Goal: Task Accomplishment & Management: Complete application form

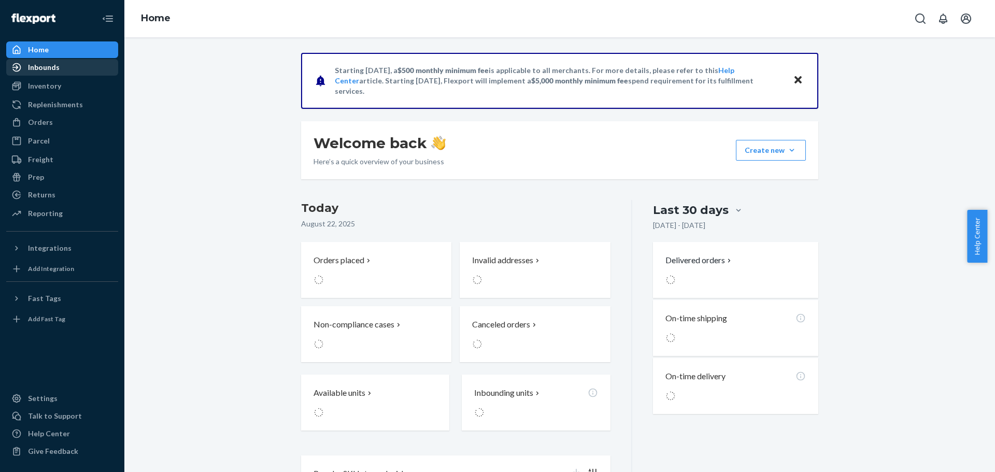
click at [78, 68] on div "Inbounds" at bounding box center [62, 67] width 110 height 15
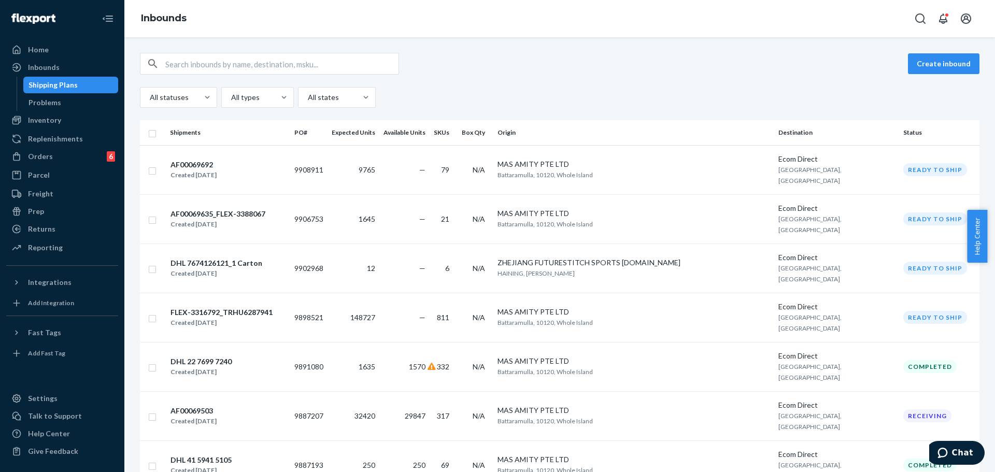
click at [503, 98] on div "All statuses All types All states" at bounding box center [559, 97] width 839 height 21
drag, startPoint x: 321, startPoint y: 164, endPoint x: 356, endPoint y: 164, distance: 35.8
click at [327, 164] on td "9908911" at bounding box center [308, 169] width 37 height 49
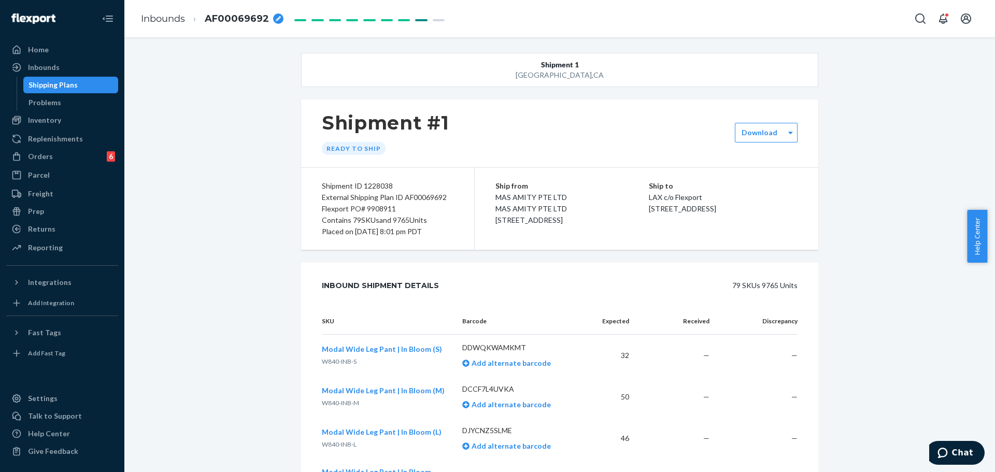
click at [384, 207] on div "Flexport PO# 9908911" at bounding box center [388, 208] width 132 height 11
copy div "9908911"
click at [166, 17] on link "Inbounds" at bounding box center [163, 18] width 44 height 11
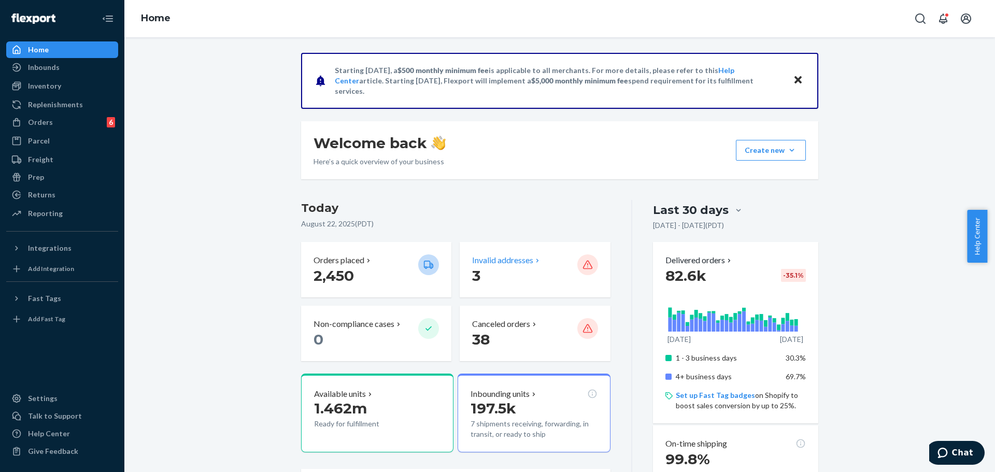
click at [488, 286] on div "Invalid addresses 3" at bounding box center [535, 269] width 150 height 55
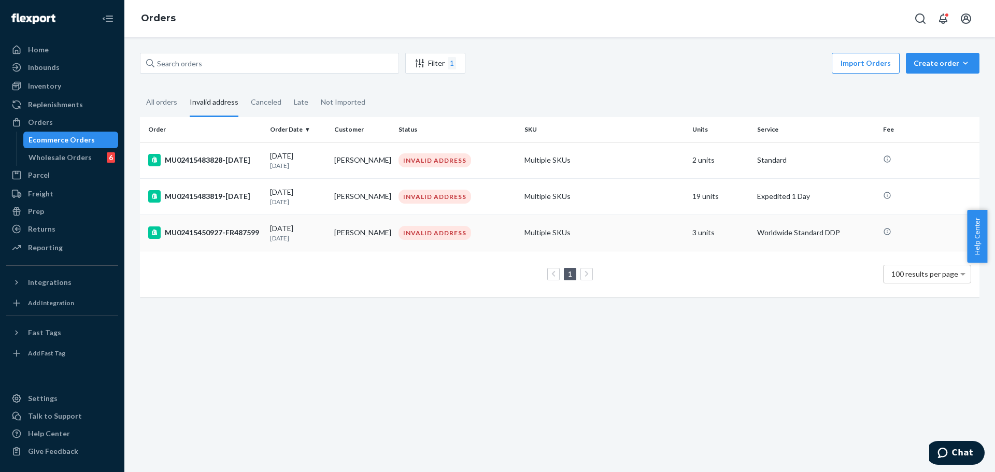
click at [316, 237] on p "[DATE]" at bounding box center [298, 238] width 56 height 9
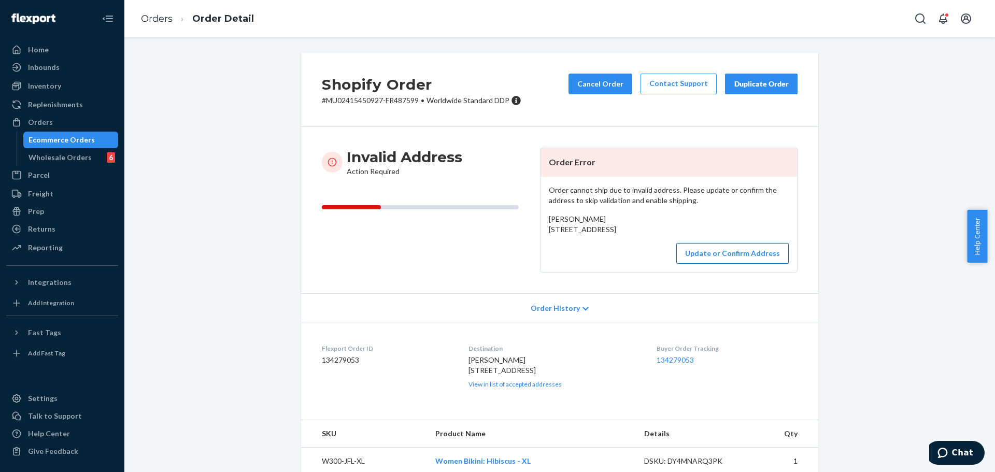
click at [694, 264] on button "Update or Confirm Address" at bounding box center [732, 253] width 112 height 21
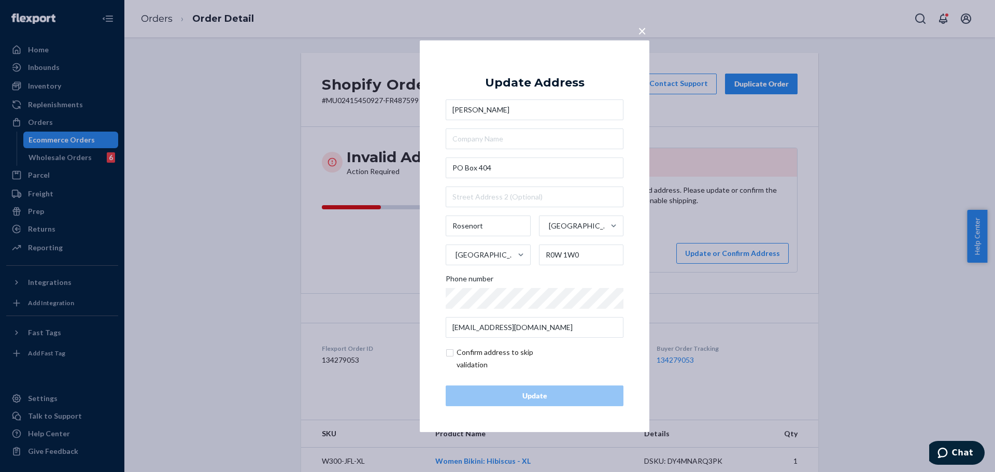
click at [467, 354] on input "checkbox" at bounding box center [506, 358] width 120 height 25
checkbox input "true"
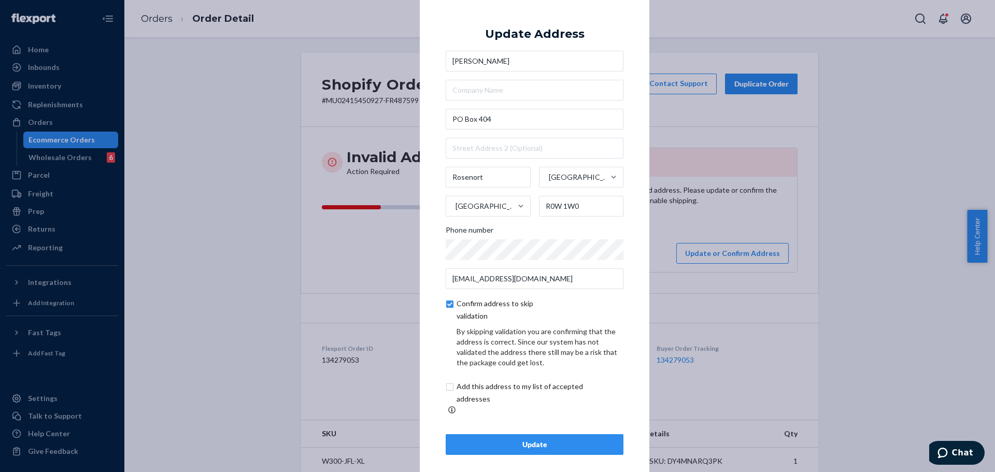
scroll to position [4, 0]
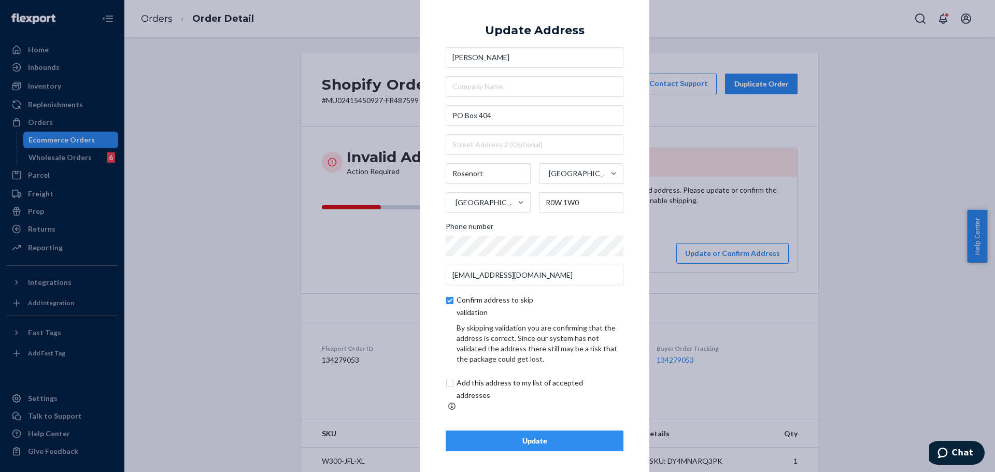
click at [482, 389] on input "checkbox" at bounding box center [532, 389] width 173 height 25
checkbox input "true"
click at [527, 436] on div "Update" at bounding box center [534, 441] width 160 height 10
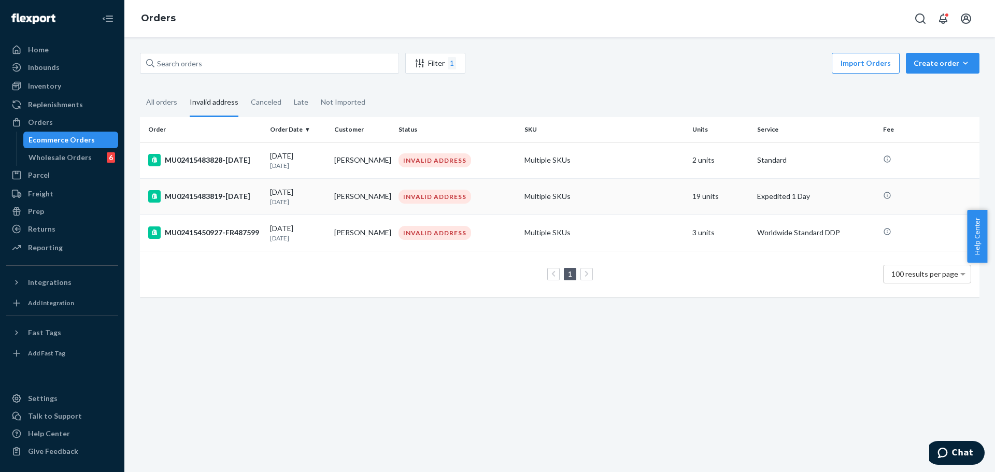
click at [348, 202] on td "Alexander Kalkines" at bounding box center [362, 196] width 64 height 36
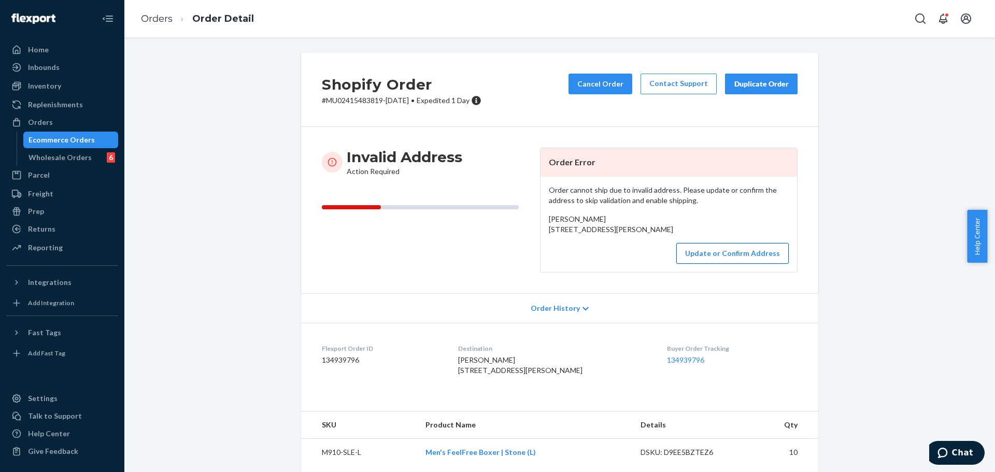
click at [707, 264] on button "Update or Confirm Address" at bounding box center [732, 253] width 112 height 21
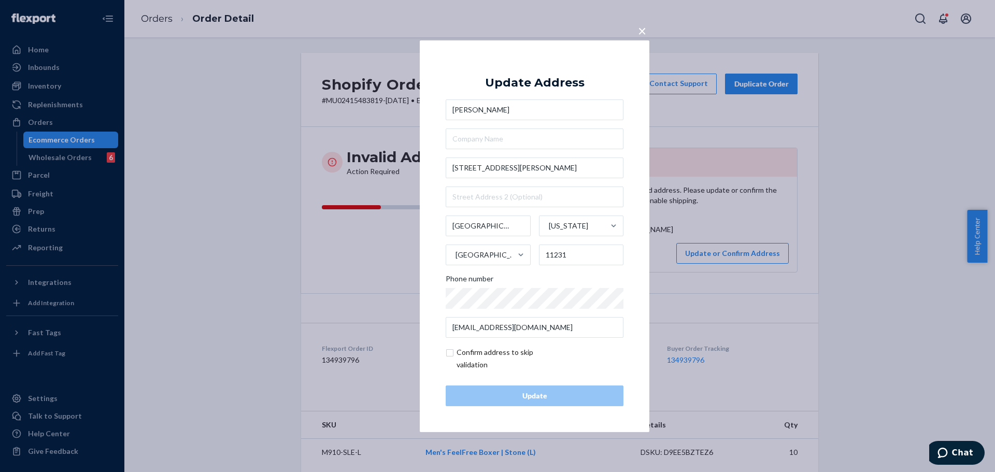
click at [497, 360] on input "checkbox" at bounding box center [506, 358] width 120 height 25
checkbox input "true"
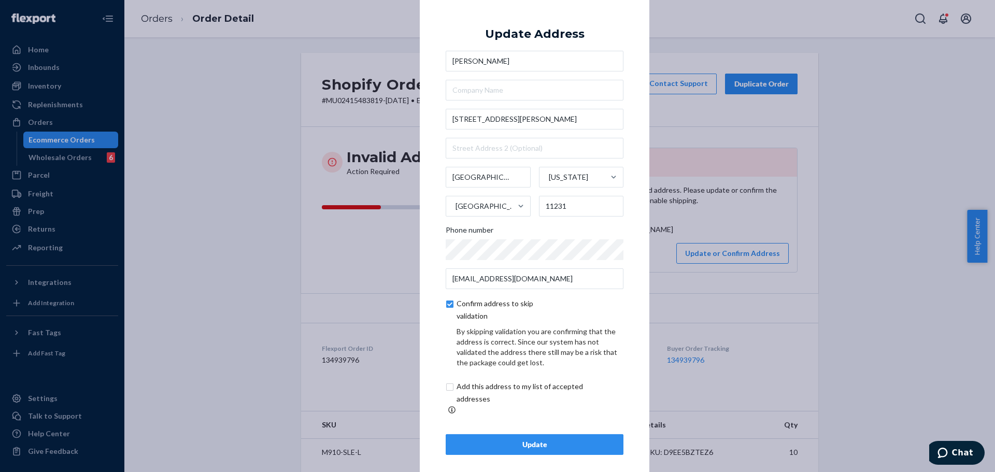
click at [491, 395] on input "checkbox" at bounding box center [532, 392] width 173 height 25
checkbox input "true"
click at [515, 442] on div "Update" at bounding box center [534, 444] width 160 height 10
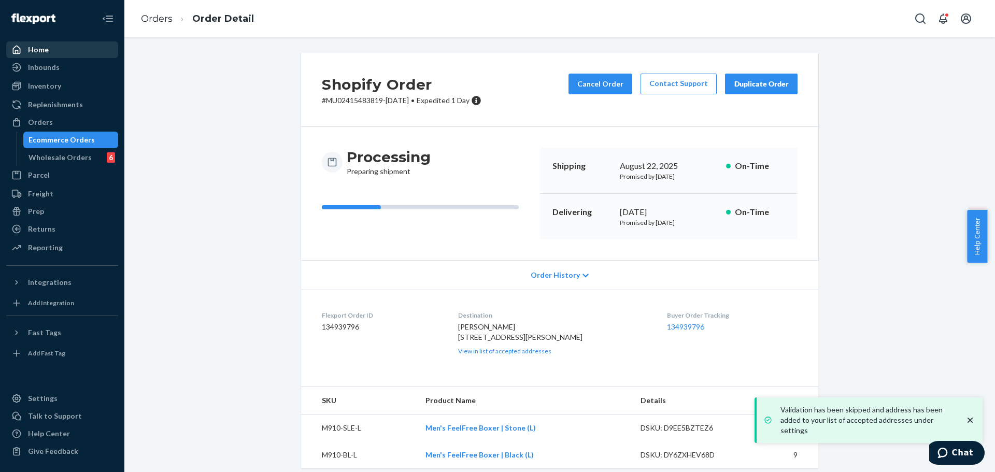
click at [45, 49] on div "Home" at bounding box center [38, 50] width 21 height 10
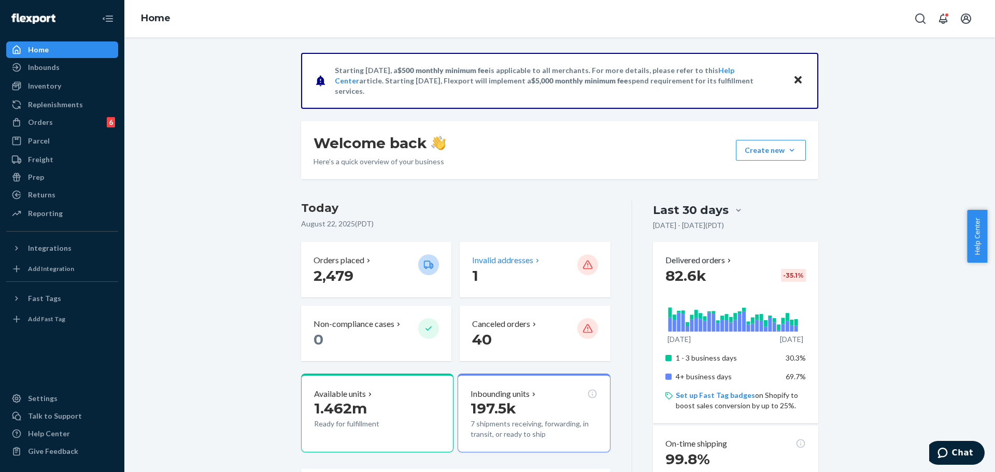
click at [519, 278] on p "1" at bounding box center [520, 275] width 96 height 19
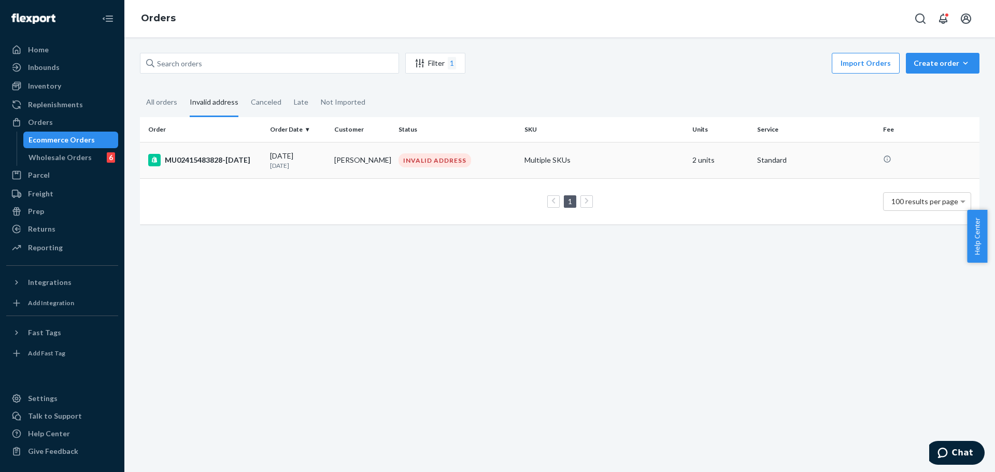
click at [471, 162] on div "INVALID ADDRESS" at bounding box center [457, 160] width 122 height 14
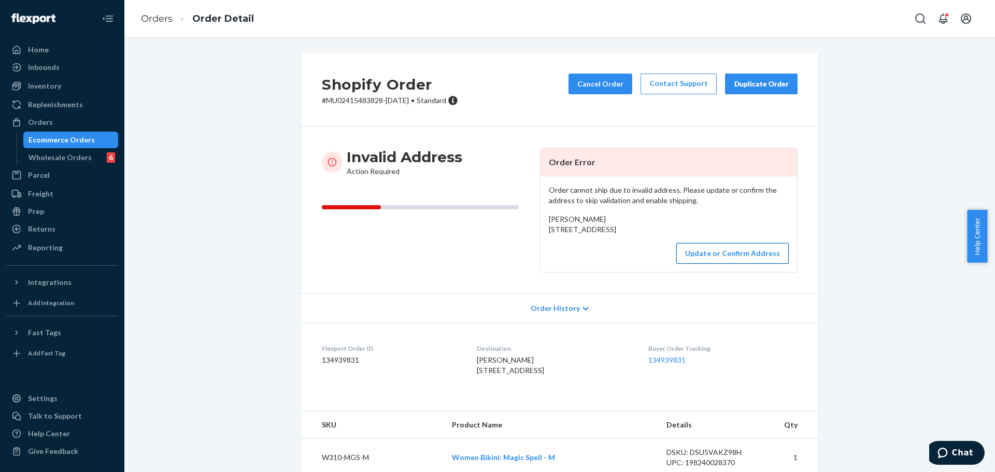
click at [722, 264] on button "Update or Confirm Address" at bounding box center [732, 253] width 112 height 21
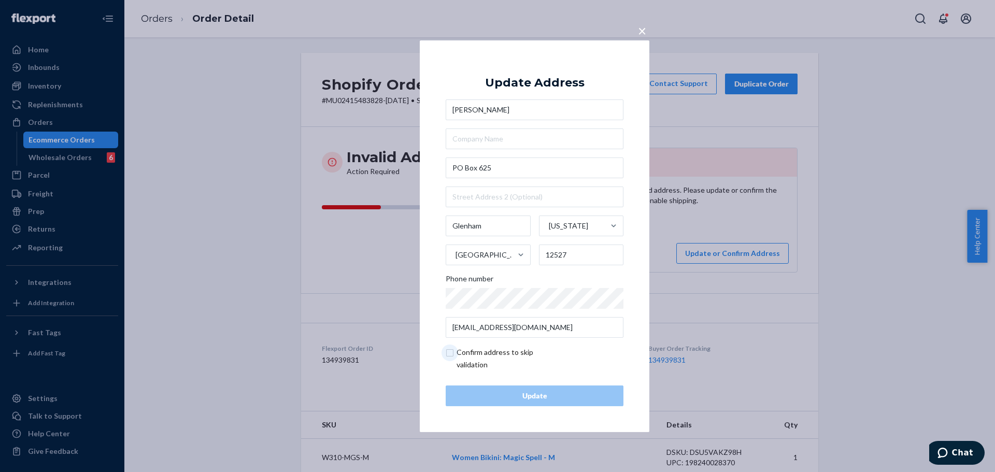
click at [487, 358] on input "checkbox" at bounding box center [506, 358] width 120 height 25
checkbox input "true"
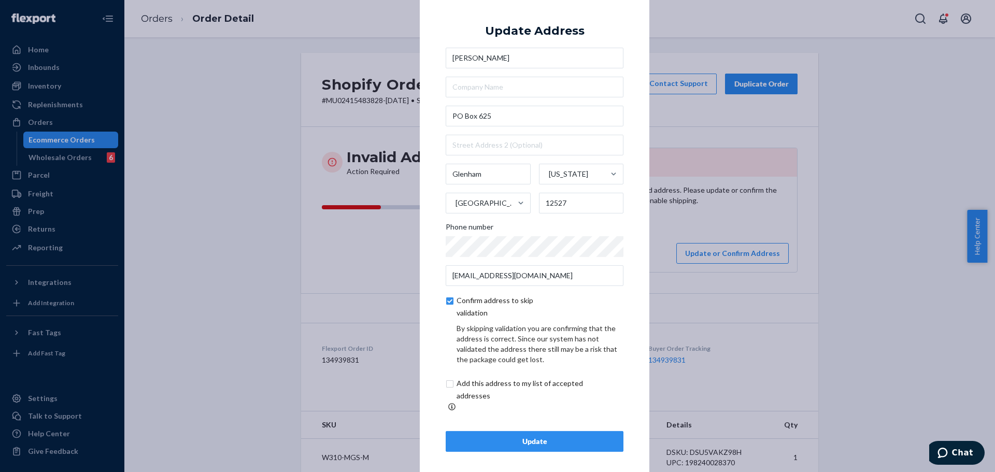
scroll to position [4, 0]
click at [513, 395] on input "checkbox" at bounding box center [532, 389] width 173 height 25
checkbox input "true"
click at [547, 444] on button "Update" at bounding box center [535, 441] width 178 height 21
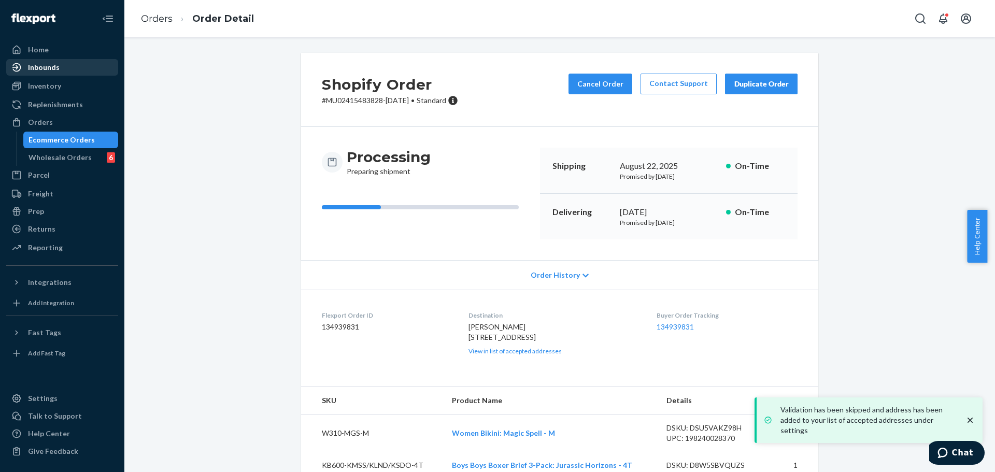
click at [59, 74] on div "Inbounds" at bounding box center [62, 67] width 110 height 15
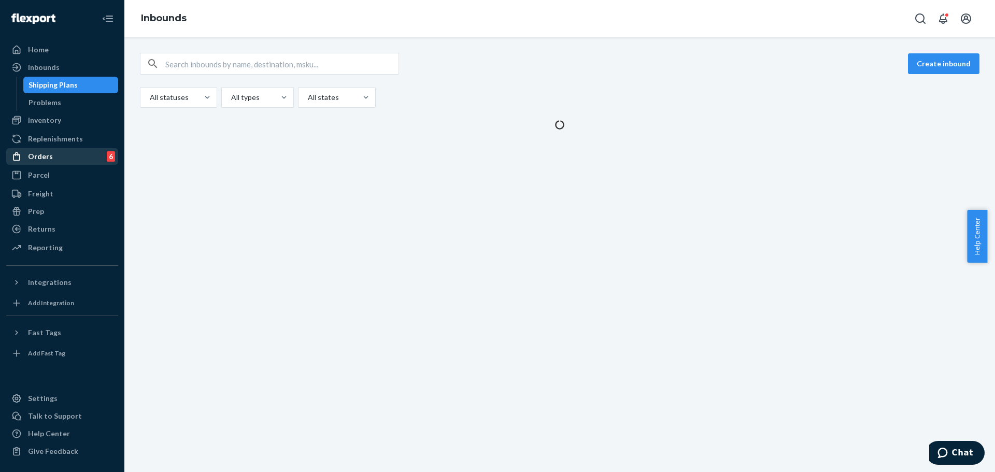
click at [73, 154] on div "Orders 6" at bounding box center [62, 156] width 110 height 15
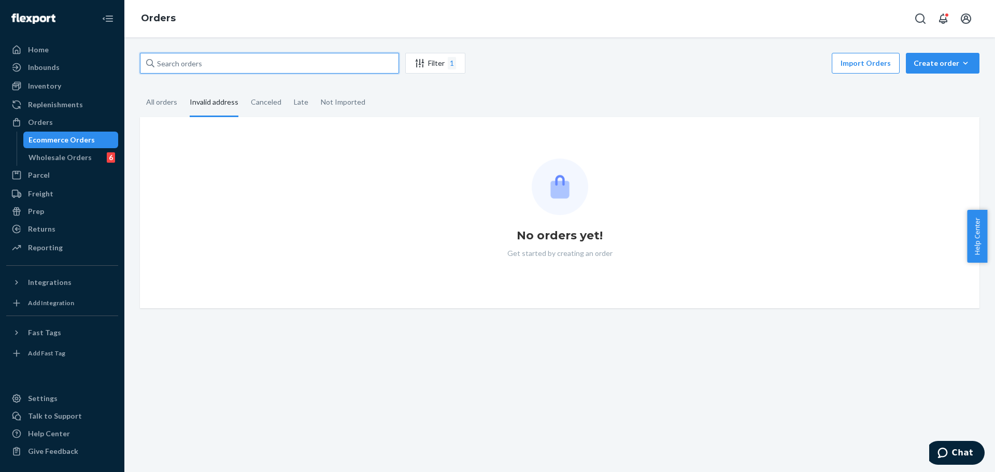
click at [297, 64] on input "text" at bounding box center [269, 63] width 259 height 21
paste input "MU02415445800"
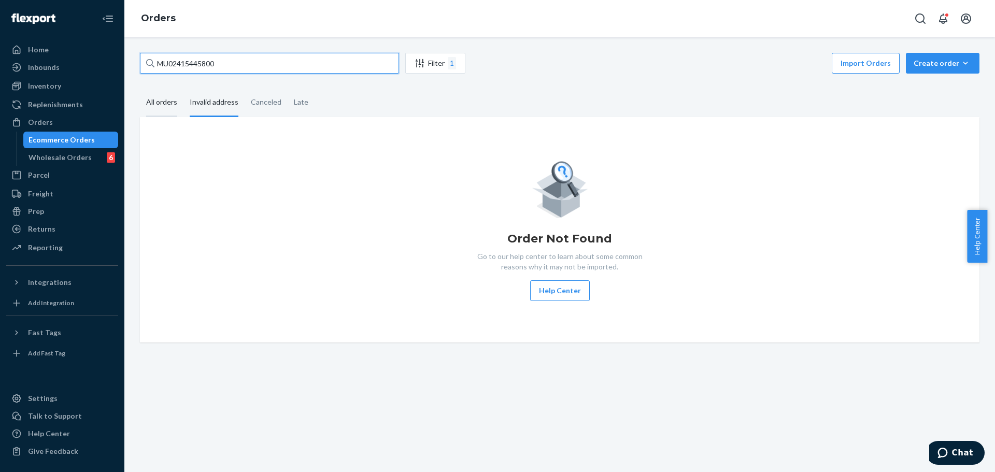
type input "MU02415445800"
click at [167, 95] on div "All orders" at bounding box center [161, 103] width 31 height 28
click at [140, 89] on input "All orders" at bounding box center [140, 89] width 0 height 0
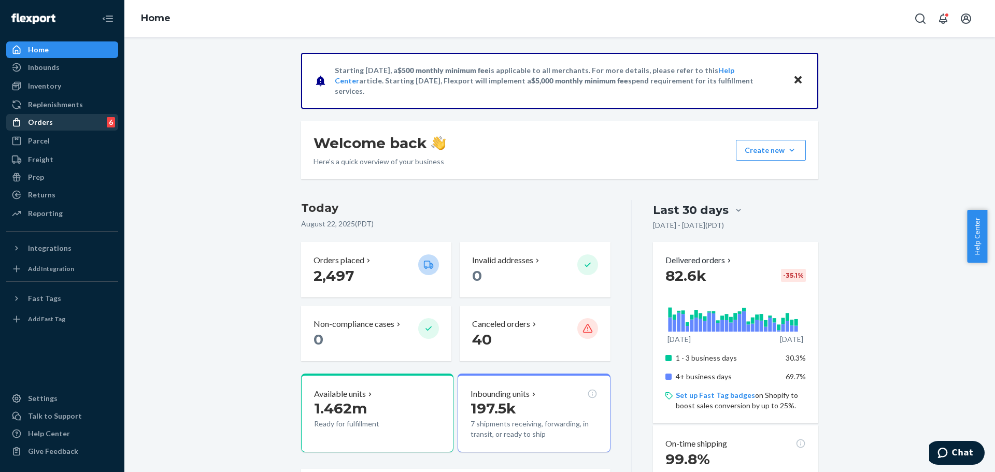
click at [85, 118] on div "Orders 6" at bounding box center [62, 122] width 110 height 15
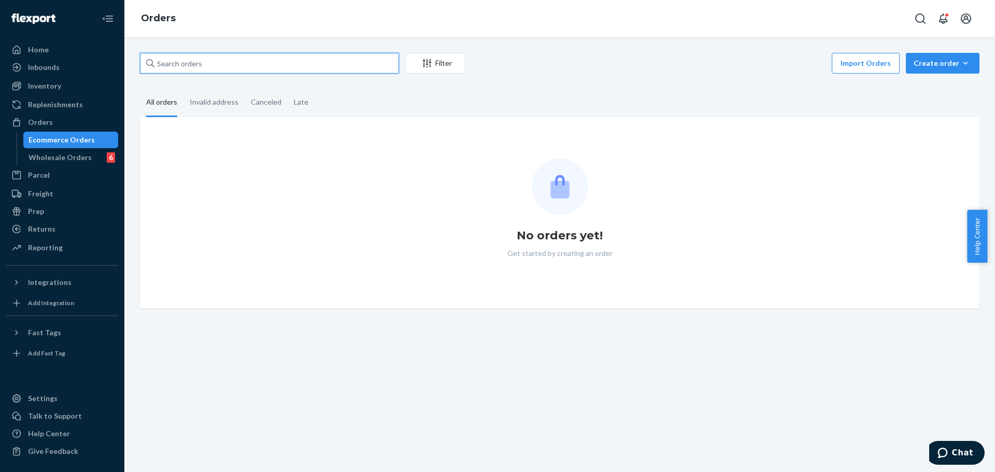
click at [282, 70] on input "text" at bounding box center [269, 63] width 259 height 21
paste input "MU02415448384"
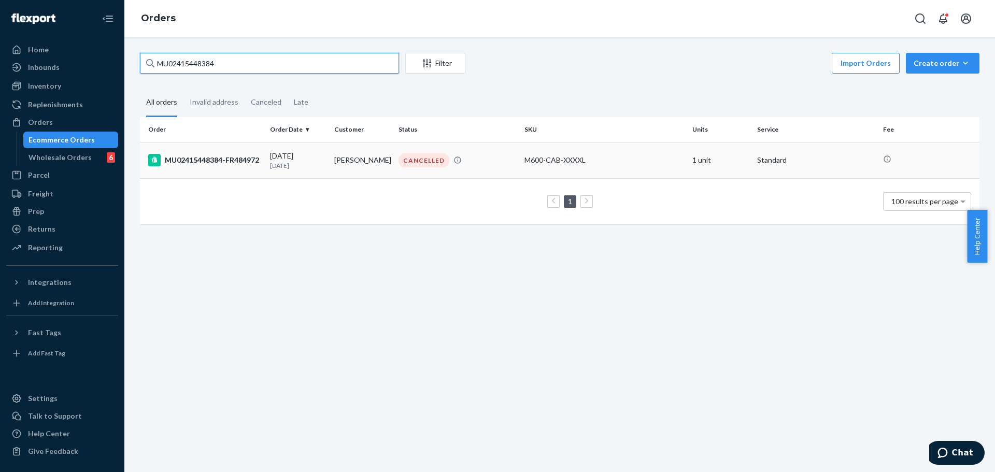
type input "MU02415448384"
click at [273, 154] on div "08/10/2025 12 days ago" at bounding box center [298, 160] width 56 height 19
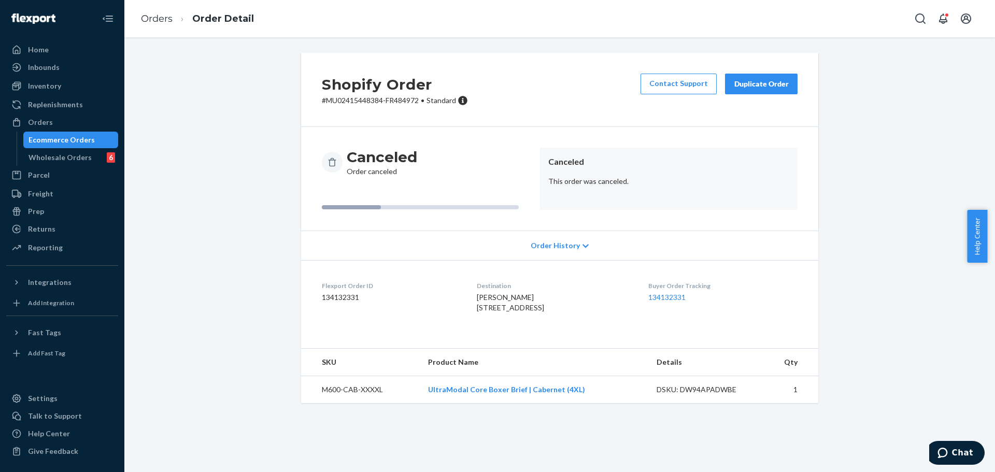
drag, startPoint x: 72, startPoint y: 144, endPoint x: 88, endPoint y: 145, distance: 16.1
click at [72, 145] on div "Ecommerce Orders" at bounding box center [61, 140] width 66 height 10
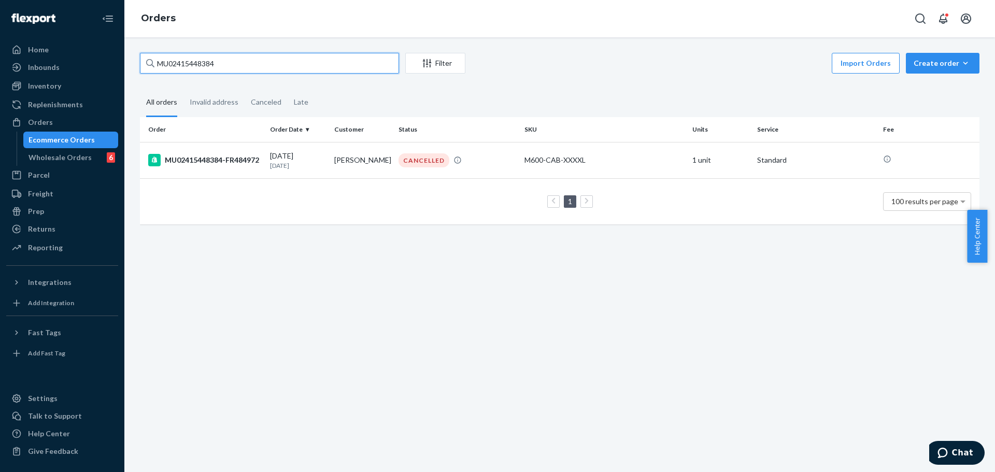
click at [302, 63] on input "MU02415448384" at bounding box center [269, 63] width 259 height 21
paste input "text"
type input "MU02415448384"
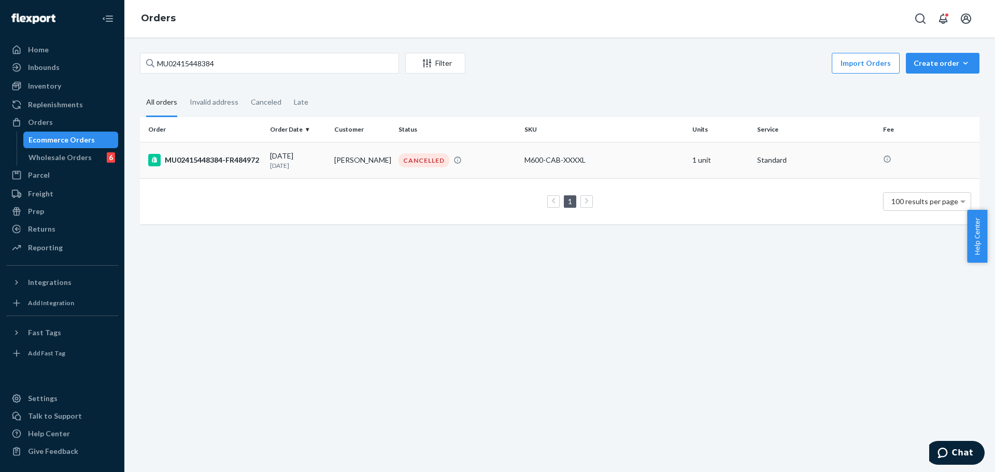
click at [479, 161] on div "CANCELLED" at bounding box center [457, 160] width 122 height 14
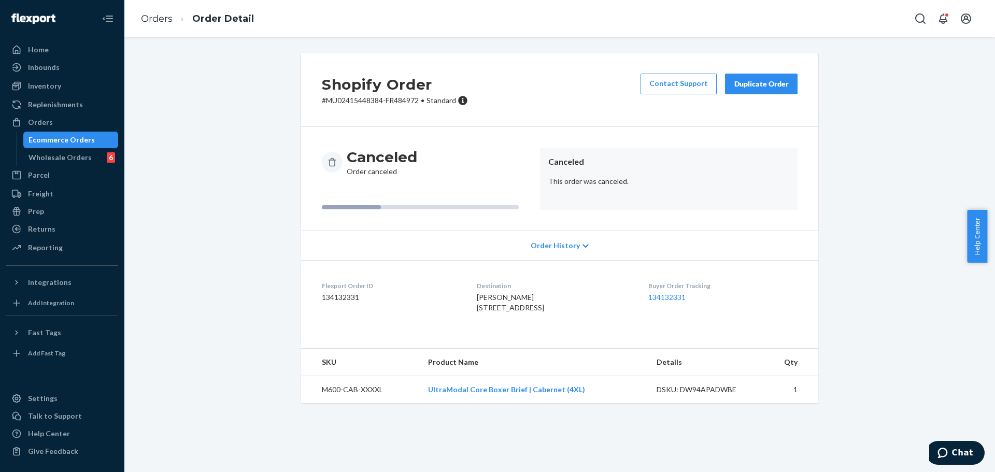
click at [67, 142] on div "Ecommerce Orders" at bounding box center [61, 140] width 66 height 10
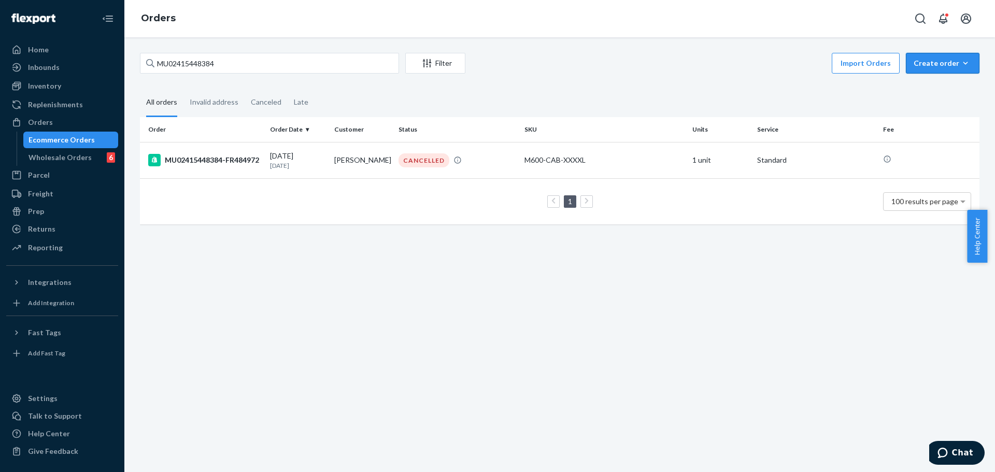
click at [923, 68] on button "Create order Ecommerce order Removal order" at bounding box center [943, 63] width 74 height 21
click at [934, 87] on span "Ecommerce order" at bounding box center [949, 87] width 64 height 7
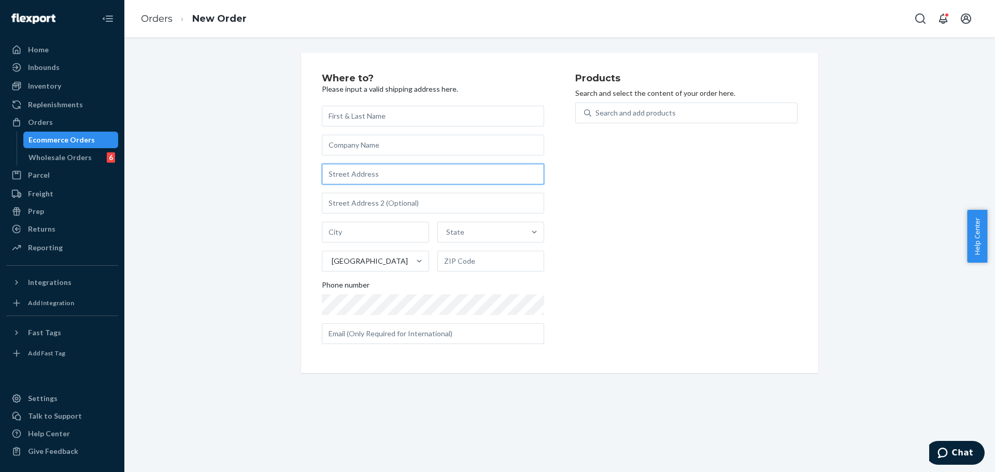
click at [404, 177] on input "text" at bounding box center [433, 174] width 222 height 21
paste input "200 West Mulberry Street"
type input "200 W Mulberry St"
type input "Normal"
type input "61761"
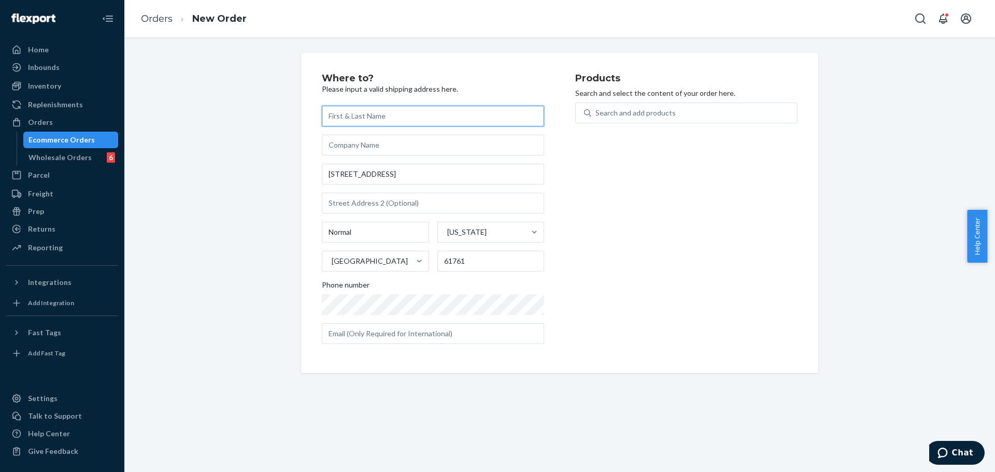
drag, startPoint x: 368, startPoint y: 120, endPoint x: 405, endPoint y: 119, distance: 36.3
click at [369, 120] on input "text" at bounding box center [433, 116] width 222 height 21
paste input "[PERSON_NAME]"
type input "[PERSON_NAME]"
click at [638, 110] on div "Search and add products" at bounding box center [635, 113] width 80 height 10
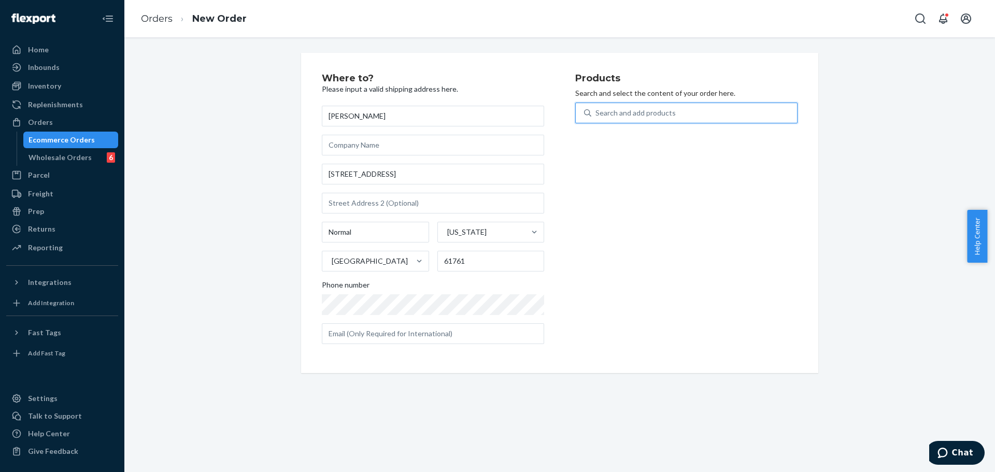
click at [596, 110] on input "0 results available. Use Up and Down to choose options, press Enter to select t…" at bounding box center [595, 113] width 1 height 10
type input "u108-bl-m"
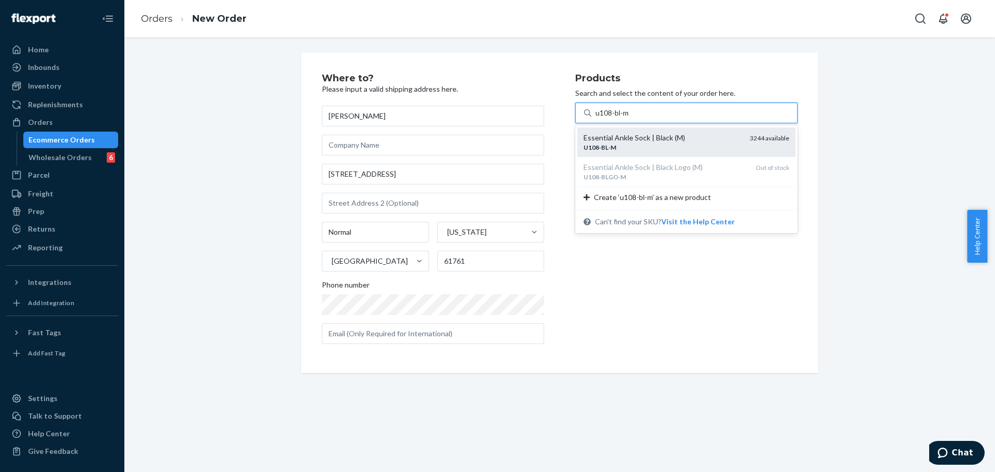
click at [655, 143] on div "U108 - BL - M" at bounding box center [662, 147] width 158 height 9
click at [630, 118] on input "u108-bl-m" at bounding box center [612, 113] width 35 height 10
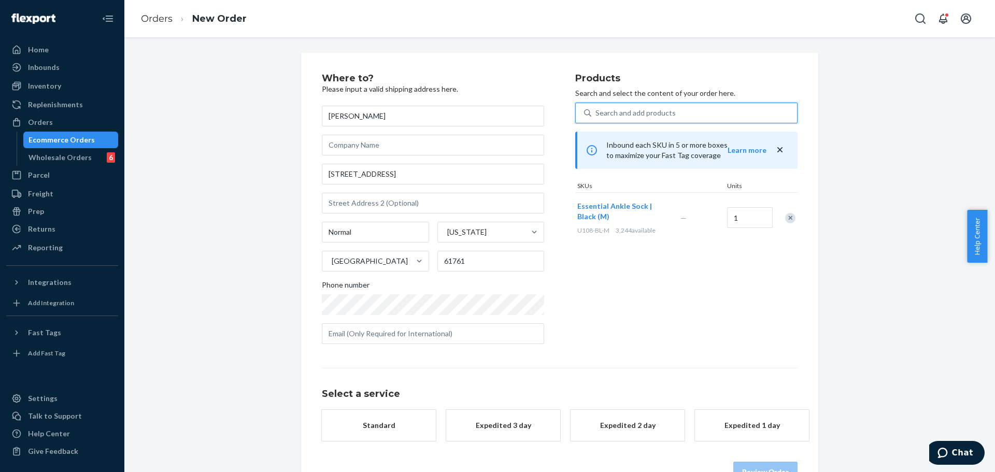
click at [548, 171] on div "Where to? Please input a valid shipping address here. Mario Flores 200 W Mulber…" at bounding box center [448, 213] width 253 height 279
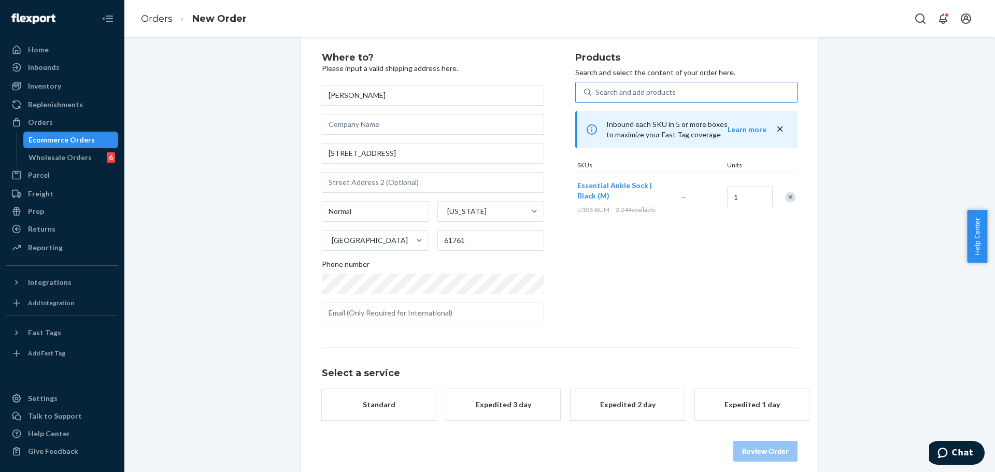
scroll to position [31, 0]
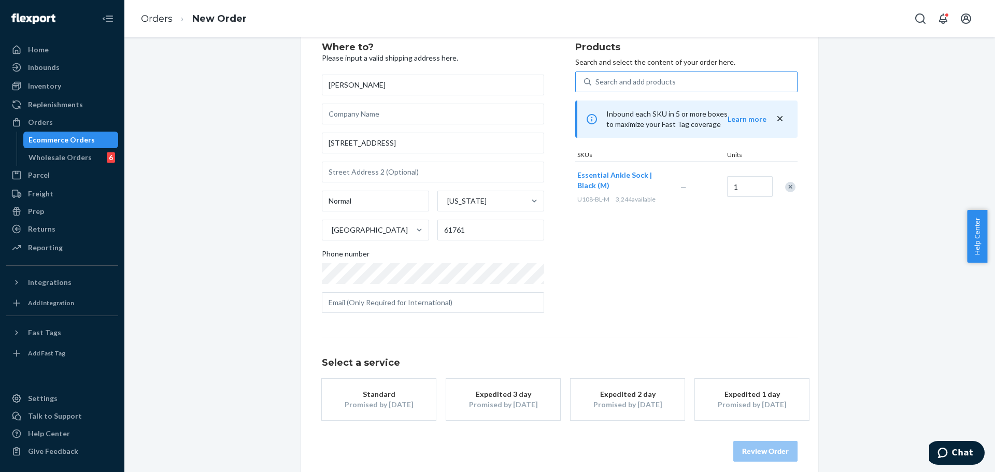
click at [368, 408] on div "Promised by [DATE]" at bounding box center [378, 404] width 83 height 10
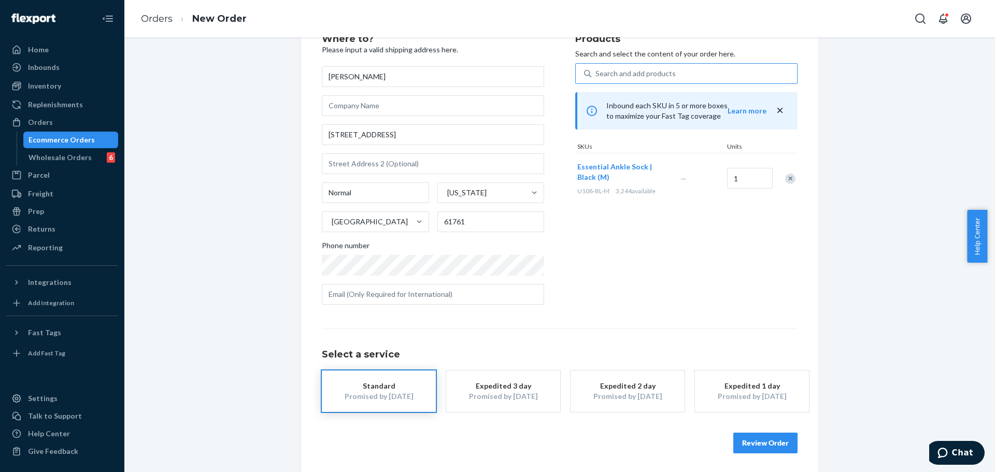
scroll to position [41, 0]
click at [745, 441] on button "Review Order" at bounding box center [765, 441] width 64 height 21
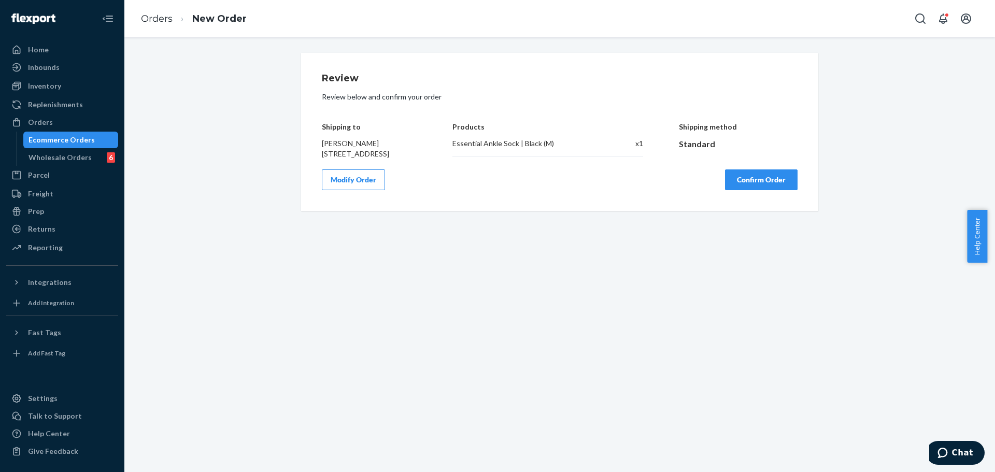
scroll to position [0, 0]
click at [770, 190] on button "Confirm Order" at bounding box center [761, 179] width 73 height 21
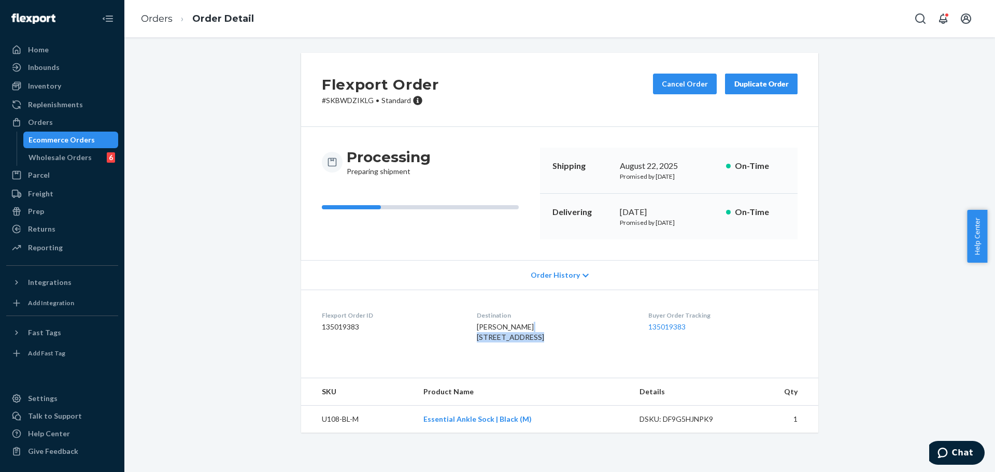
drag, startPoint x: 471, startPoint y: 337, endPoint x: 537, endPoint y: 338, distance: 66.3
click at [537, 338] on div "Mario Flores 200 W Mulberry St Normal, IL 61761-2507 US" at bounding box center [554, 332] width 154 height 21
copy span "200 W Mulberry St"
click at [502, 340] on span "Mario Flores 200 W Mulberry St Normal, IL 61761-2507 US" at bounding box center [510, 331] width 67 height 19
click at [482, 341] on span "Mario Flores 200 W Mulberry St Normal, IL 61761-2507 US" at bounding box center [510, 331] width 67 height 19
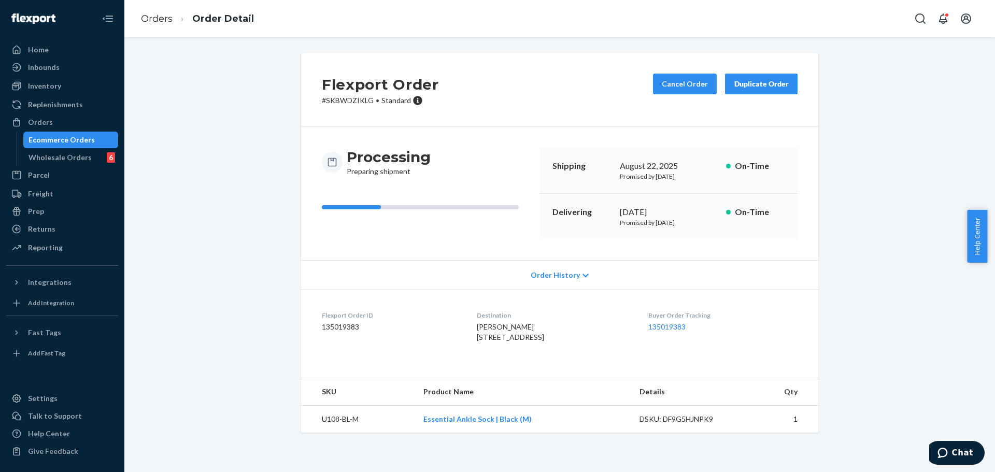
click at [482, 341] on span "Mario Flores 200 W Mulberry St Normal, IL 61761-2507 US" at bounding box center [510, 331] width 67 height 19
copy span "Normal"
click at [511, 341] on span "Mario Flores 200 W Mulberry St Normal, IL 61761-2507 US" at bounding box center [510, 331] width 67 height 19
copy span "61761"
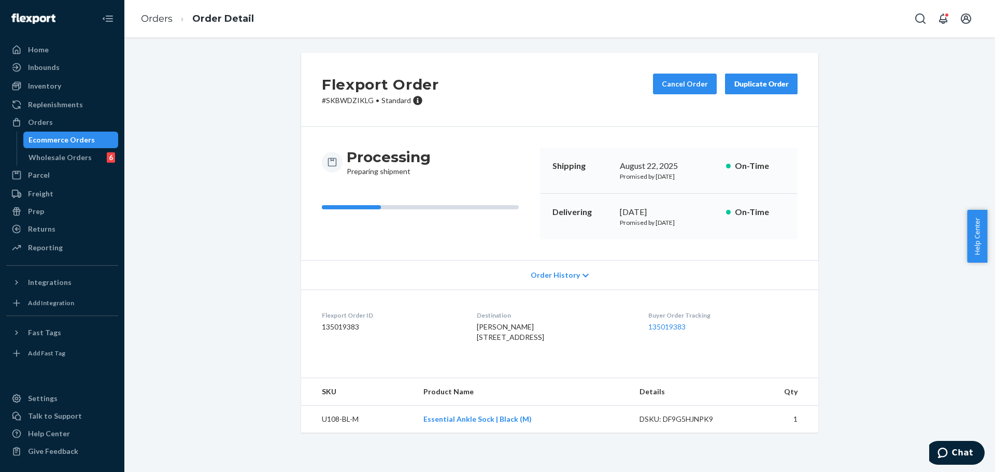
click at [650, 88] on div "Cancel Order Duplicate Order" at bounding box center [725, 90] width 153 height 32
click at [661, 85] on button "Cancel Order" at bounding box center [685, 84] width 64 height 21
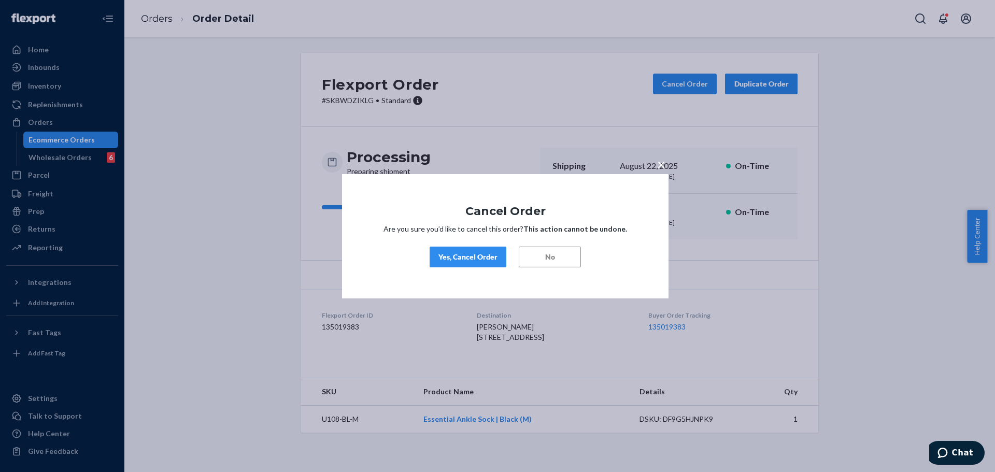
click at [472, 254] on div "Yes, Cancel Order" at bounding box center [467, 257] width 59 height 10
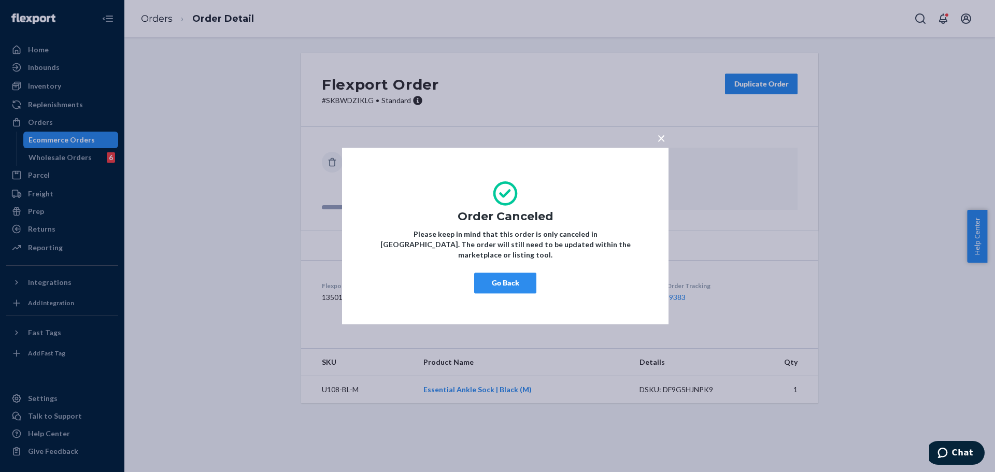
click at [657, 144] on span "×" at bounding box center [661, 138] width 8 height 18
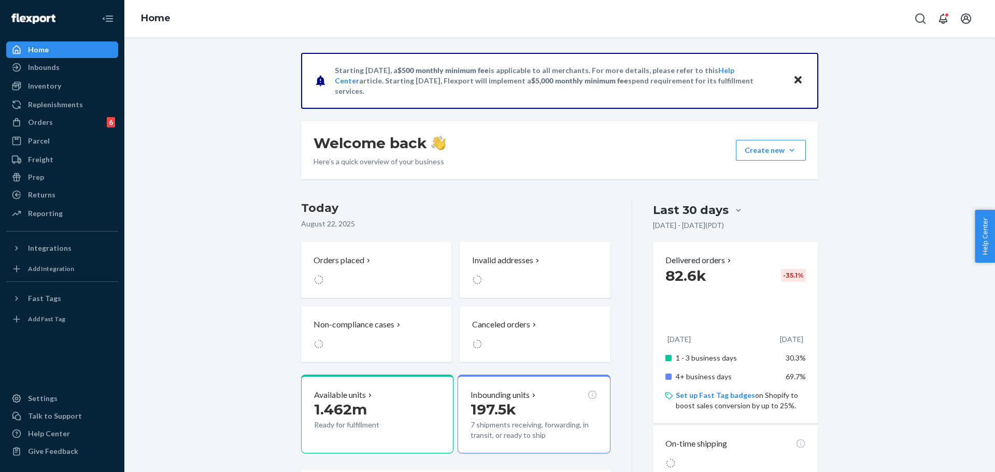
drag, startPoint x: 59, startPoint y: 74, endPoint x: 76, endPoint y: 94, distance: 26.5
click at [59, 74] on div "Inbounds" at bounding box center [62, 67] width 110 height 15
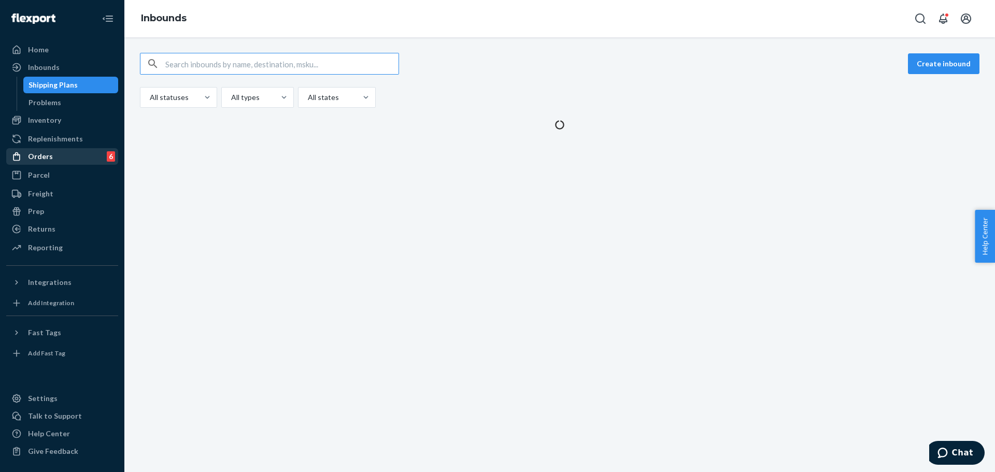
click at [68, 154] on div "Orders 6" at bounding box center [62, 156] width 110 height 15
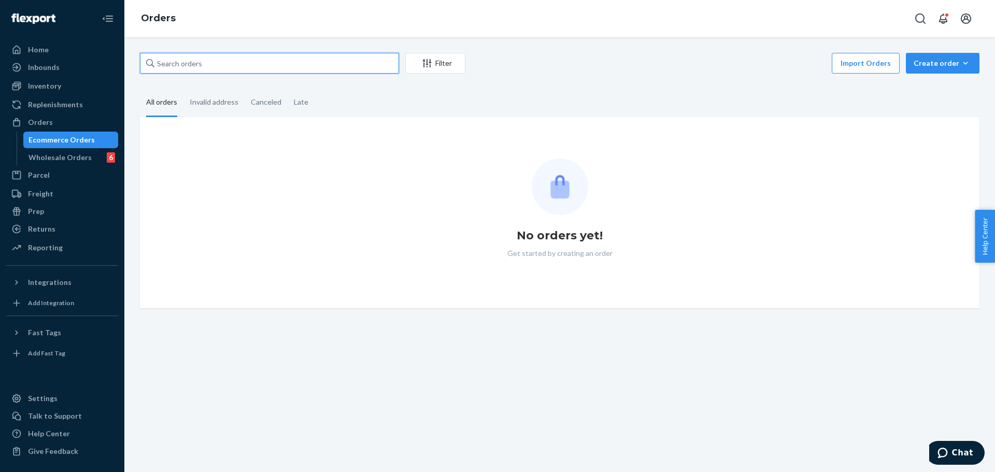
click at [238, 69] on input "text" at bounding box center [269, 63] width 259 height 21
paste input "38 Water St"
type input "38 Water St"
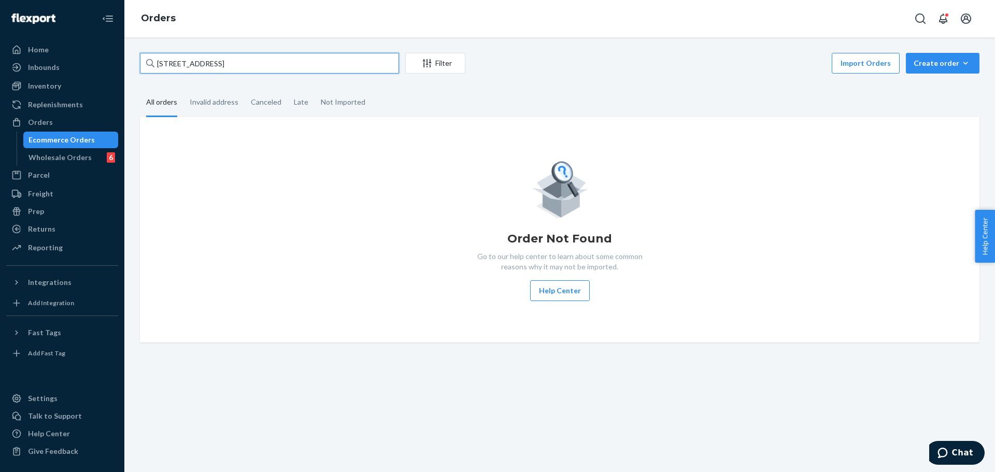
drag, startPoint x: 238, startPoint y: 69, endPoint x: 149, endPoint y: 69, distance: 89.1
click at [149, 69] on div "38 Water St" at bounding box center [269, 63] width 259 height 21
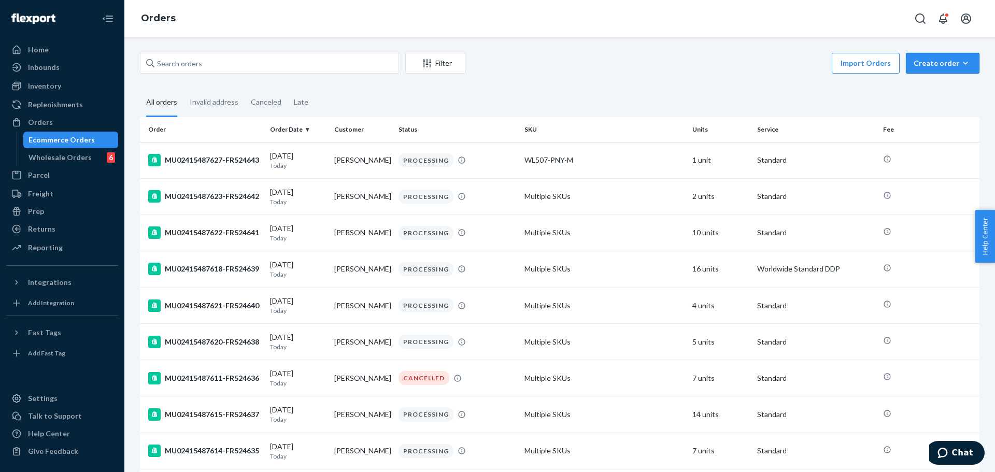
click at [931, 70] on button "Create order Ecommerce order Removal order" at bounding box center [943, 63] width 74 height 21
click at [936, 90] on span "Ecommerce order" at bounding box center [949, 87] width 64 height 7
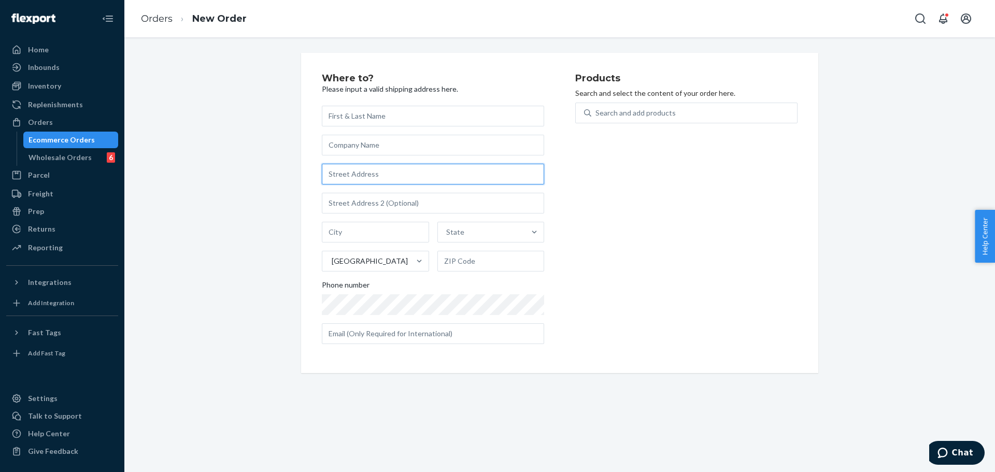
click at [412, 164] on input "text" at bounding box center [433, 174] width 222 height 21
paste input "38 Water St"
type input "38 Water St"
type input "Vancouver"
type input "V6B 1A4"
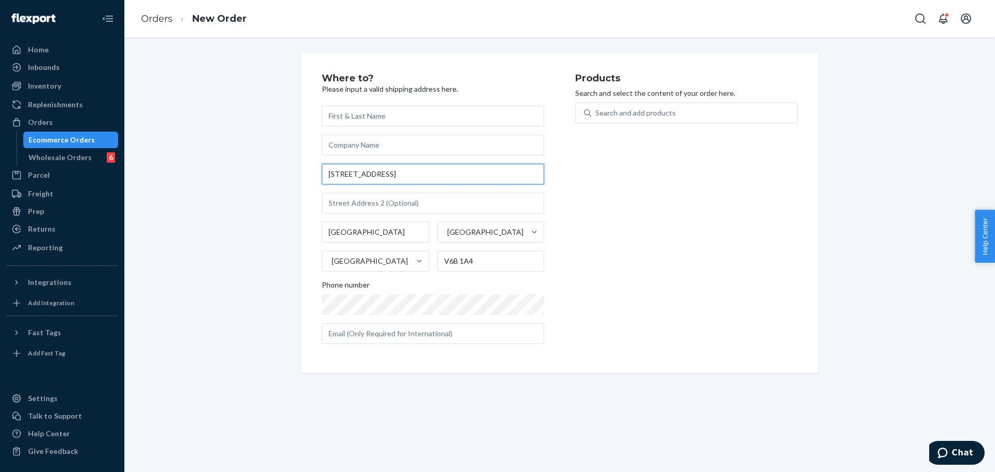
click at [402, 175] on input "38 Water St" at bounding box center [433, 174] width 222 height 21
type input "38 Water St"
click at [594, 182] on div "Products Search and select the content of your order here. Search and add produ…" at bounding box center [686, 213] width 222 height 279
click at [382, 236] on input "Vancouver" at bounding box center [375, 232] width 107 height 21
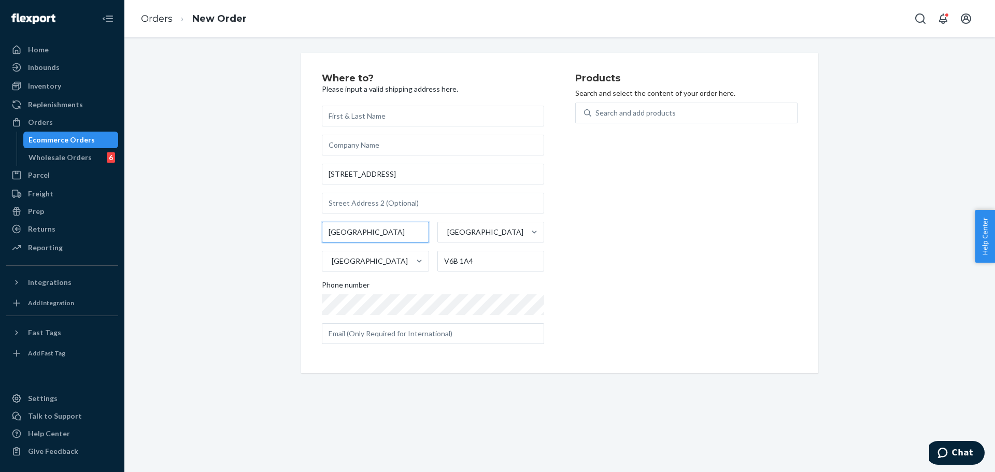
click at [382, 236] on input "Vancouver" at bounding box center [375, 232] width 107 height 21
paste input "Minden"
type input "Minden"
click at [447, 238] on div "[GEOGRAPHIC_DATA]" at bounding box center [482, 232] width 88 height 21
click at [447, 237] on input "[GEOGRAPHIC_DATA]" at bounding box center [446, 232] width 1 height 10
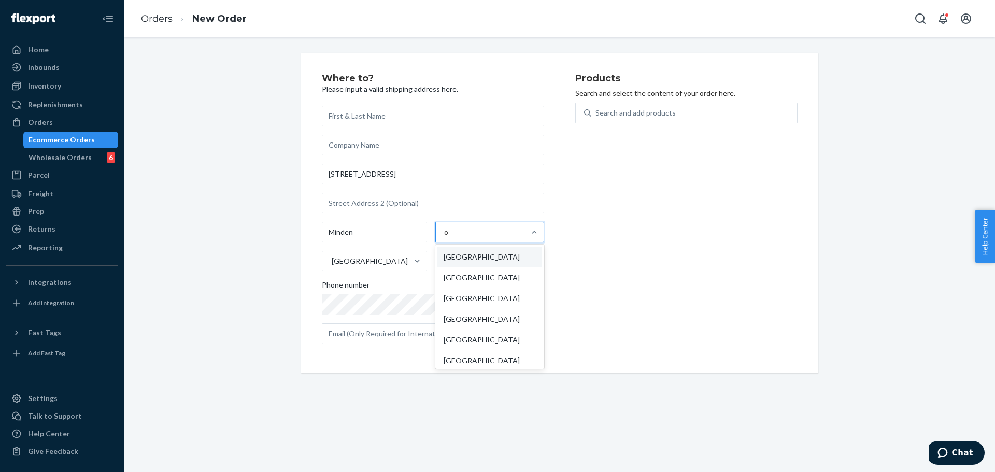
type input "on"
click at [463, 257] on div "[GEOGRAPHIC_DATA]" at bounding box center [489, 257] width 105 height 21
click at [453, 237] on input "on" at bounding box center [448, 232] width 9 height 10
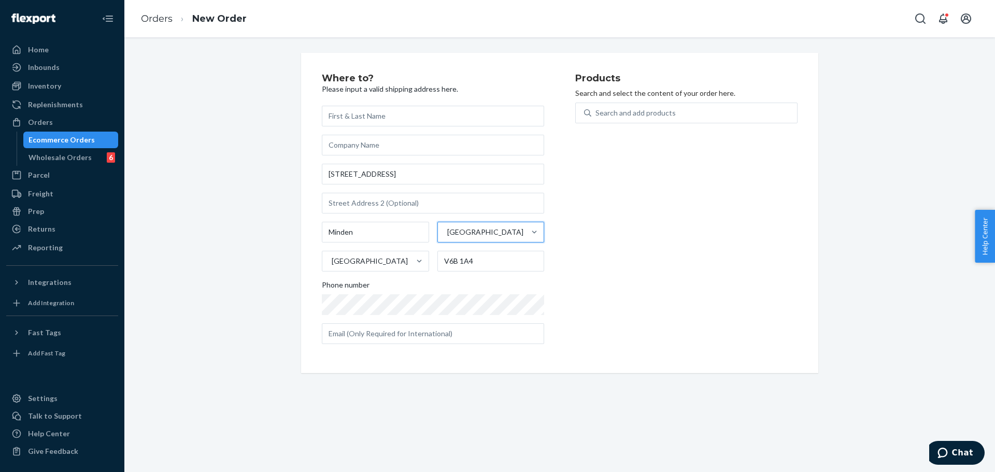
click at [569, 260] on div "Where to? Please input a valid shipping address here. 38 Water St Minden option…" at bounding box center [448, 213] width 253 height 279
click at [632, 116] on div "Search and add products" at bounding box center [635, 113] width 80 height 10
click at [596, 116] on input "Search and add products" at bounding box center [595, 113] width 1 height 10
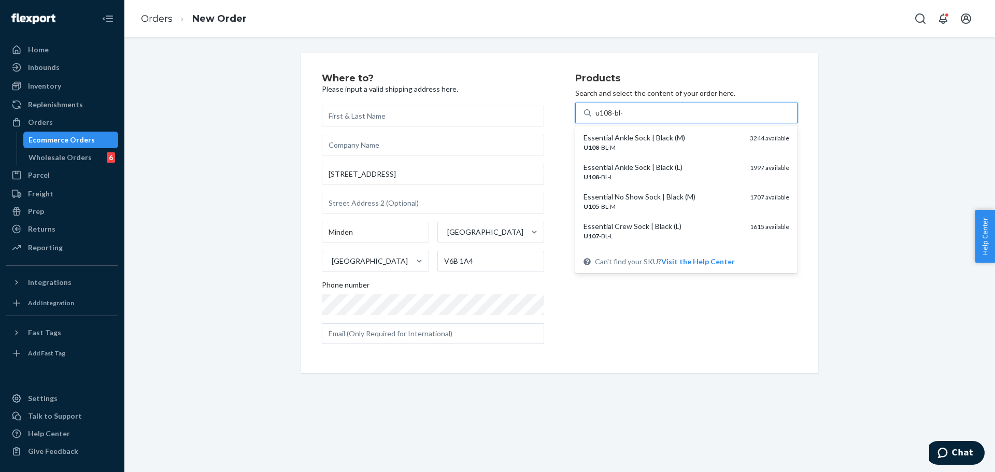
type input "u108-bl-m"
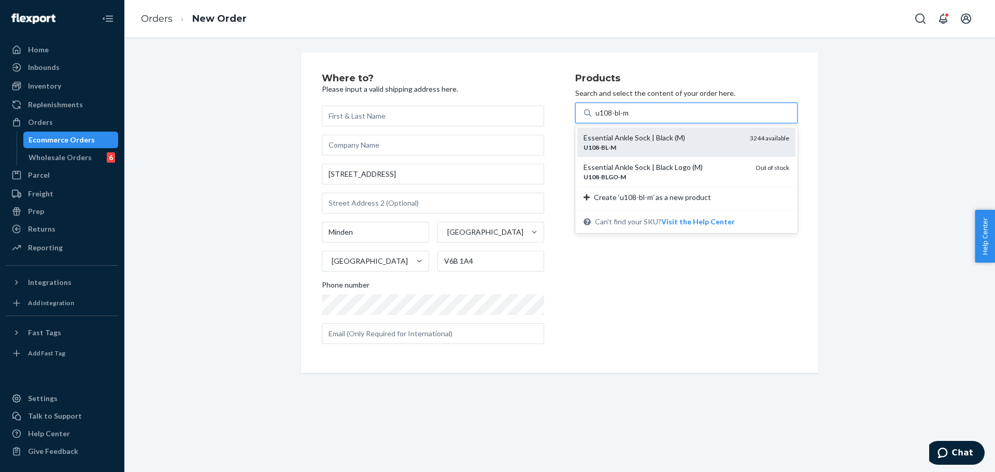
click at [651, 149] on div "U108 - BL - M" at bounding box center [662, 147] width 158 height 9
click at [630, 118] on input "u108-bl-m" at bounding box center [612, 113] width 35 height 10
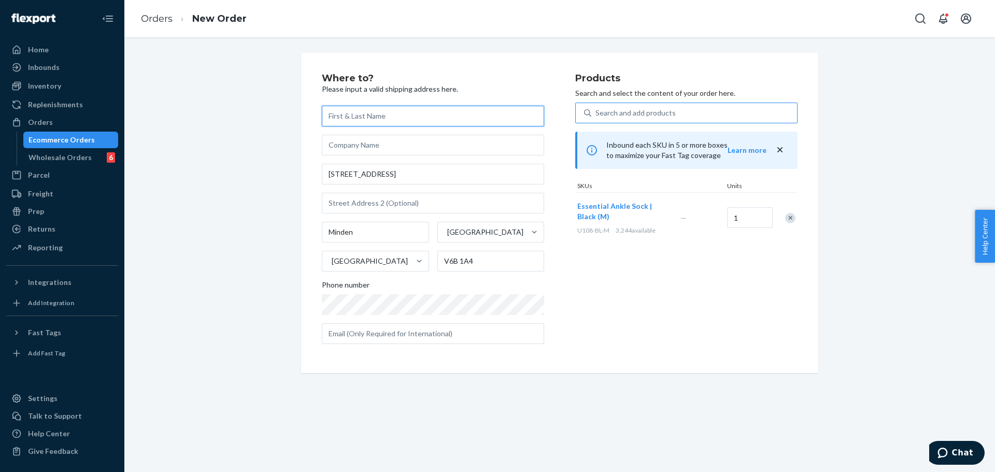
click at [390, 118] on input "text" at bounding box center [433, 116] width 222 height 21
paste input "Faye Mortell"
type input "Faye Mortell"
click at [656, 315] on div "Products Search and select the content of your order here. Search and add produ…" at bounding box center [686, 213] width 222 height 279
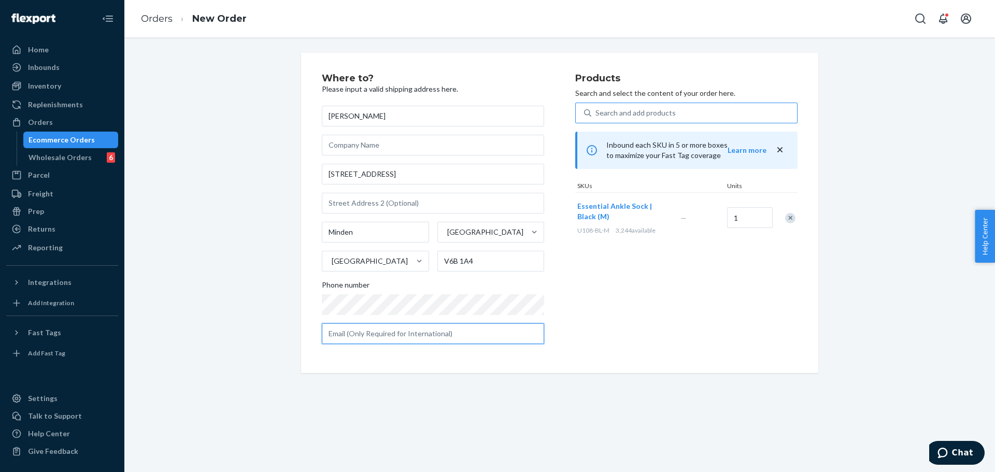
click at [458, 337] on input "text" at bounding box center [433, 333] width 222 height 21
paste input "fayemortell@gmail.com"
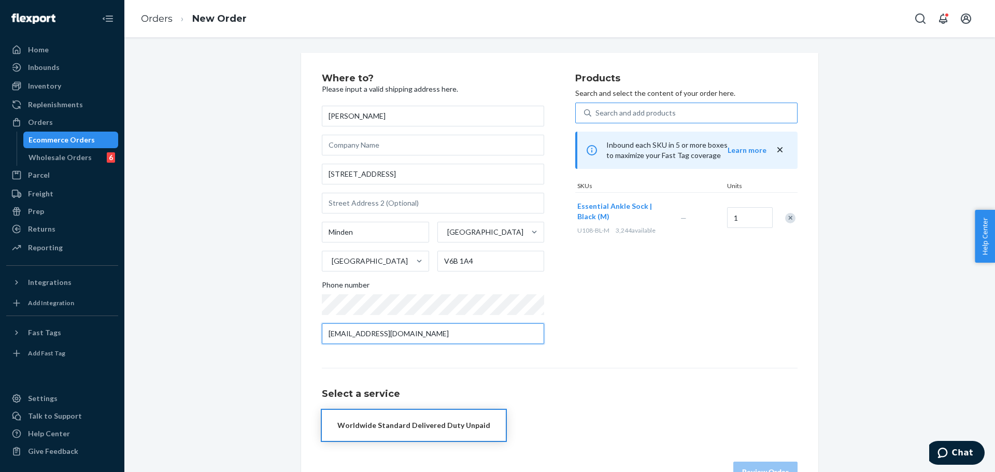
type input "fayemortell@gmail.com"
click at [587, 314] on div "Products Search and select the content of your order here. Search and add produ…" at bounding box center [686, 213] width 222 height 279
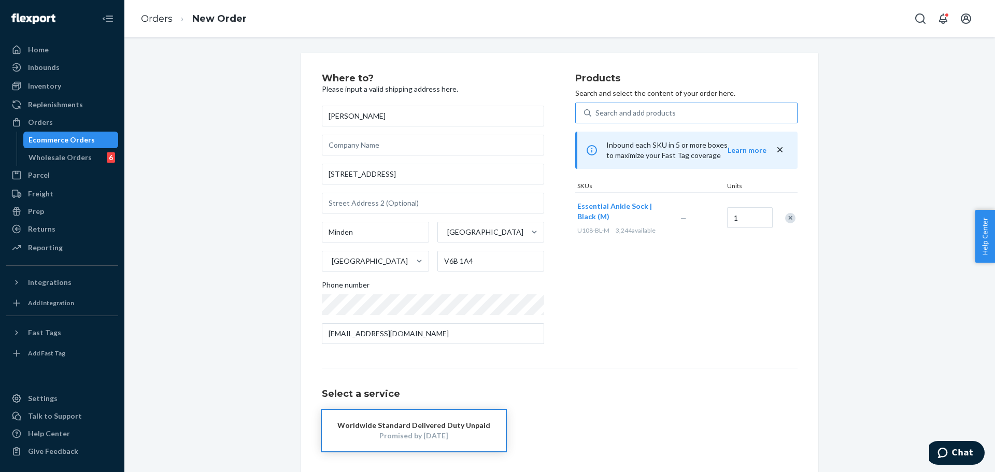
click at [649, 274] on div "Products Search and select the content of your order here. Search and add produ…" at bounding box center [686, 213] width 222 height 279
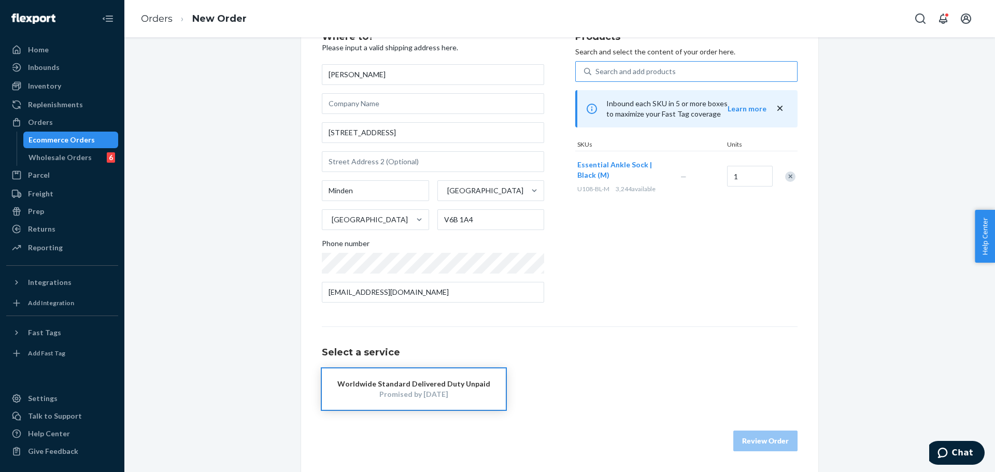
click at [455, 374] on button "Worldwide Standard Delivered Duty Unpaid Promised by [DATE]" at bounding box center [414, 388] width 184 height 41
click at [741, 438] on button "Review Order" at bounding box center [765, 441] width 64 height 21
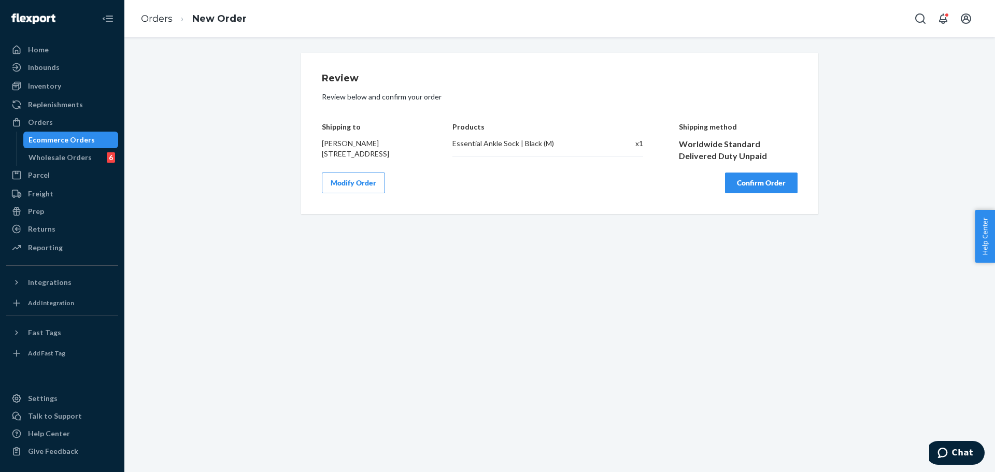
scroll to position [0, 0]
click at [754, 188] on button "Confirm Order" at bounding box center [761, 183] width 73 height 21
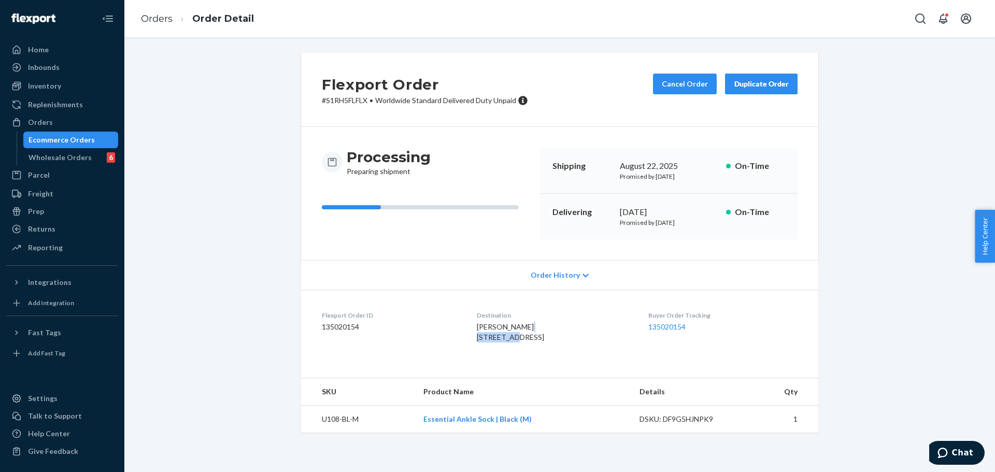
drag, startPoint x: 471, startPoint y: 338, endPoint x: 509, endPoint y: 338, distance: 38.3
click at [509, 338] on span "FAYE MORTELL 38 WATER ST VANCOUVER, BC V6B 1A4 CA" at bounding box center [510, 331] width 67 height 19
copy span "38 WATER ST"
click at [674, 89] on button "Cancel Order" at bounding box center [685, 84] width 64 height 21
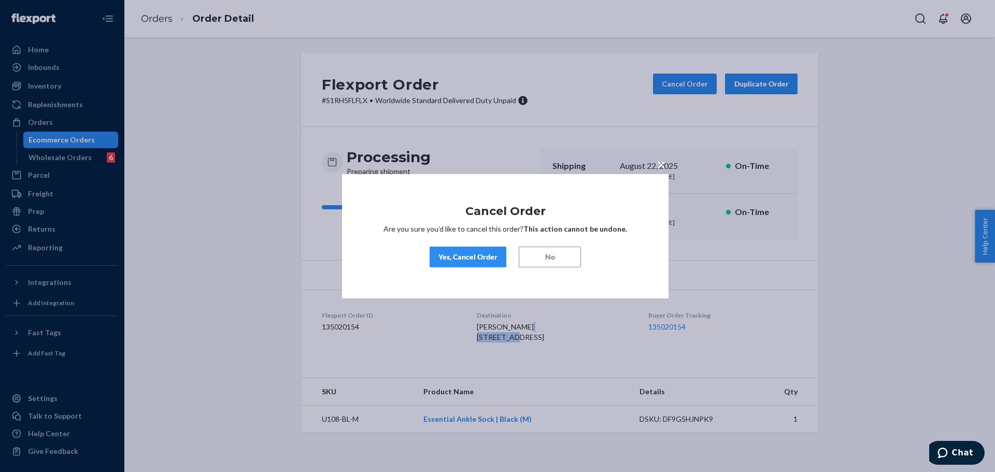
click at [490, 258] on div "Yes, Cancel Order" at bounding box center [467, 257] width 59 height 10
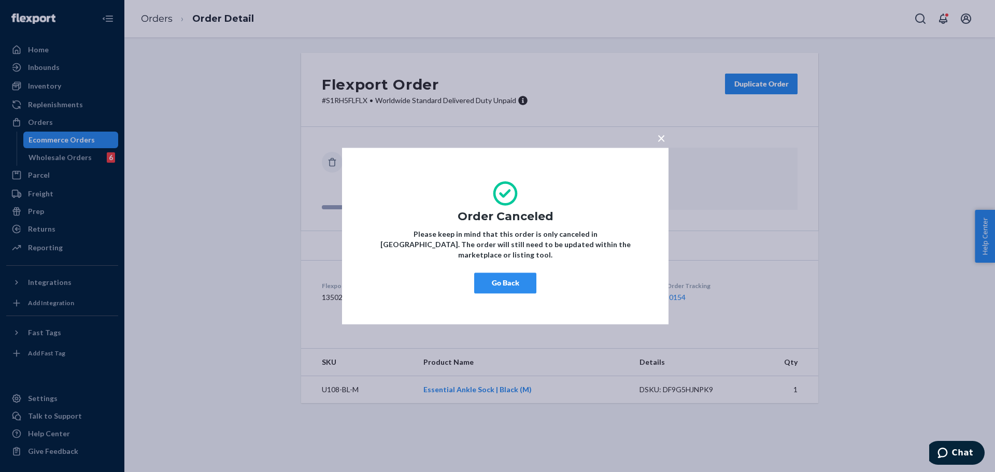
click at [662, 147] on span "×" at bounding box center [661, 138] width 8 height 18
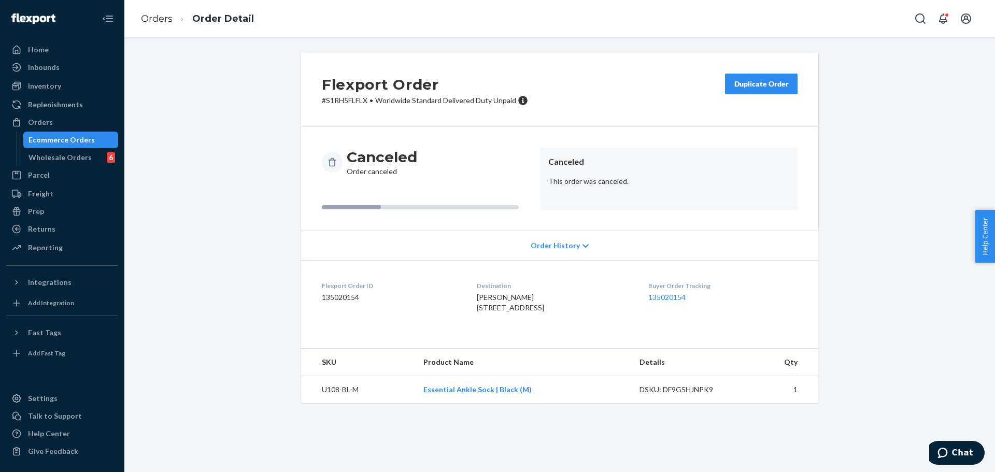
click at [739, 80] on div "Duplicate Order" at bounding box center [761, 84] width 55 height 10
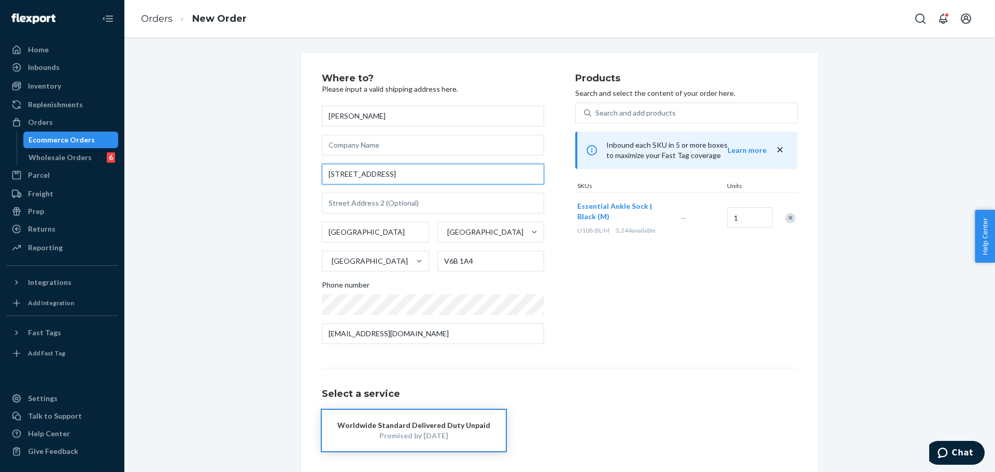
click at [447, 176] on input "38 WATER ST" at bounding box center [433, 174] width 222 height 21
paste input "ater St"
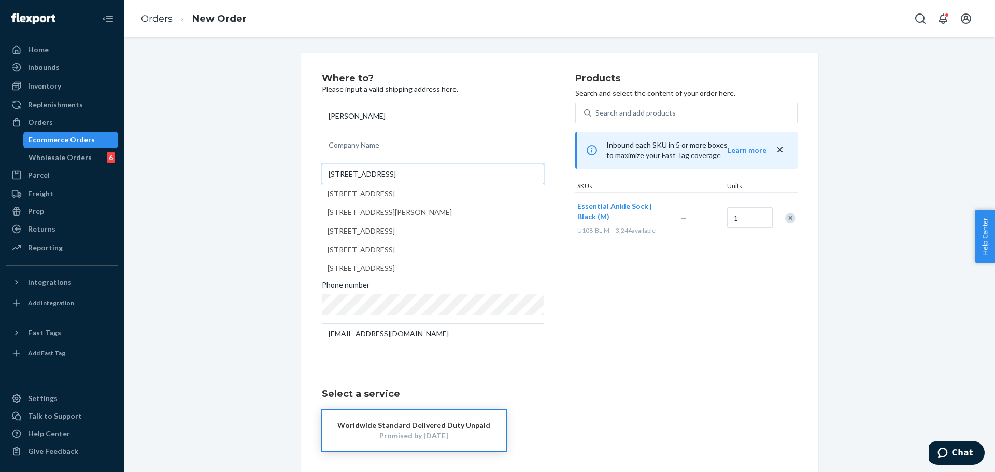
type input "38 Water St"
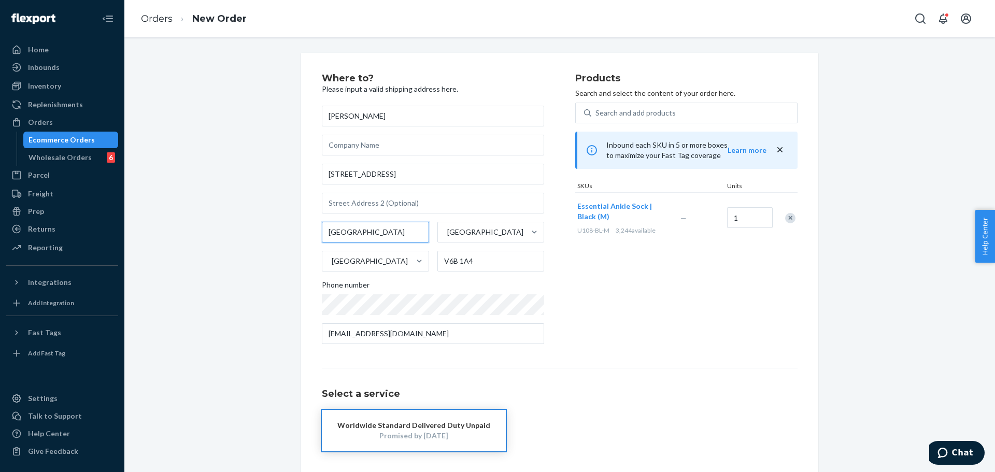
click at [378, 230] on input "VANCOUVER" at bounding box center [375, 232] width 107 height 21
paste input "Minden"
type input "Minden Hills"
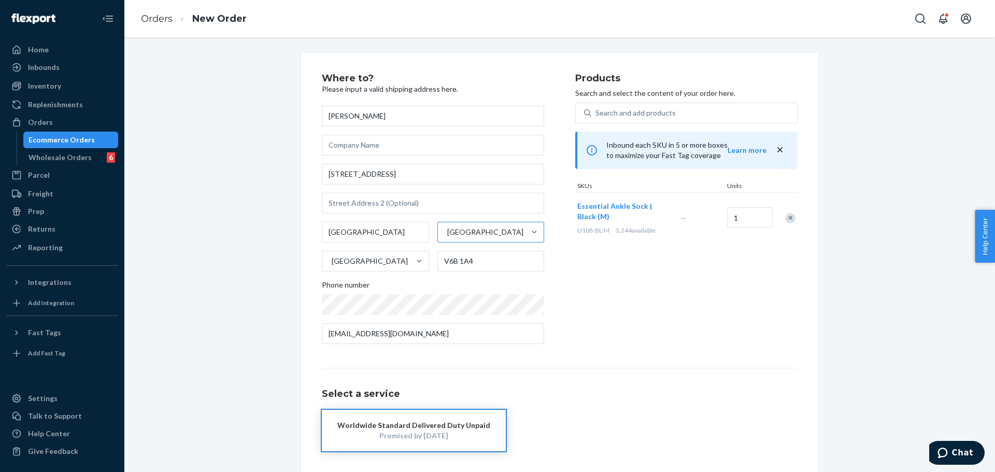
click at [464, 233] on div "[GEOGRAPHIC_DATA]" at bounding box center [485, 232] width 76 height 10
click at [447, 233] on input "[GEOGRAPHIC_DATA]" at bounding box center [446, 232] width 1 height 10
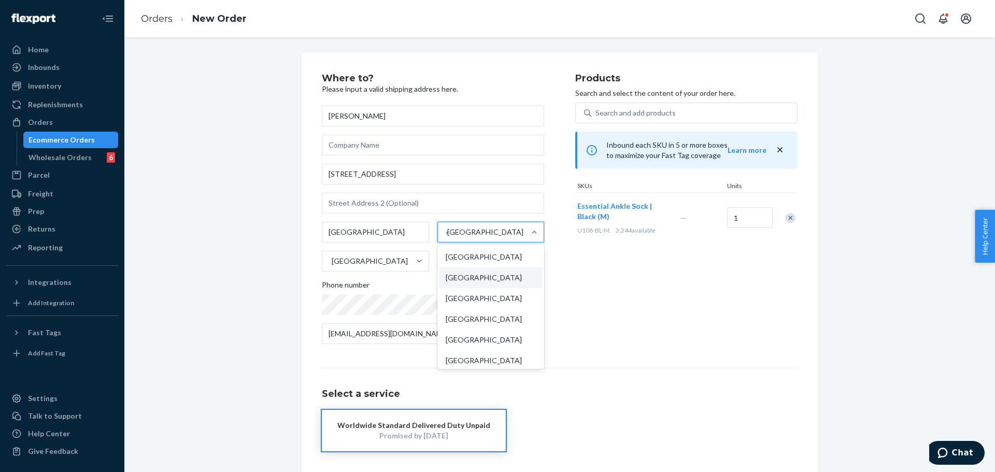
type input "ont"
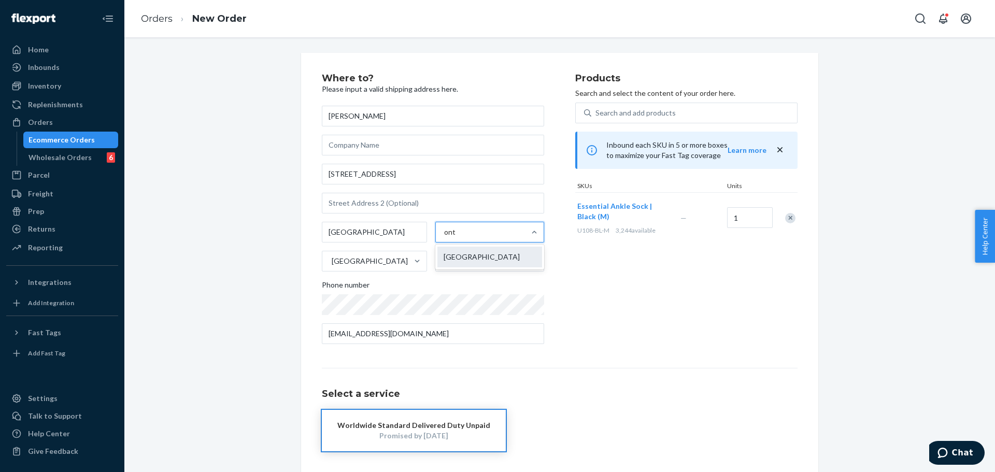
click at [503, 261] on div "[GEOGRAPHIC_DATA]" at bounding box center [489, 257] width 105 height 21
click at [456, 237] on input "ont" at bounding box center [450, 232] width 12 height 10
click at [626, 283] on div "Products Search and select the content of your order here. Search and add produ…" at bounding box center [686, 213] width 222 height 279
click at [478, 265] on input "V6B 1A4" at bounding box center [490, 261] width 107 height 21
click at [478, 266] on input "V6B 1A4" at bounding box center [490, 261] width 107 height 21
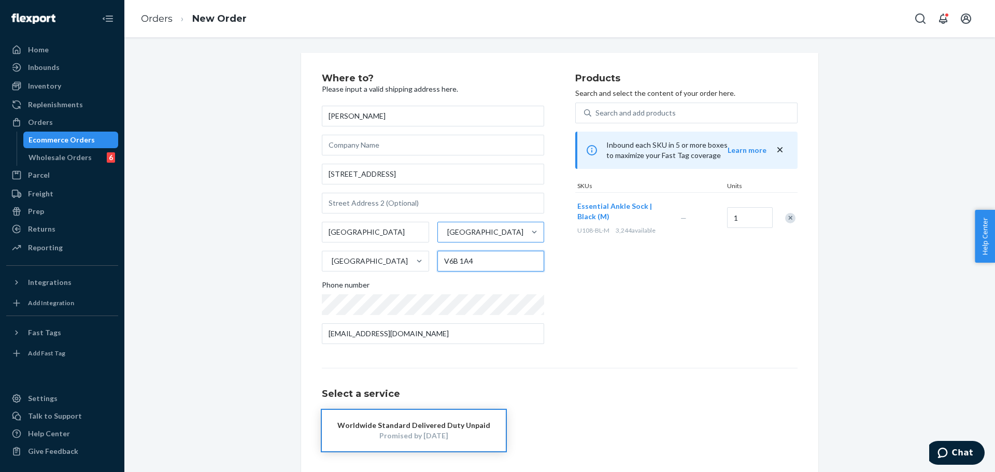
click at [478, 266] on input "V6B 1A4" at bounding box center [490, 261] width 107 height 21
paste input "K0M 2K0"
type input "K0M 2K0"
click at [592, 266] on div "Products Search and select the content of your order here. Search and add produ…" at bounding box center [686, 213] width 222 height 279
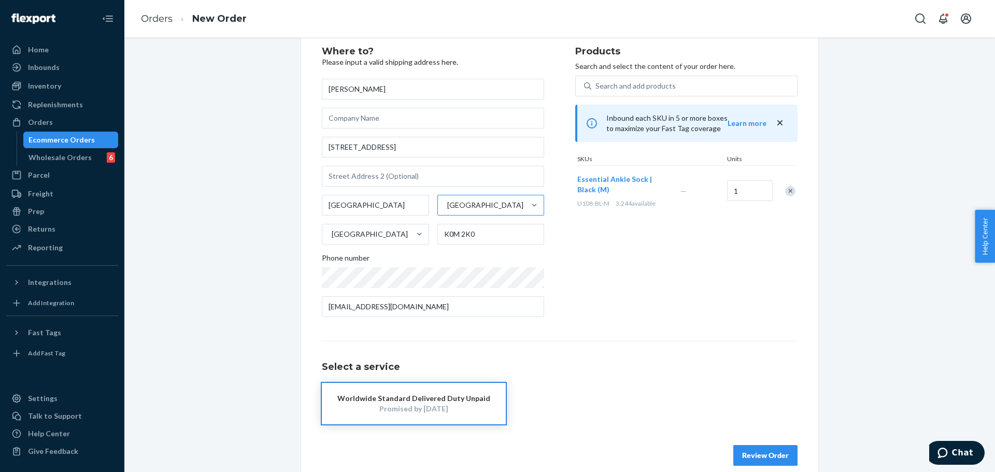
scroll to position [41, 0]
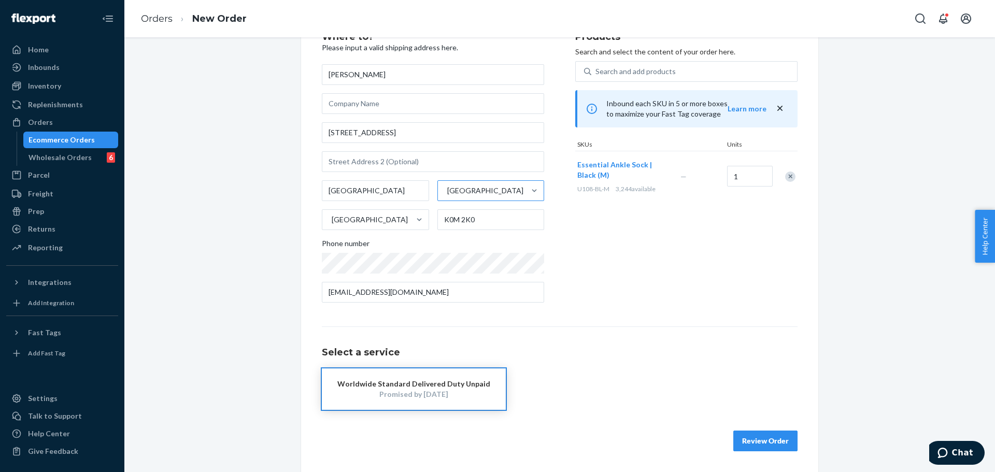
click at [462, 396] on div "Promised by [DATE]" at bounding box center [413, 394] width 153 height 10
click at [761, 448] on button "Review Order" at bounding box center [765, 441] width 64 height 21
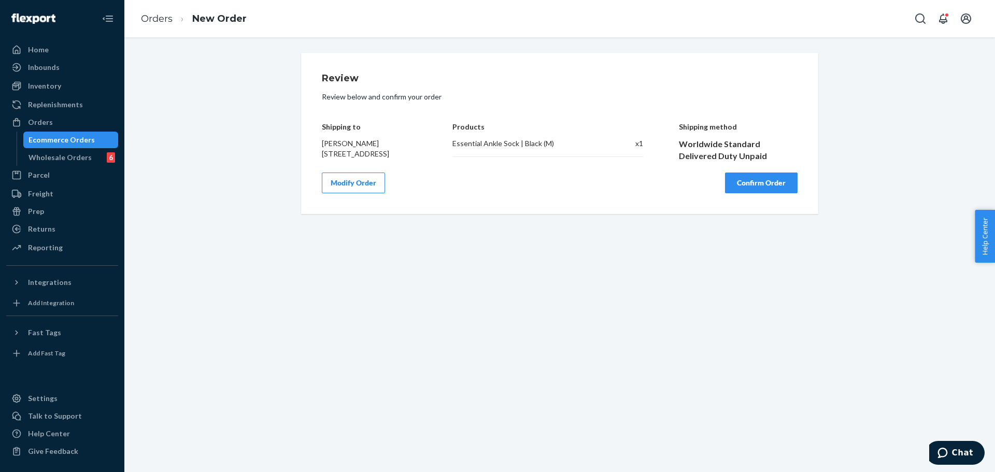
scroll to position [0, 0]
click at [756, 188] on button "Confirm Order" at bounding box center [761, 183] width 73 height 21
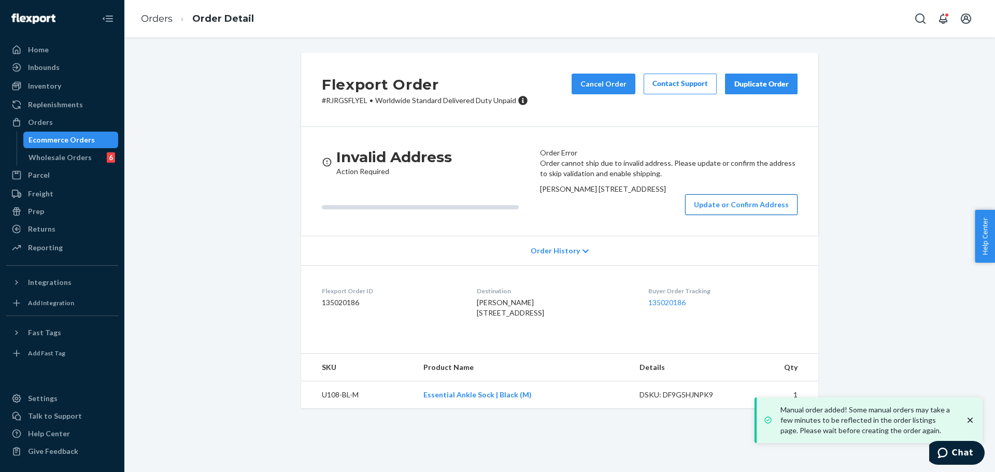
click at [753, 215] on button "Update or Confirm Address" at bounding box center [741, 204] width 112 height 21
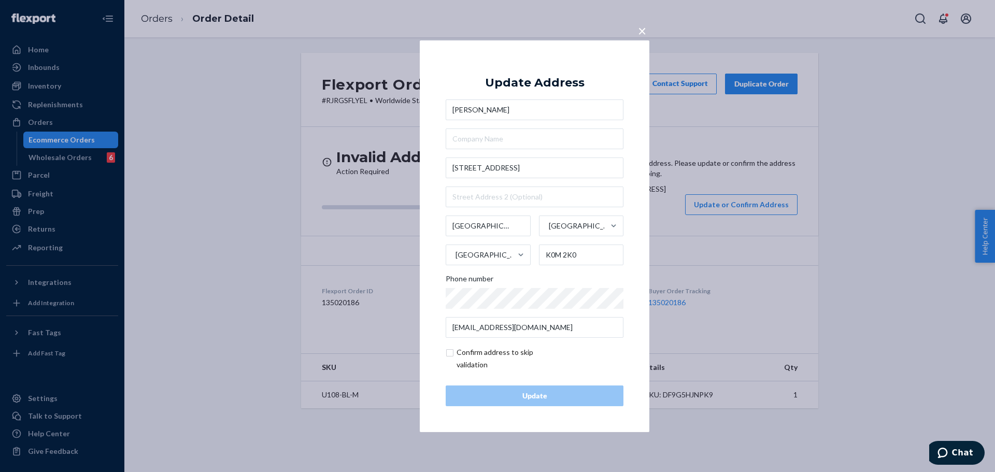
click at [504, 356] on input "checkbox" at bounding box center [506, 358] width 120 height 25
checkbox input "true"
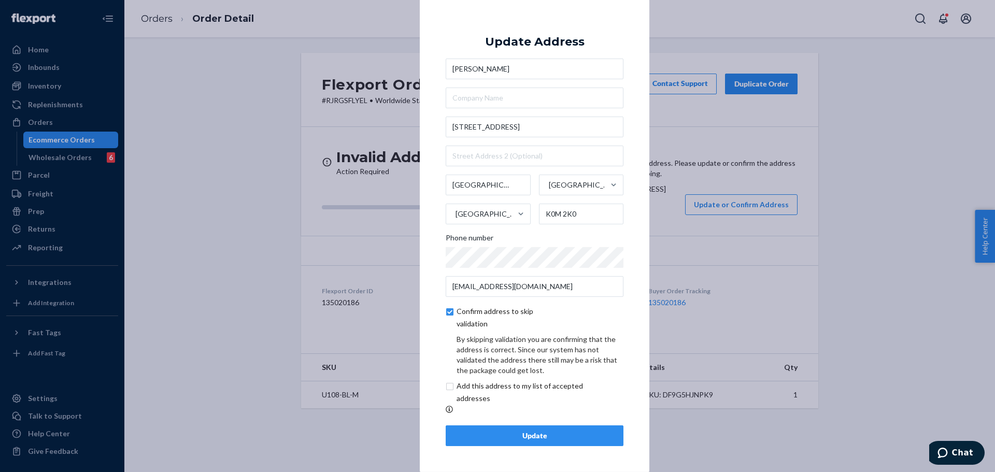
scroll to position [4, 0]
click at [499, 395] on input "checkbox" at bounding box center [532, 392] width 173 height 25
checkbox input "true"
click at [551, 440] on div "Update" at bounding box center [534, 436] width 160 height 10
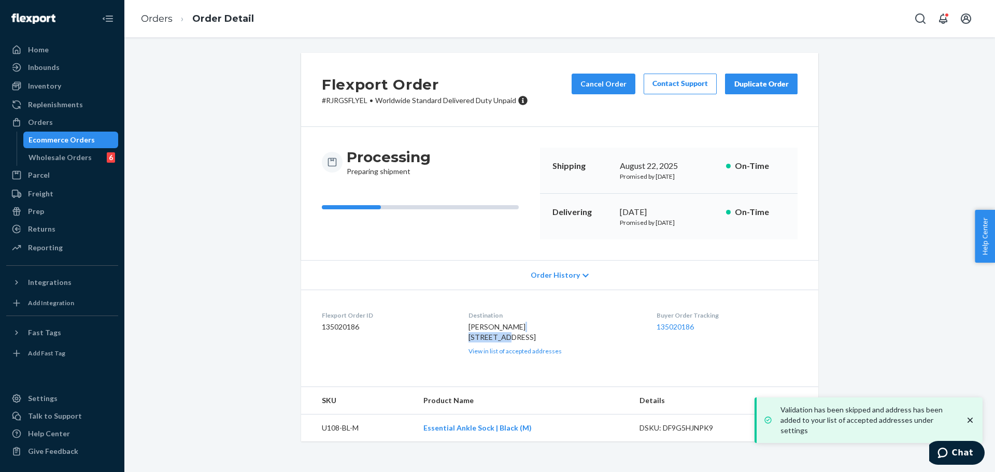
drag, startPoint x: 465, startPoint y: 337, endPoint x: 504, endPoint y: 338, distance: 39.4
click at [504, 338] on div "FAYE MORTELL 38 Water St Minden Hills, ON K0M 2K0 CA View in list of accepted a…" at bounding box center [554, 339] width 172 height 34
copy span "38 Water St"
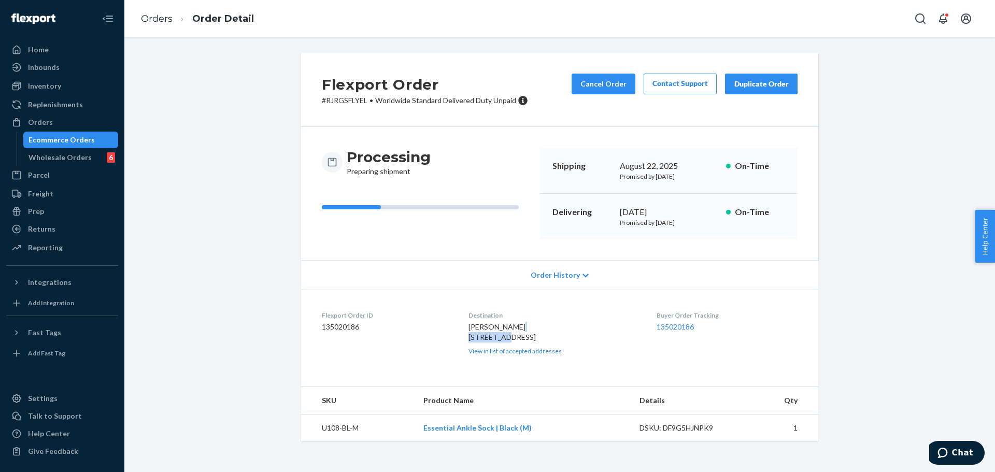
drag, startPoint x: 464, startPoint y: 344, endPoint x: 505, endPoint y: 345, distance: 40.9
click at [505, 345] on dl "Flexport Order ID 135020186 Destination FAYE MORTELL 38 Water St Minden Hills, …" at bounding box center [559, 333] width 517 height 87
copy span "Minden Hills"
drag, startPoint x: 519, startPoint y: 348, endPoint x: 548, endPoint y: 347, distance: 29.5
click at [536, 341] on span "FAYE MORTELL 38 Water St Minden Hills, ON K0M 2K0 CA" at bounding box center [501, 331] width 67 height 19
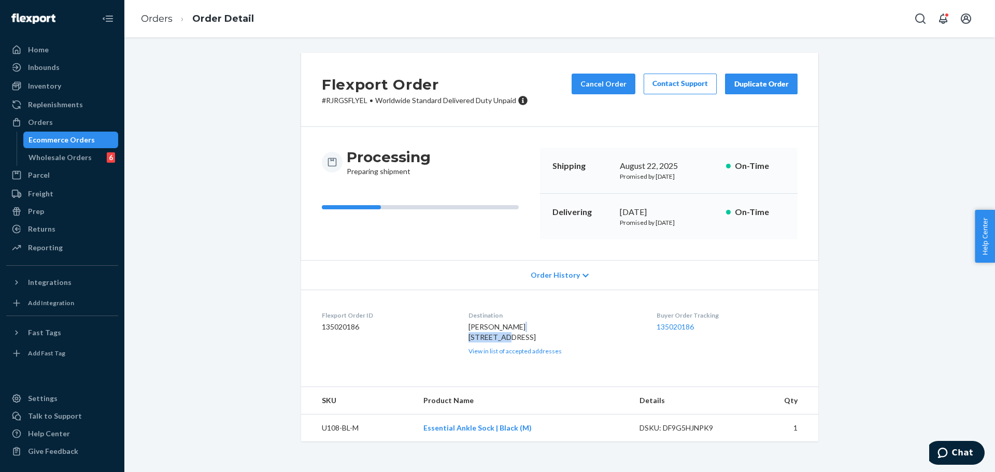
click at [527, 341] on span "FAYE MORTELL 38 Water St Minden Hills, ON K0M 2K0 CA" at bounding box center [501, 331] width 67 height 19
drag, startPoint x: 521, startPoint y: 348, endPoint x: 562, endPoint y: 348, distance: 41.5
click at [562, 348] on div "FAYE MORTELL 38 Water St Minden Hills, ON K0M 2K0 CA View in list of accepted a…" at bounding box center [554, 339] width 172 height 34
copy span "K0M 2K0"
click at [606, 88] on button "Cancel Order" at bounding box center [603, 84] width 64 height 21
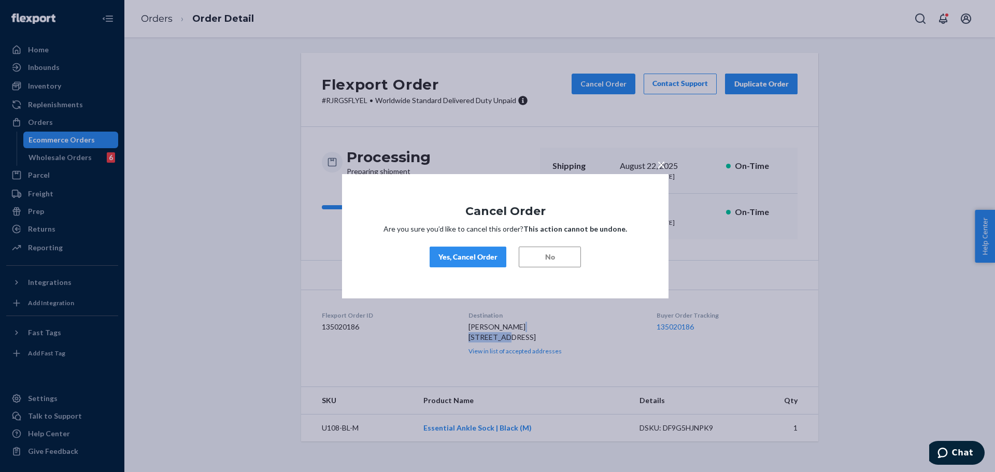
click at [472, 255] on div "Yes, Cancel Order" at bounding box center [467, 257] width 59 height 10
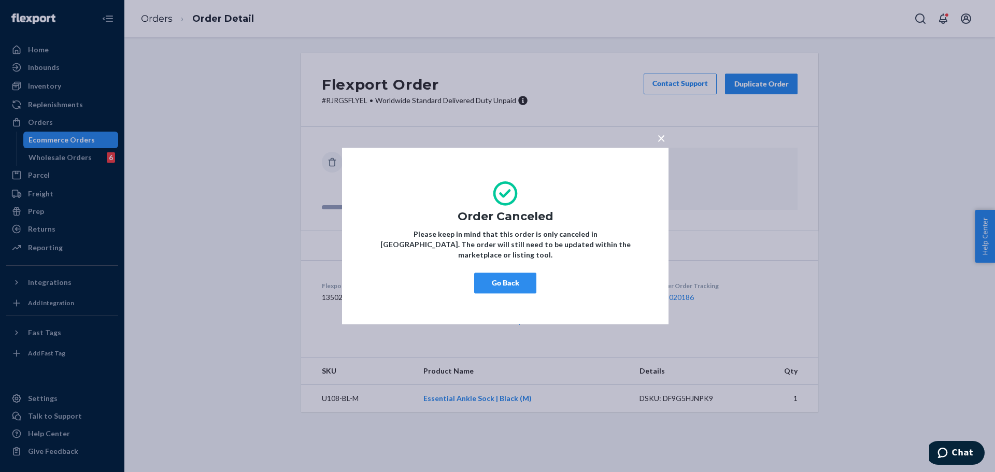
click at [659, 140] on span "×" at bounding box center [661, 138] width 8 height 18
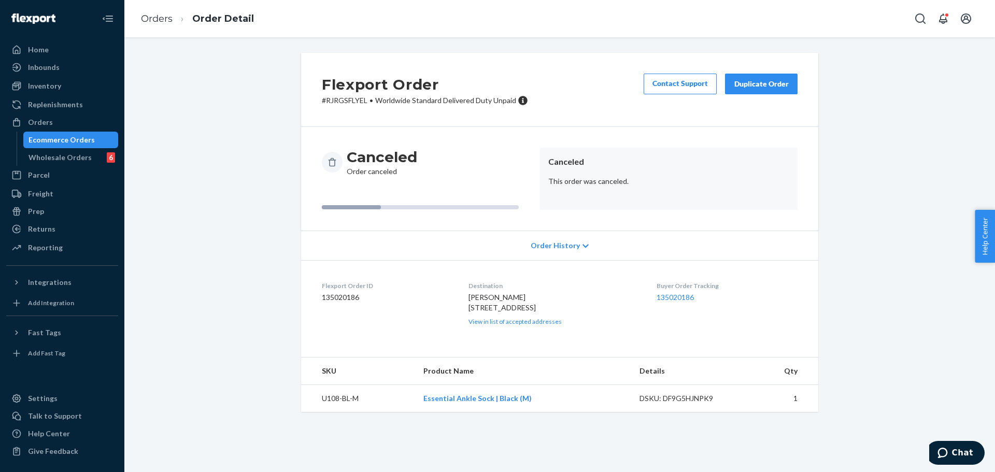
click at [744, 84] on div "Duplicate Order" at bounding box center [761, 84] width 55 height 10
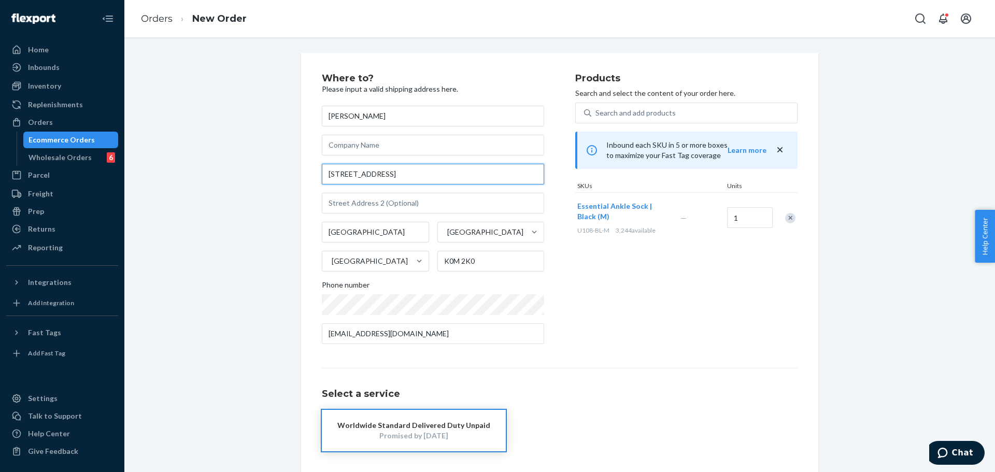
click at [428, 173] on input "38 Water St" at bounding box center [433, 174] width 222 height 21
paste input "12400 US 2 West Glacier"
type input "12400 US 2 West Glacier"
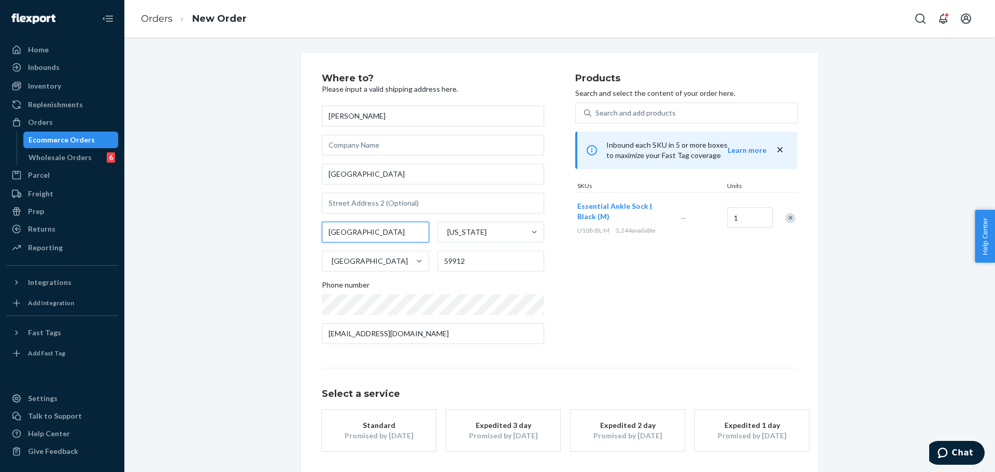
click at [408, 230] on input "Minden Hills" at bounding box center [375, 232] width 107 height 21
click at [408, 230] on input "Columbia Falls" at bounding box center [375, 232] width 107 height 21
paste input "West Glacier"
type input "West Glacier"
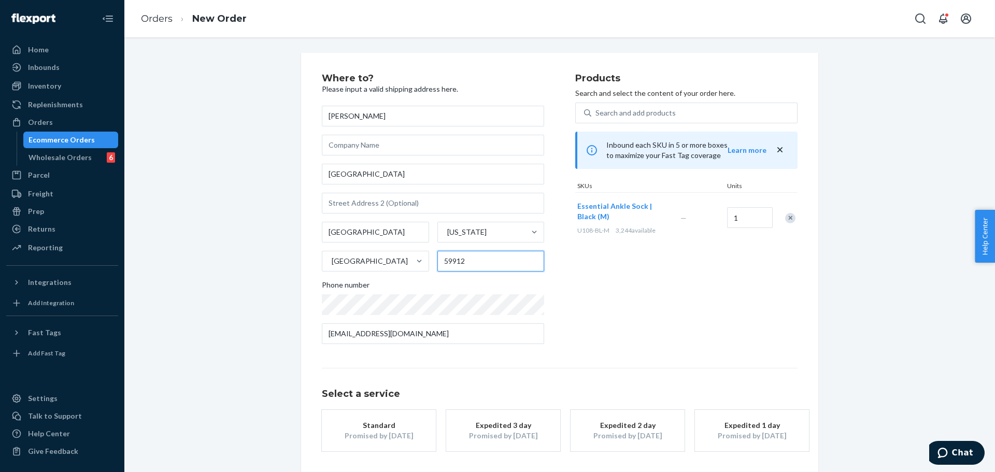
click at [470, 263] on input "K0M 2K0" at bounding box center [490, 261] width 107 height 21
click at [470, 263] on input "59912" at bounding box center [490, 261] width 107 height 21
paste input "36"
type input "59936"
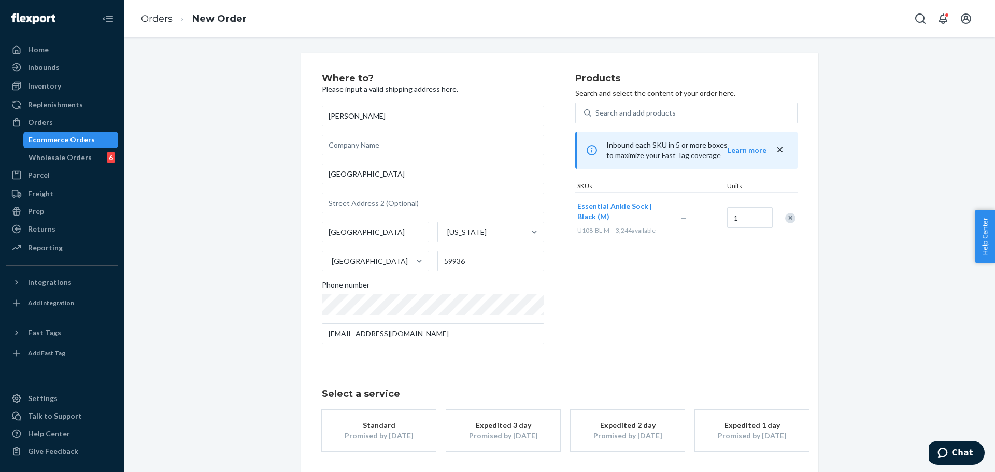
click at [578, 263] on div "Products Search and select the content of your order here. Search and add produ…" at bounding box center [686, 213] width 222 height 279
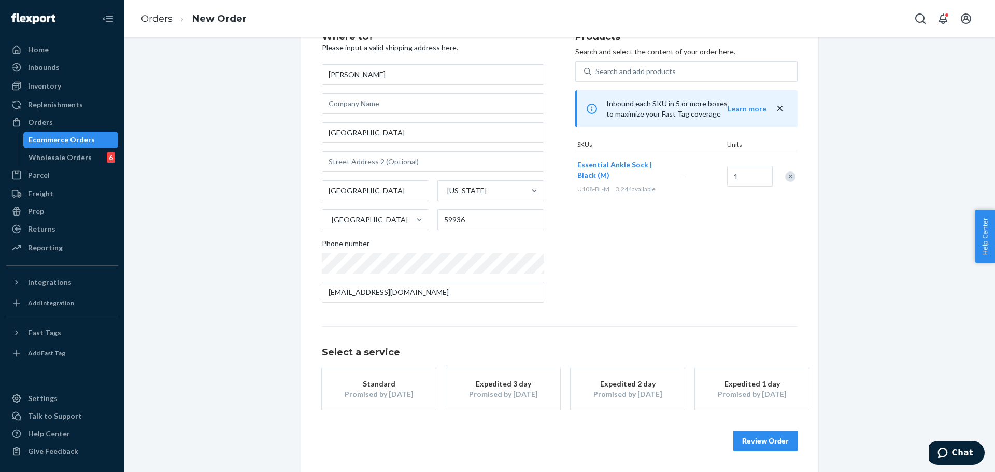
click at [406, 392] on div "Promised by [DATE]" at bounding box center [378, 394] width 83 height 10
click at [561, 290] on div "Where to? Please input a valid shipping address here. FAYE MORTELL 12400 US 2 W…" at bounding box center [448, 171] width 253 height 279
click at [765, 438] on button "Review Order" at bounding box center [765, 441] width 64 height 21
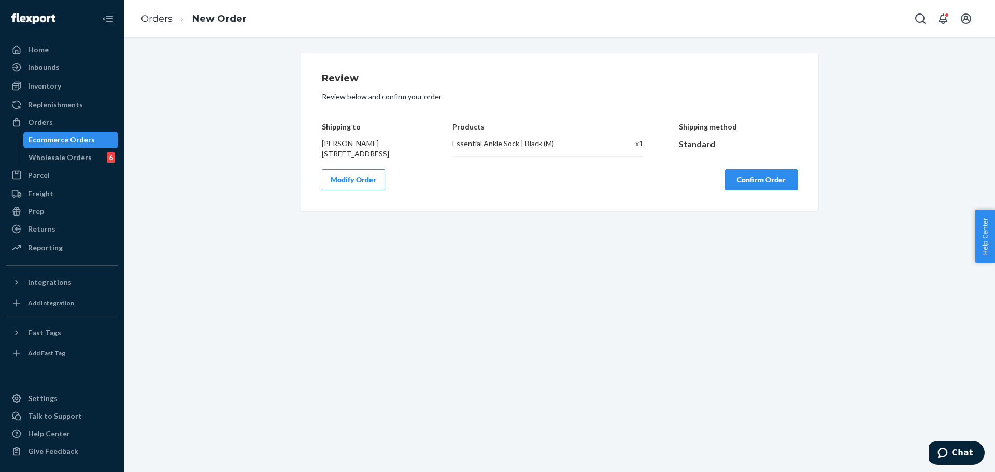
click at [747, 190] on button "Confirm Order" at bounding box center [761, 179] width 73 height 21
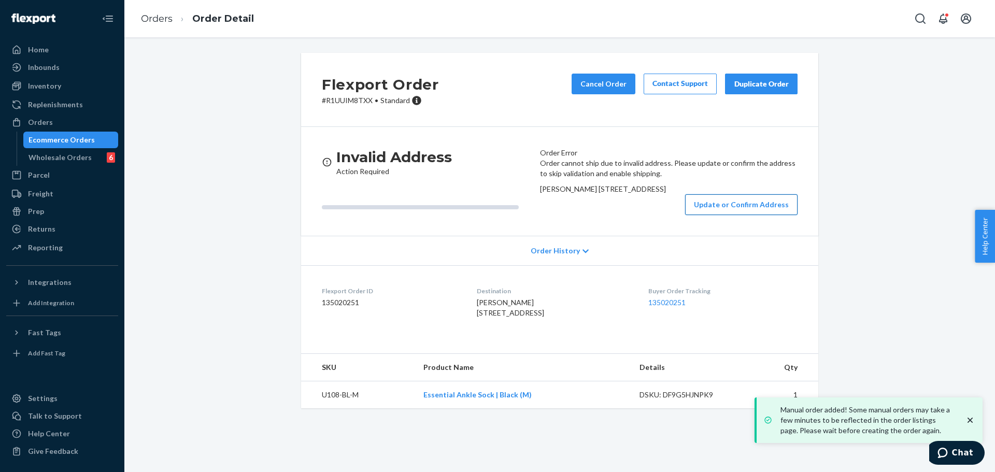
click at [698, 215] on button "Update or Confirm Address" at bounding box center [741, 204] width 112 height 21
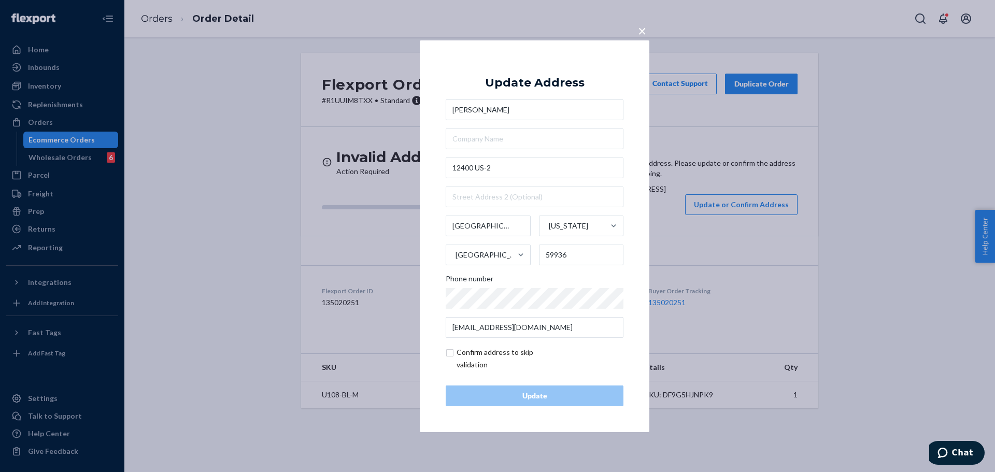
click at [503, 357] on input "checkbox" at bounding box center [506, 358] width 120 height 25
checkbox input "true"
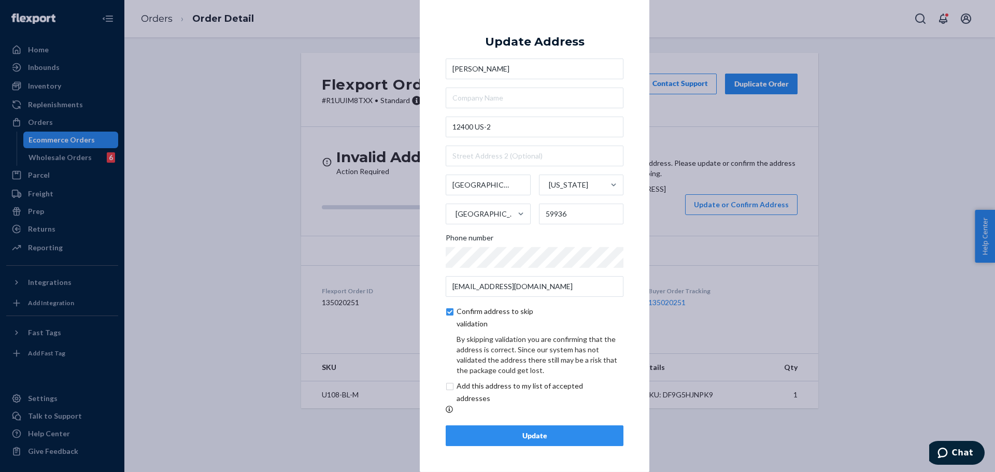
scroll to position [4, 0]
click at [507, 390] on input "checkbox" at bounding box center [532, 392] width 173 height 25
checkbox input "true"
click at [527, 433] on div "Update" at bounding box center [534, 436] width 160 height 10
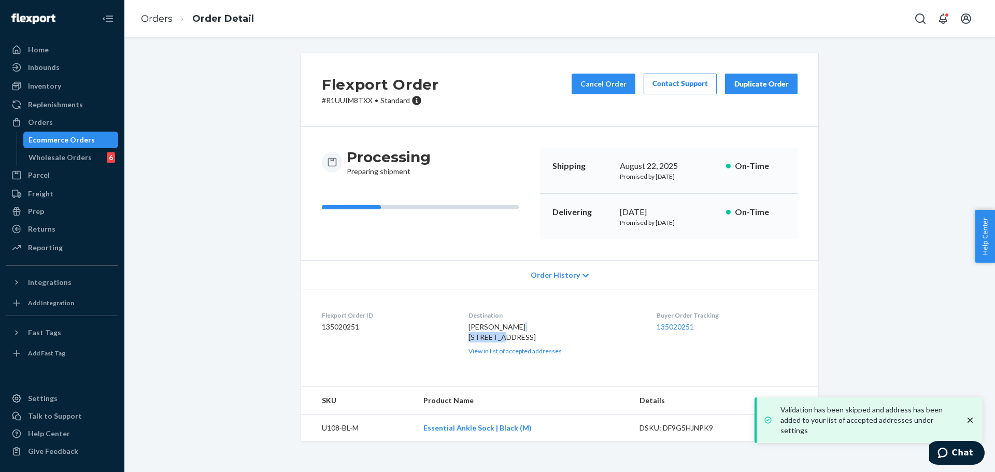
drag, startPoint x: 488, startPoint y: 338, endPoint x: 503, endPoint y: 338, distance: 15.5
click at [503, 338] on span "FAYE MORTELL 12400 US-2 West Glacier, MT 59936 US" at bounding box center [501, 331] width 67 height 19
copy span "12400 US-2"
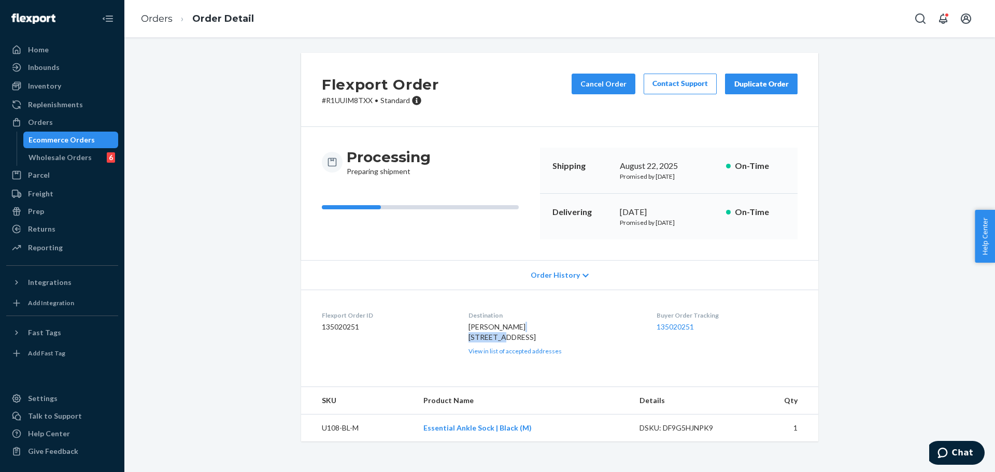
drag, startPoint x: 465, startPoint y: 348, endPoint x: 506, endPoint y: 347, distance: 40.4
click at [506, 341] on span "FAYE MORTELL 12400 US-2 West Glacier, MT 59936 US" at bounding box center [501, 331] width 67 height 19
copy span "West Glacier"
click at [524, 341] on span "FAYE MORTELL 12400 US-2 West Glacier, MT 59936 US" at bounding box center [501, 331] width 67 height 19
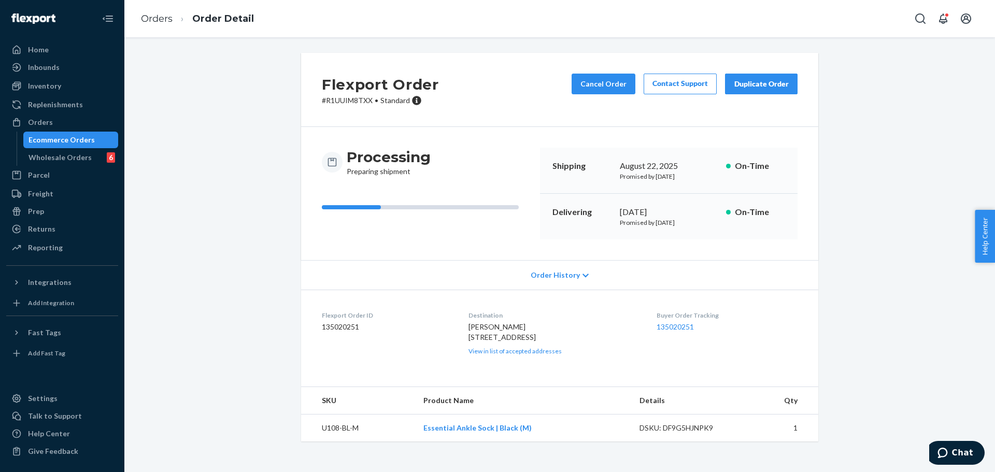
copy span "59936"
click at [611, 82] on button "Cancel Order" at bounding box center [603, 84] width 64 height 21
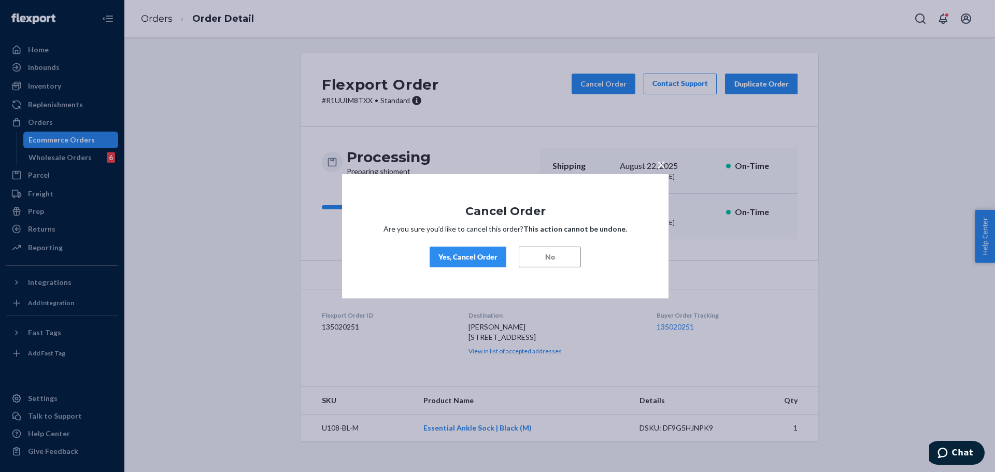
click at [464, 265] on button "Yes, Cancel Order" at bounding box center [468, 257] width 77 height 21
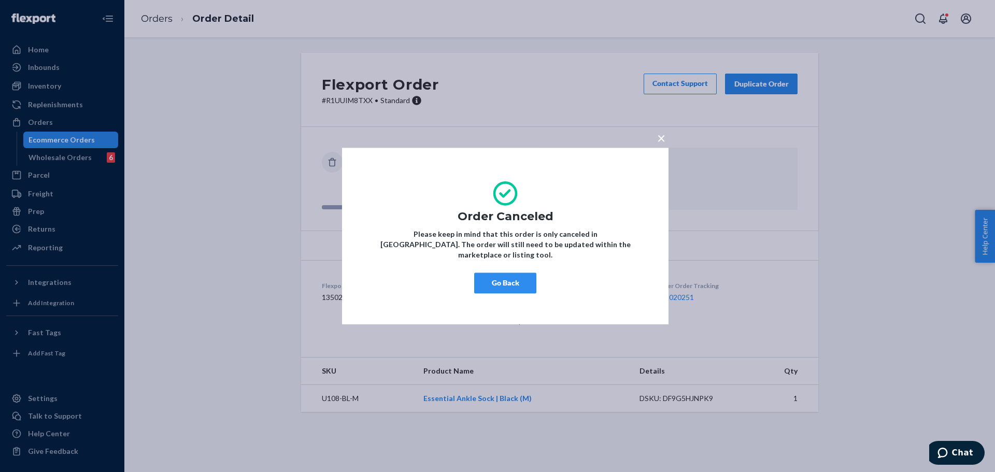
click at [659, 147] on span "×" at bounding box center [661, 138] width 8 height 18
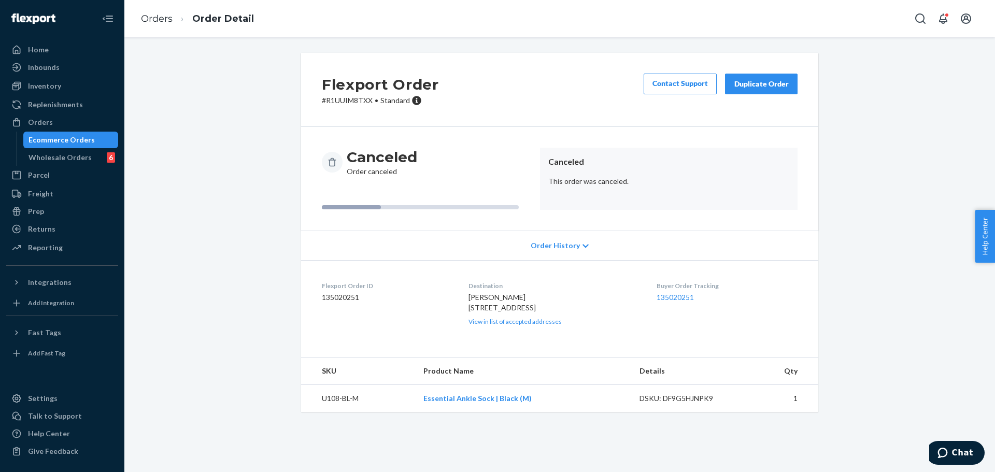
click at [746, 89] on button "Duplicate Order" at bounding box center [761, 84] width 73 height 21
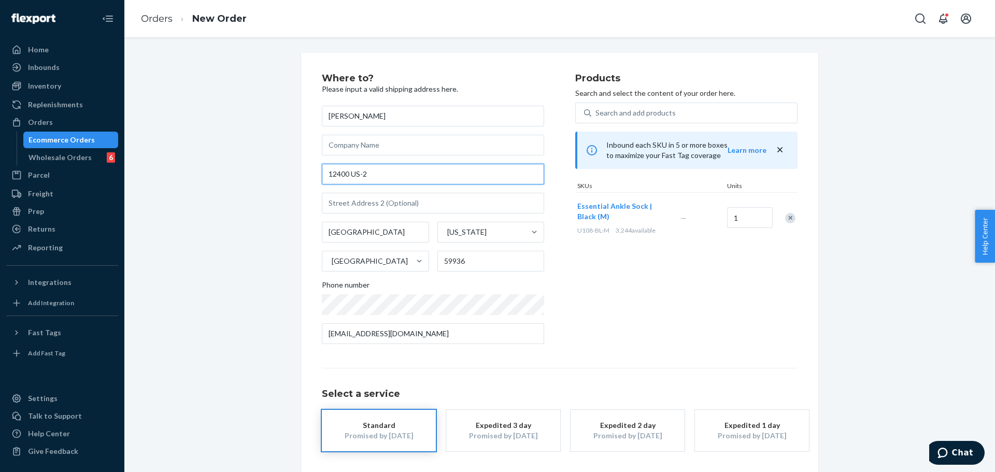
click at [399, 180] on input "12400 US-2" at bounding box center [433, 174] width 222 height 21
paste input "435 N Laramy Ln 50085 Parks"
click at [444, 175] on input "435 N Laramy Ln 50085 Parks" at bounding box center [433, 174] width 222 height 21
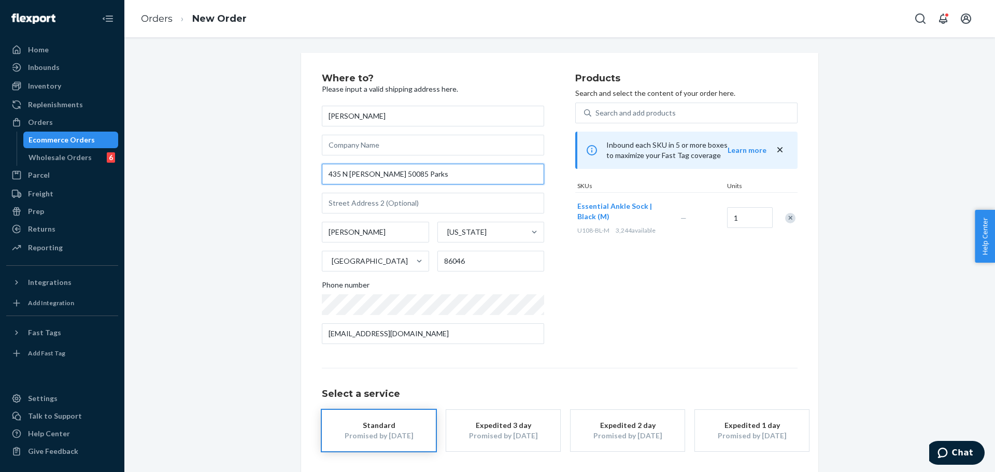
click at [444, 175] on input "435 N Laramy Ln 50085 Parks" at bounding box center [433, 174] width 222 height 21
click at [444, 175] on input "435 N Laramy Ln" at bounding box center [433, 174] width 222 height 21
paste input "50085 Parks"
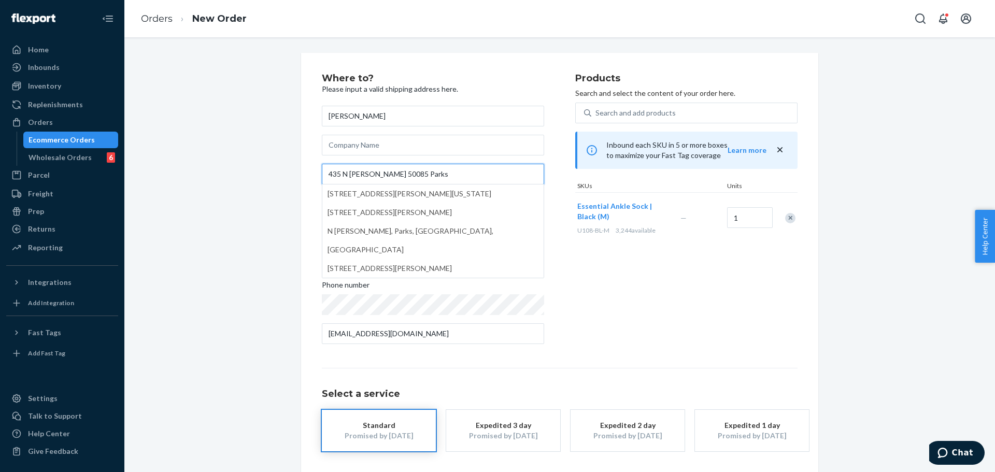
type input "435 N Laramy Ln 50085 Parks"
click at [555, 130] on div "Where to? Please input a valid shipping address here. FAYE MORTELL 435 N Laramy…" at bounding box center [448, 213] width 253 height 279
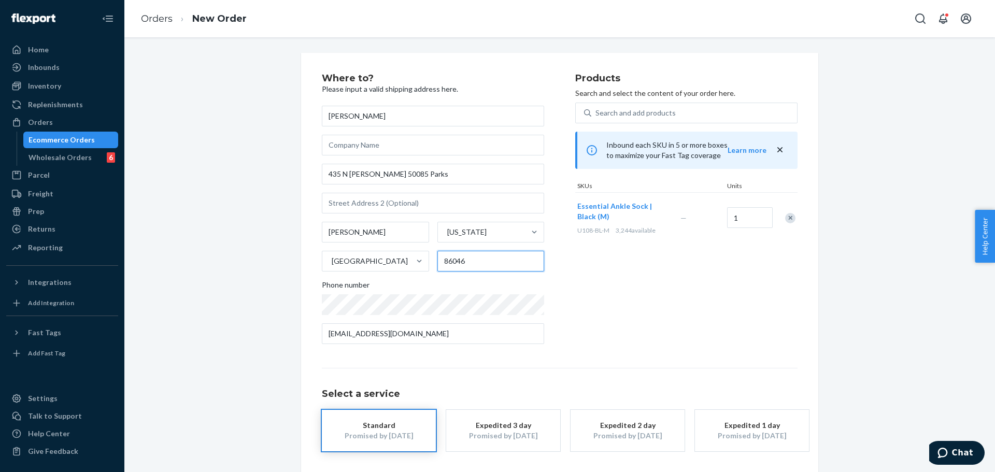
click at [476, 259] on input "59936" at bounding box center [490, 261] width 107 height 21
click at [476, 259] on input "86046" at bounding box center [490, 261] width 107 height 21
paste input "18"
type input "86018"
click at [382, 226] on input "West Glacier" at bounding box center [375, 232] width 107 height 21
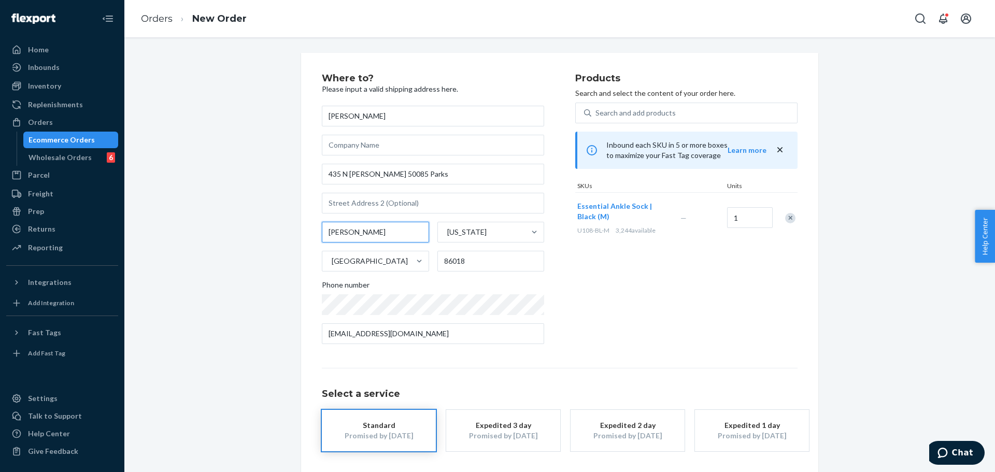
click at [382, 226] on input "West Glacier" at bounding box center [375, 232] width 107 height 21
click at [382, 226] on input "Williams" at bounding box center [375, 232] width 107 height 21
paste input "50085 Park"
click at [598, 288] on div "Products Search and select the content of your order here. Search and add produ…" at bounding box center [686, 213] width 222 height 279
drag, startPoint x: 347, startPoint y: 232, endPoint x: 312, endPoint y: 232, distance: 35.2
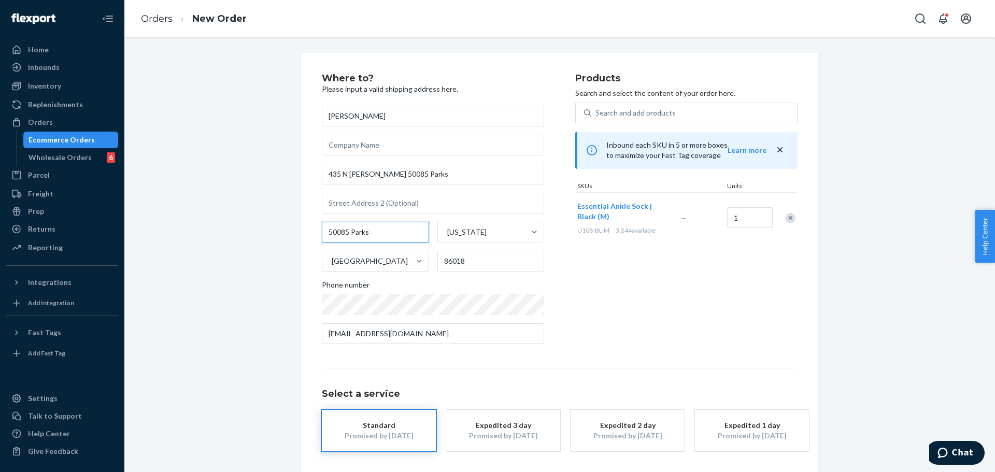
click at [312, 232] on div "Where to? Please input a valid shipping address here. FAYE MORTELL 435 N Laramy…" at bounding box center [559, 283] width 517 height 461
type input "Parks"
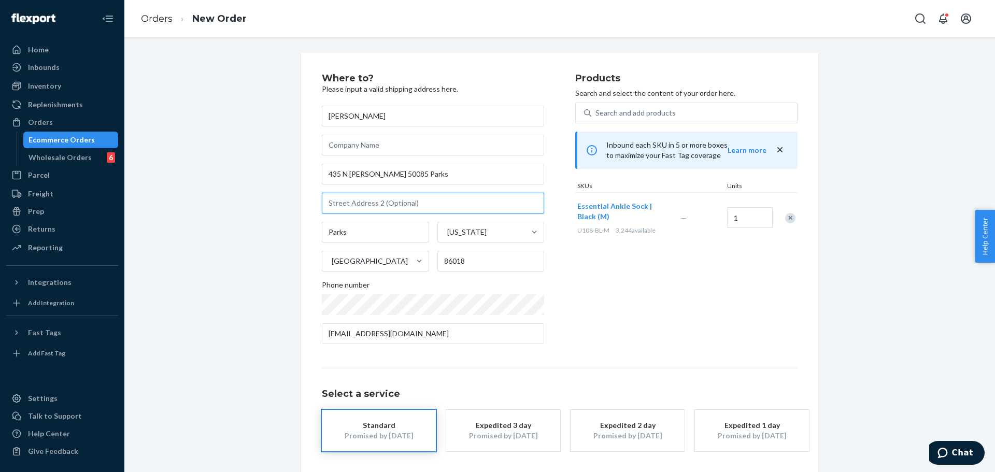
click at [385, 194] on input "text" at bounding box center [433, 203] width 222 height 21
paste input "50085"
type input "50085"
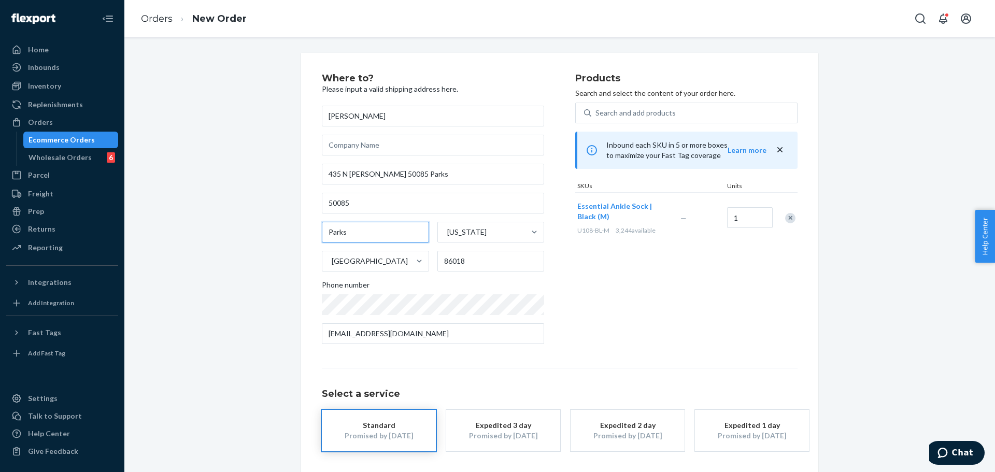
click at [324, 232] on input "Parks" at bounding box center [375, 232] width 107 height 21
click at [599, 298] on div "Products Search and select the content of your order here. Search and add produ…" at bounding box center [686, 213] width 222 height 279
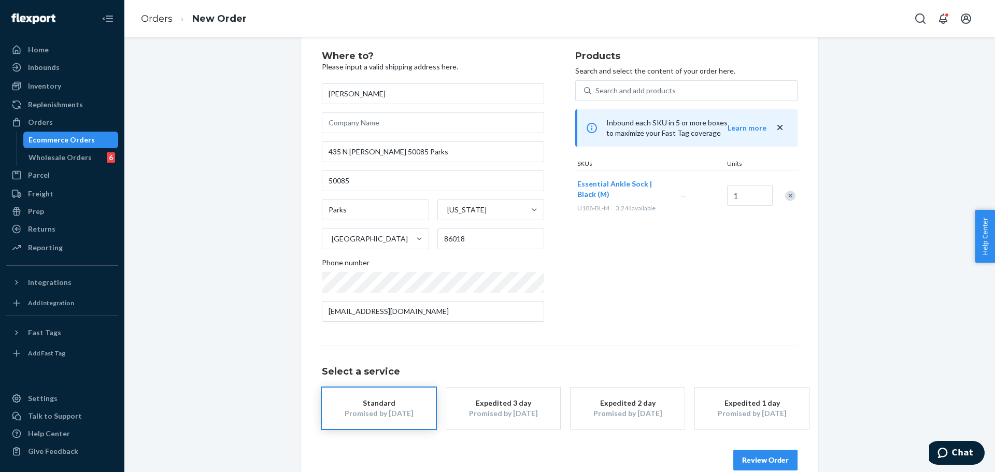
scroll to position [41, 0]
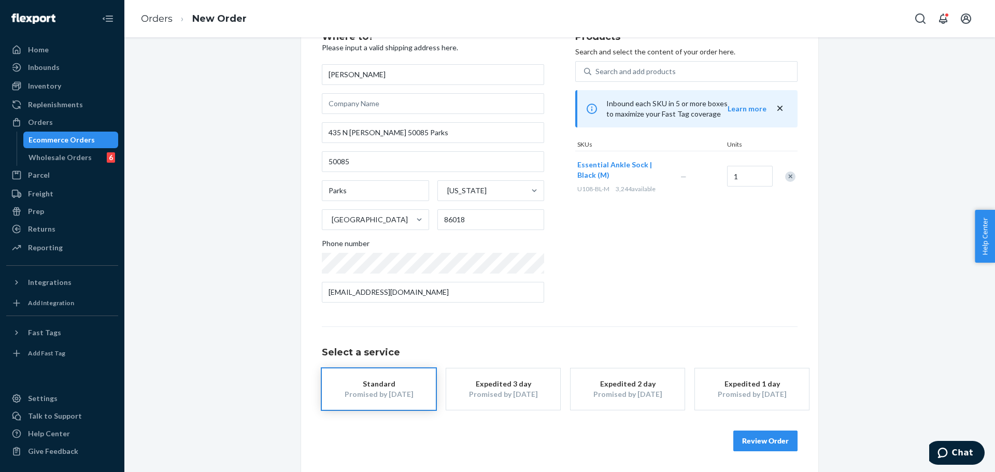
click at [765, 433] on button "Review Order" at bounding box center [765, 441] width 64 height 21
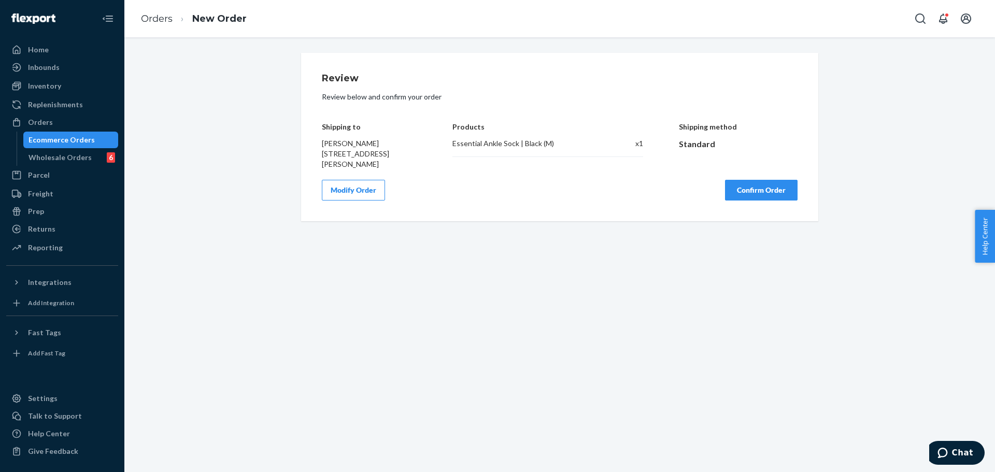
click at [754, 201] on button "Confirm Order" at bounding box center [761, 190] width 73 height 21
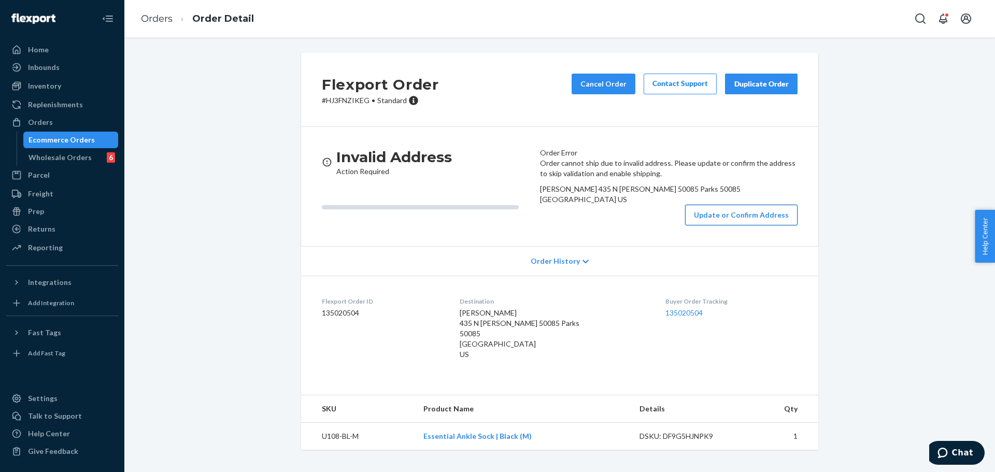
click at [685, 225] on button "Update or Confirm Address" at bounding box center [741, 215] width 112 height 21
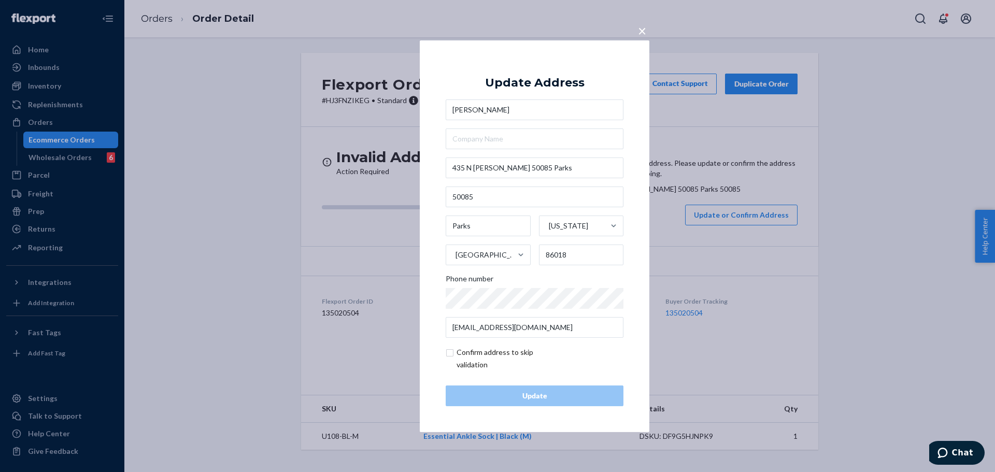
click at [494, 354] on input "checkbox" at bounding box center [506, 358] width 120 height 25
checkbox input "true"
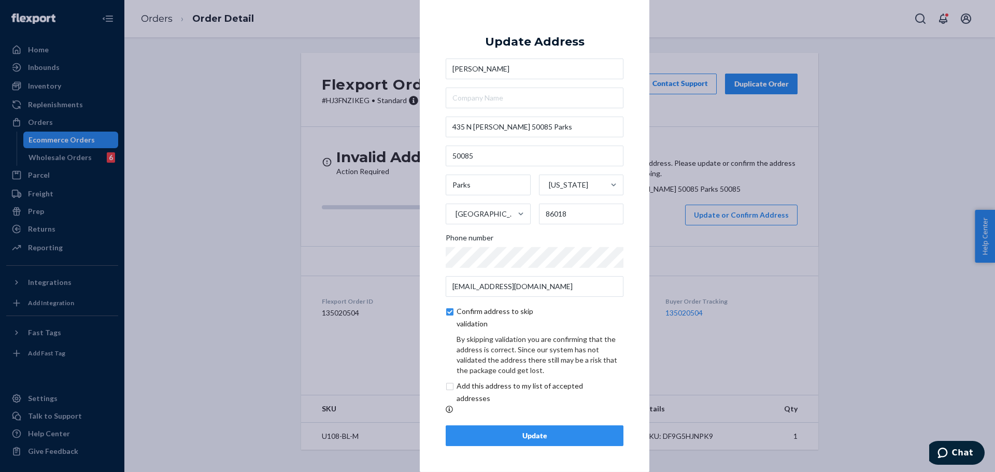
scroll to position [4, 0]
click at [501, 391] on input "checkbox" at bounding box center [532, 392] width 173 height 25
checkbox input "true"
click at [532, 440] on div "Update" at bounding box center [534, 436] width 160 height 10
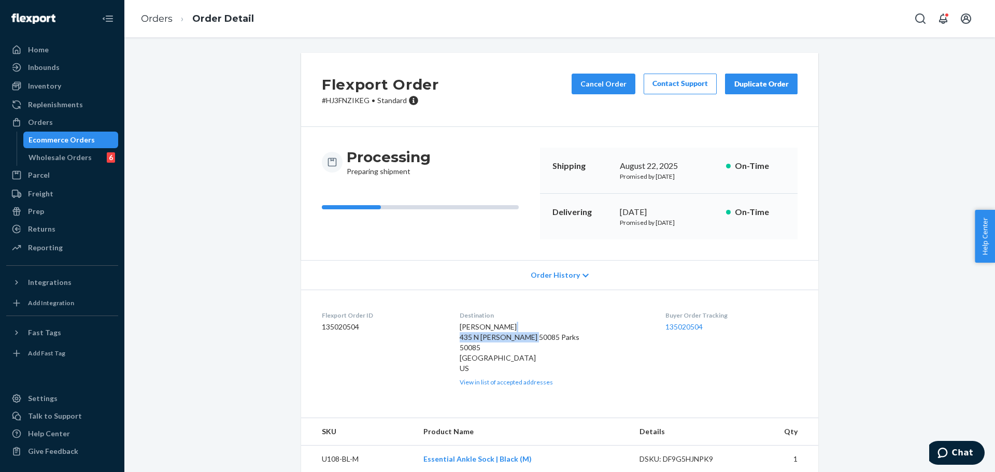
drag, startPoint x: 464, startPoint y: 337, endPoint x: 538, endPoint y: 337, distance: 74.1
click at [538, 337] on span "FAYE MORTELL 435 N Laramy Ln 50085 Parks 50085 Parks, AZ 86018 US" at bounding box center [520, 347] width 120 height 50
copy span "435 N Laramy Ln 50085"
click at [470, 338] on span "FAYE MORTELL 435 N Laramy Ln 50085 Parks 50085 Parks, AZ 86018 US" at bounding box center [520, 347] width 120 height 50
drag, startPoint x: 465, startPoint y: 338, endPoint x: 517, endPoint y: 338, distance: 51.8
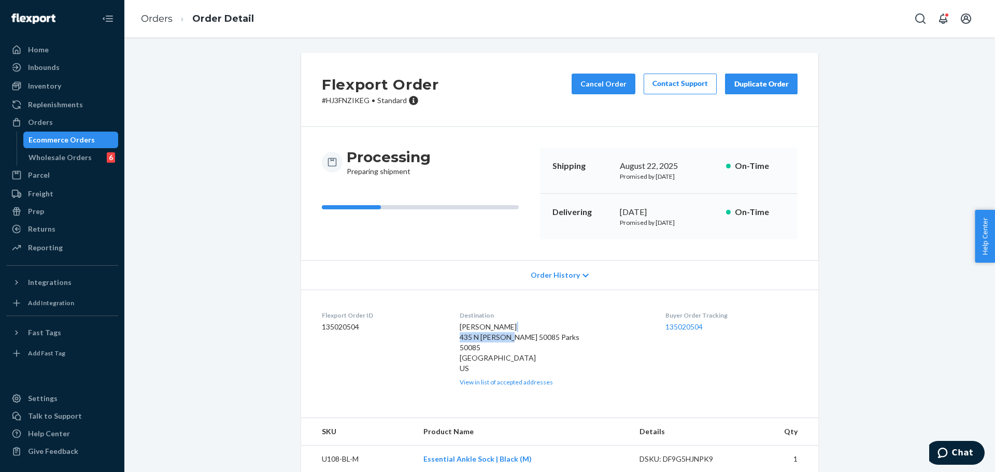
click at [517, 338] on span "FAYE MORTELL 435 N Laramy Ln 50085 Parks 50085 Parks, AZ 86018 US" at bounding box center [520, 347] width 120 height 50
copy span "435 N Laramy Ln"
click at [601, 83] on button "Cancel Order" at bounding box center [603, 84] width 64 height 21
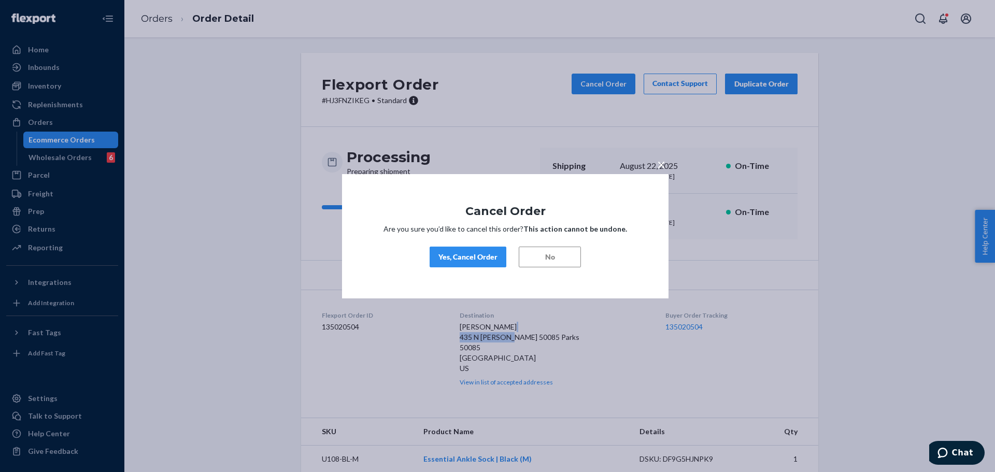
click at [480, 261] on div "Yes, Cancel Order" at bounding box center [467, 257] width 59 height 10
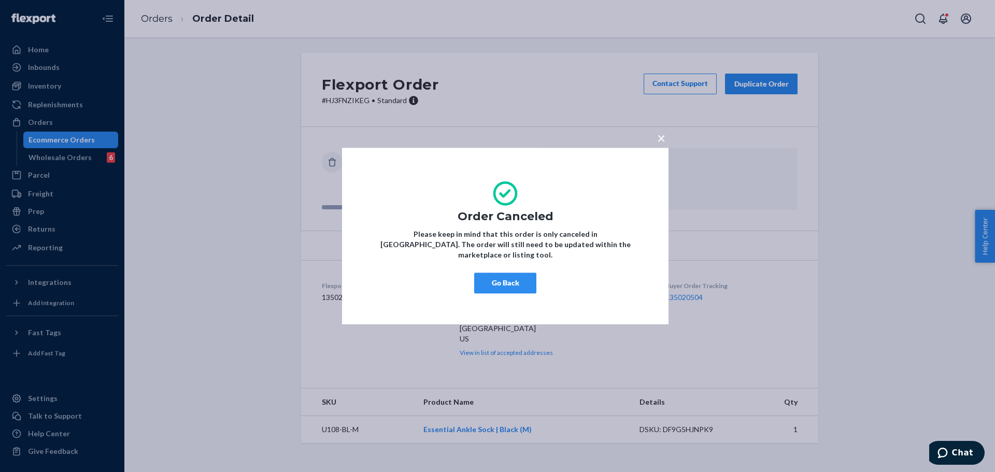
click at [663, 142] on span "×" at bounding box center [661, 138] width 8 height 18
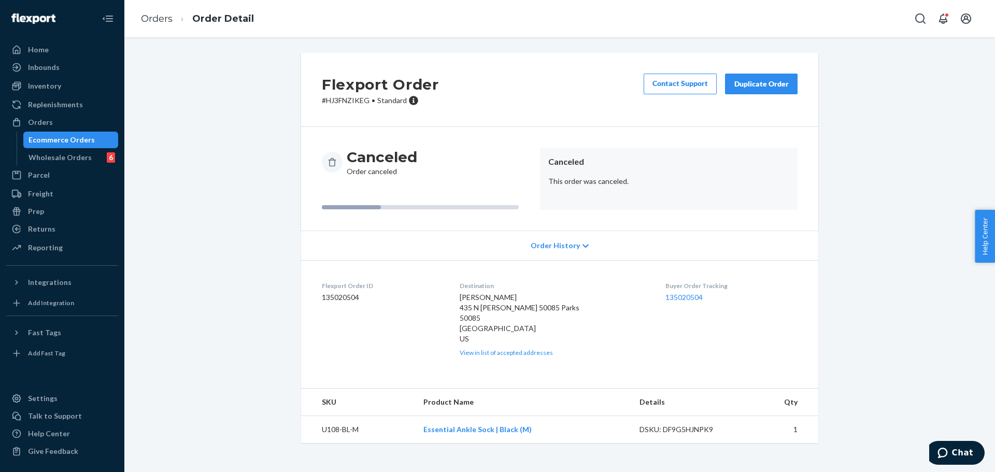
click at [750, 84] on div "Duplicate Order" at bounding box center [761, 84] width 55 height 10
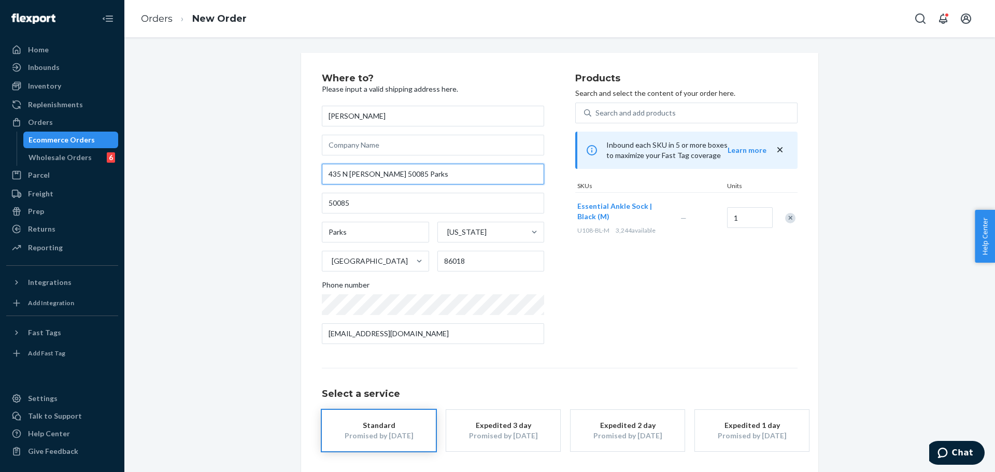
click at [449, 172] on input "435 N Laramy Ln 50085 Parks" at bounding box center [433, 174] width 222 height 21
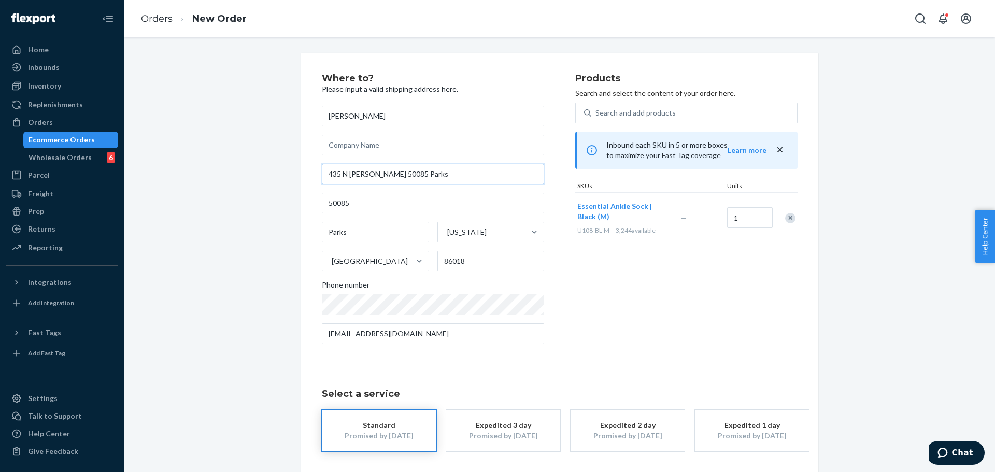
click at [449, 171] on input "435 N Laramy Ln 50085 Parks" at bounding box center [433, 174] width 222 height 21
paste input "17491 pleasant view dr."
click at [477, 182] on input "17491 pleasant view dr." at bounding box center [433, 174] width 222 height 21
click at [480, 182] on input "17491 pleasant view dr." at bounding box center [433, 174] width 222 height 21
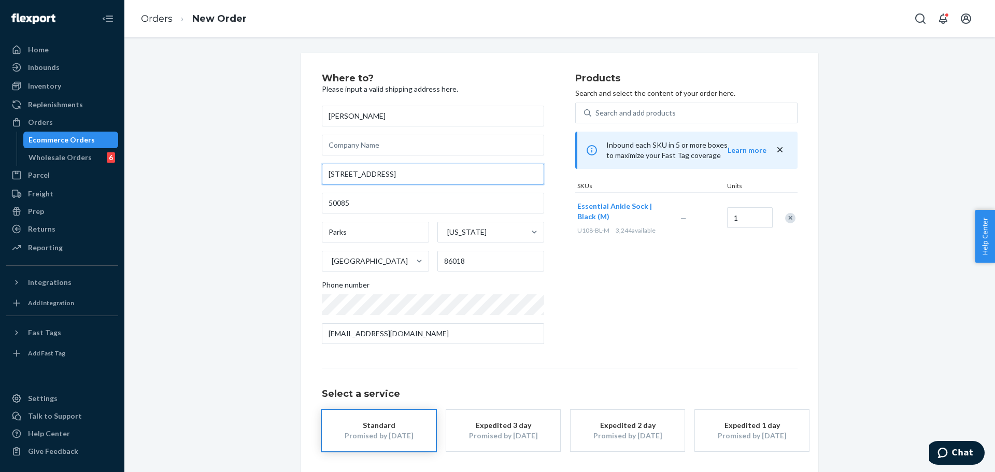
click at [480, 182] on input "17491 pleasant view dr." at bounding box center [433, 174] width 222 height 21
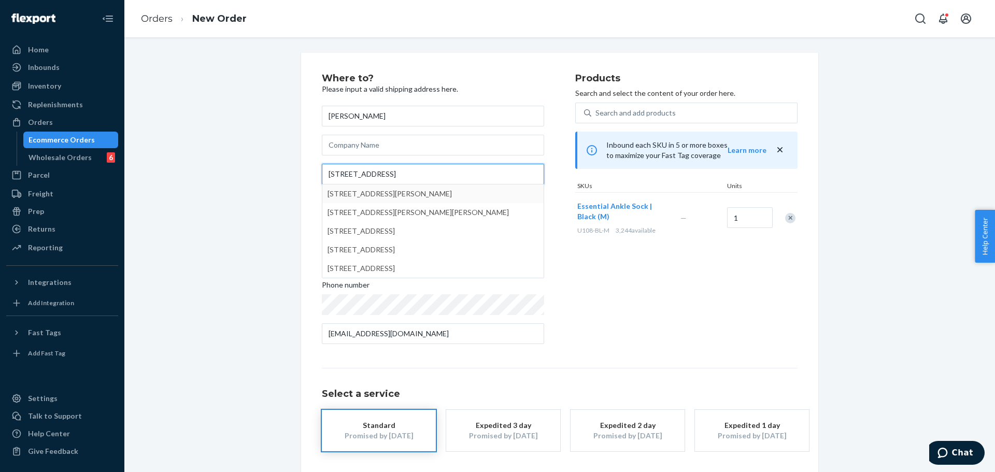
type input "17491 pleasant view dr."
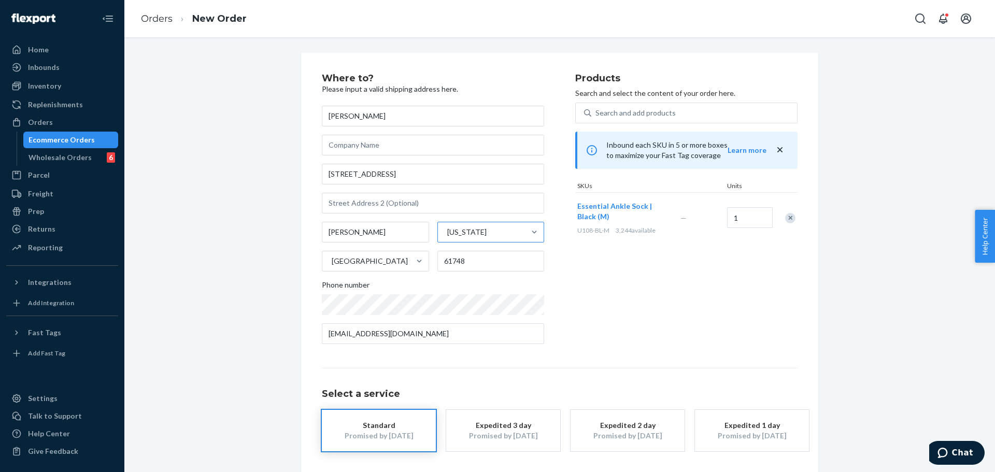
scroll to position [41, 0]
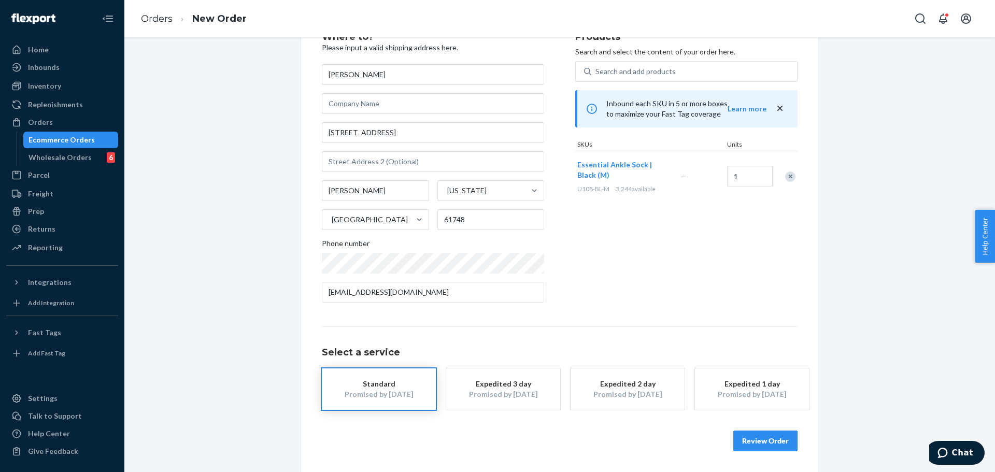
drag, startPoint x: 402, startPoint y: 392, endPoint x: 431, endPoint y: 382, distance: 31.3
click at [402, 393] on div "Promised by [DATE]" at bounding box center [378, 394] width 83 height 10
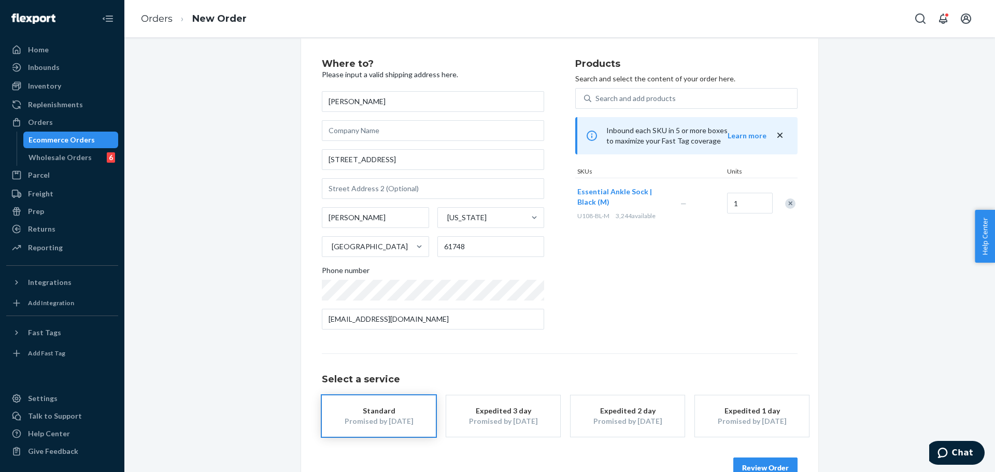
scroll to position [0, 0]
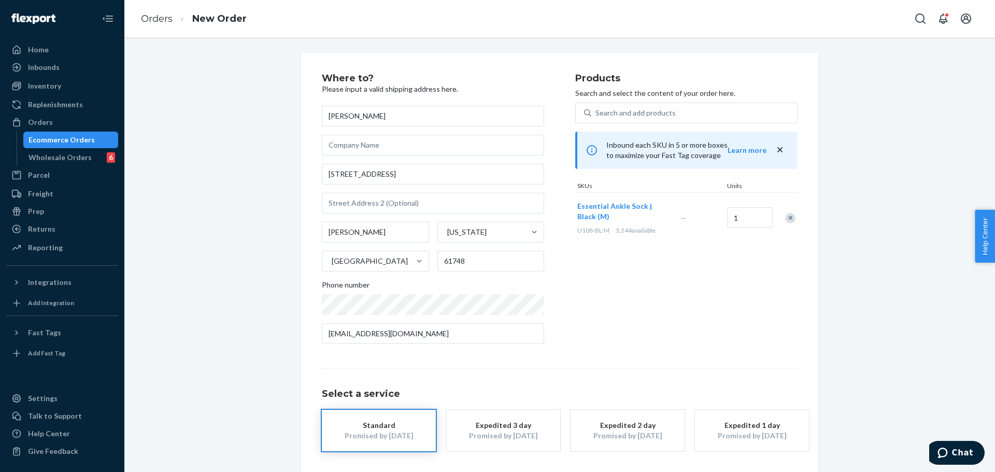
click at [624, 281] on div "Products Search and select the content of your order here. Search and add produ…" at bounding box center [686, 213] width 222 height 279
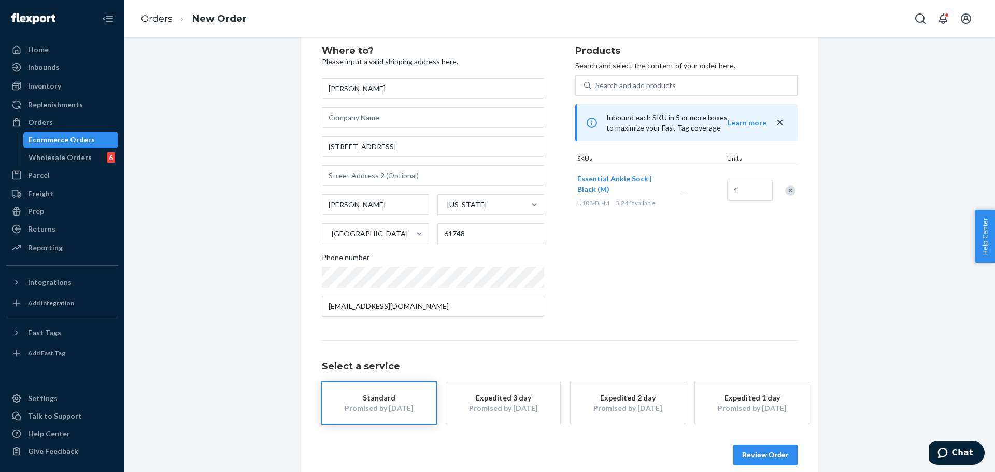
scroll to position [41, 0]
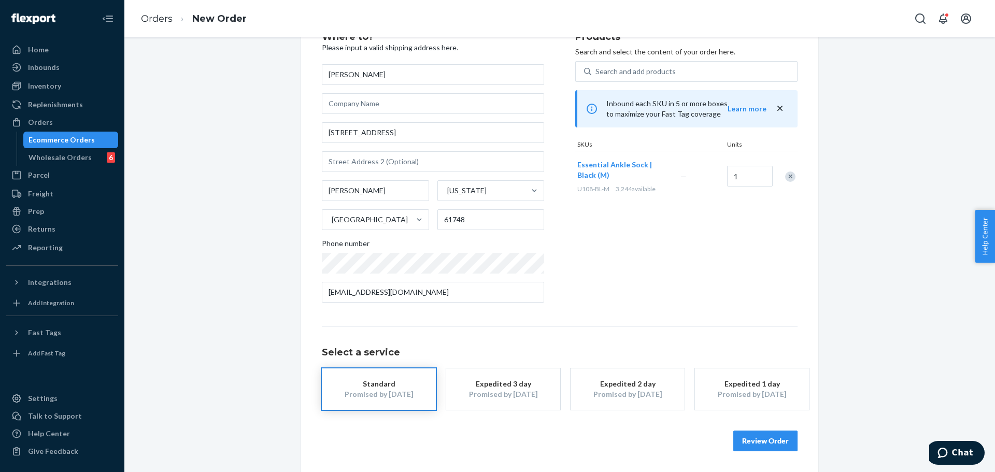
click at [750, 437] on button "Review Order" at bounding box center [765, 441] width 64 height 21
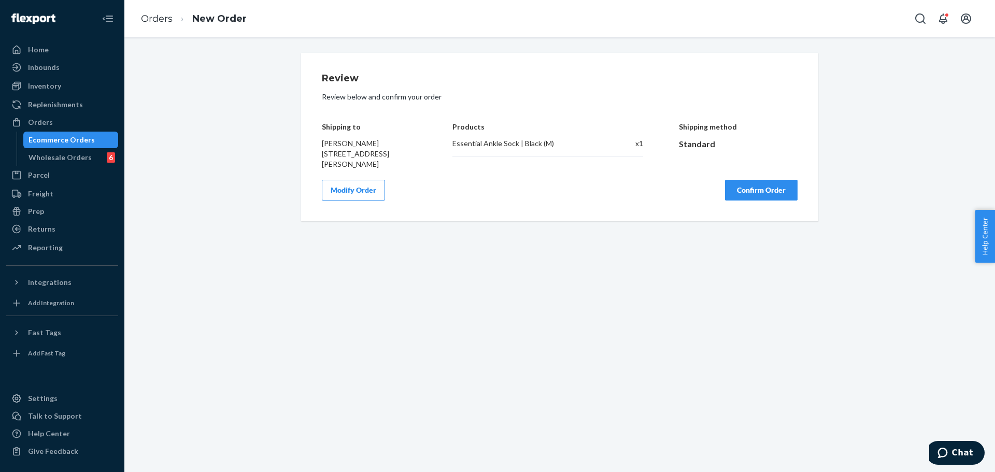
click at [755, 186] on button "Confirm Order" at bounding box center [761, 190] width 73 height 21
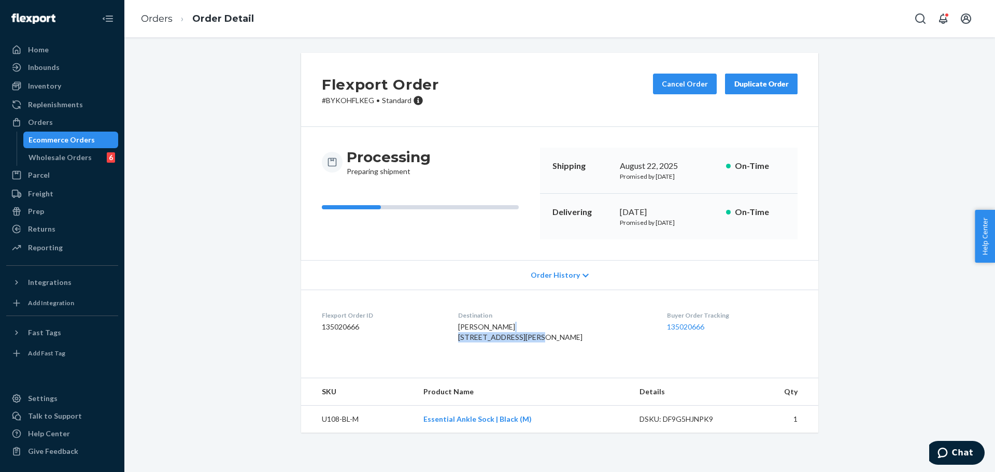
drag, startPoint x: 470, startPoint y: 337, endPoint x: 546, endPoint y: 341, distance: 76.3
click at [546, 341] on span "FAYE MORTELL 17491 Pleasant View Dr Hudson, IL 61748-9113 US" at bounding box center [520, 331] width 124 height 19
copy span "17491 Pleasant View Dr"
click at [512, 341] on span "FAYE MORTELL 17491 Pleasant View Dr Hudson, IL 61748-9113 US" at bounding box center [520, 331] width 124 height 19
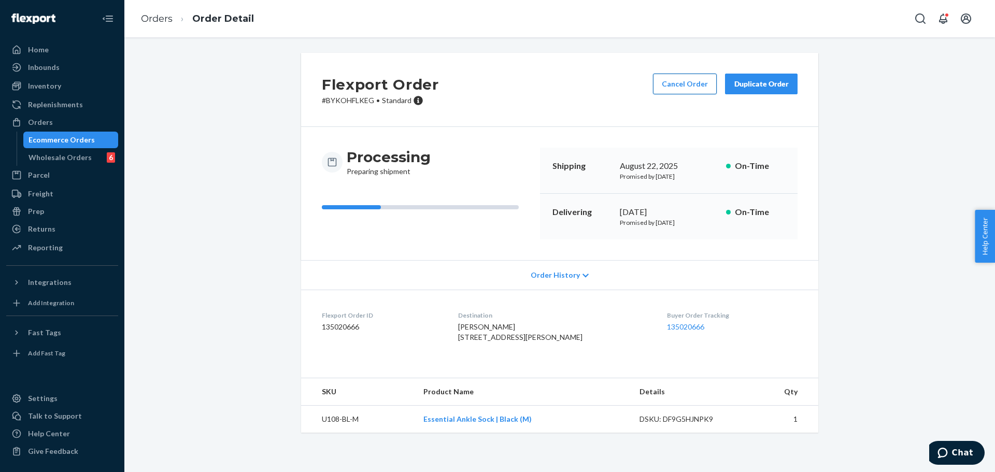
click at [666, 90] on button "Cancel Order" at bounding box center [685, 84] width 64 height 21
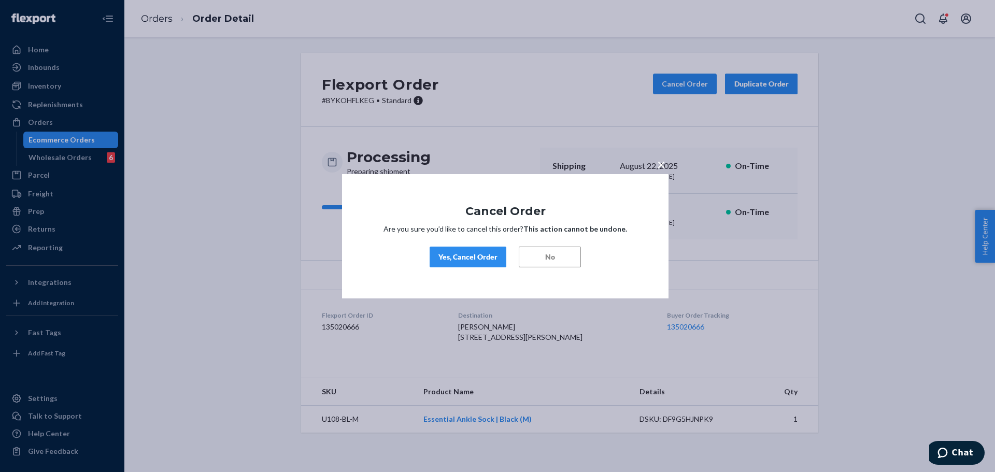
click at [478, 255] on div "Yes, Cancel Order" at bounding box center [467, 257] width 59 height 10
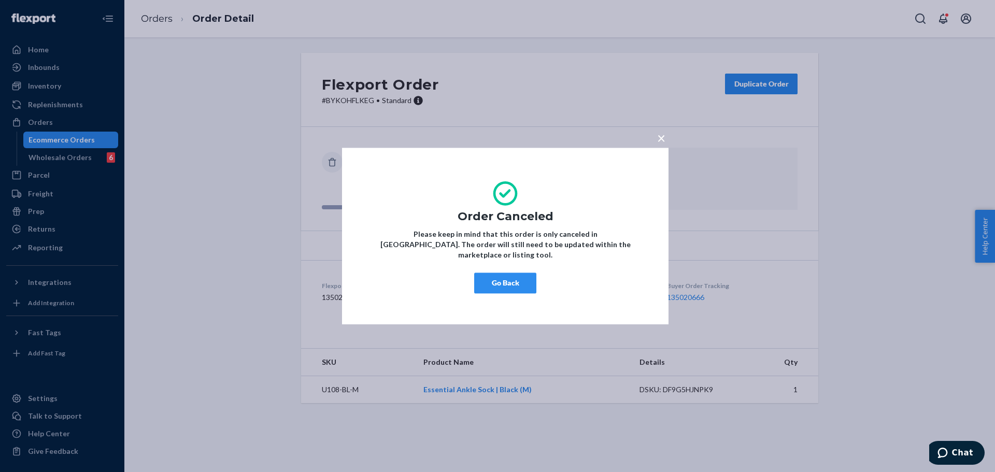
click at [664, 146] on span "×" at bounding box center [661, 138] width 8 height 18
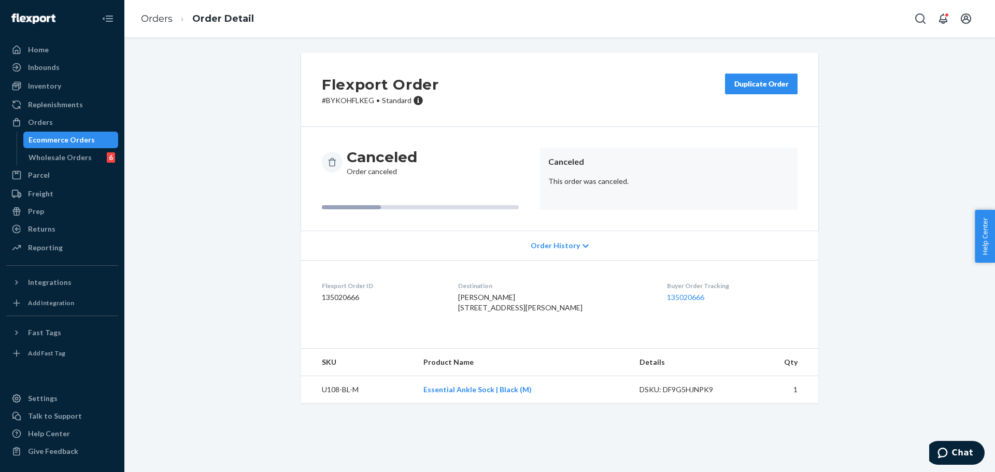
click at [762, 88] on div "Duplicate Order" at bounding box center [761, 84] width 55 height 10
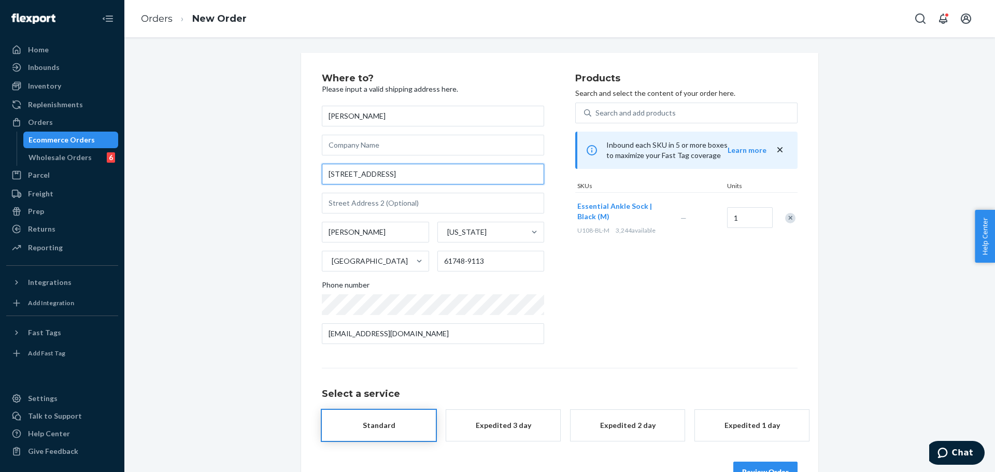
click at [455, 175] on input "17491 Pleasant View Dr" at bounding box center [433, 174] width 222 height 21
paste input "51b street"
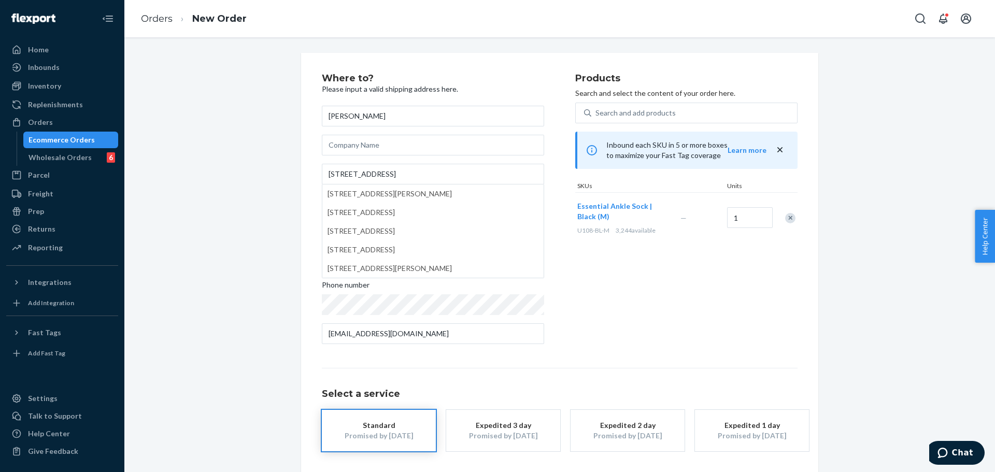
click at [222, 155] on div "Where to? Please input a valid shipping address here. FAYE MORTELL 51b street 5…" at bounding box center [559, 283] width 855 height 461
click at [427, 177] on input "51b street" at bounding box center [433, 174] width 222 height 21
paste input "villa 30"
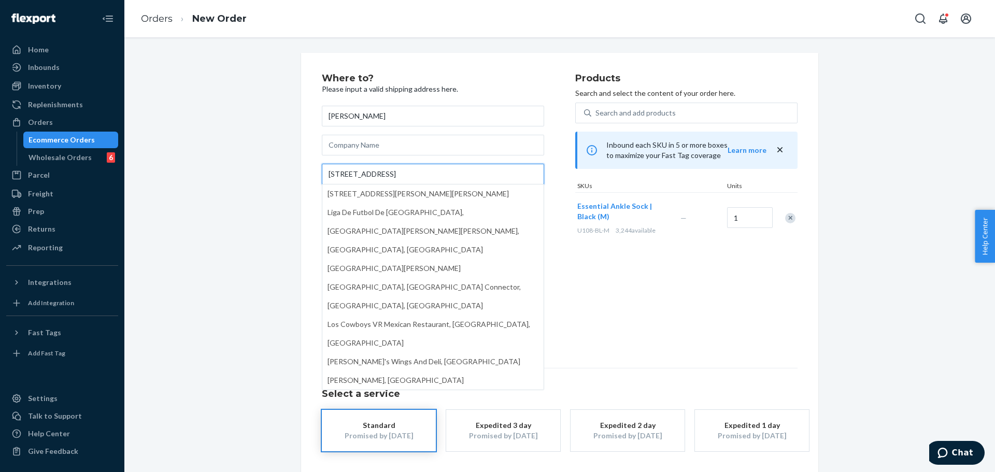
drag, startPoint x: 427, startPoint y: 172, endPoint x: 270, endPoint y: 173, distance: 157.0
click at [270, 173] on div "Where to? Please input a valid shipping address here. FAYE MORTELL 51b street v…" at bounding box center [559, 283] width 855 height 461
paste input "text"
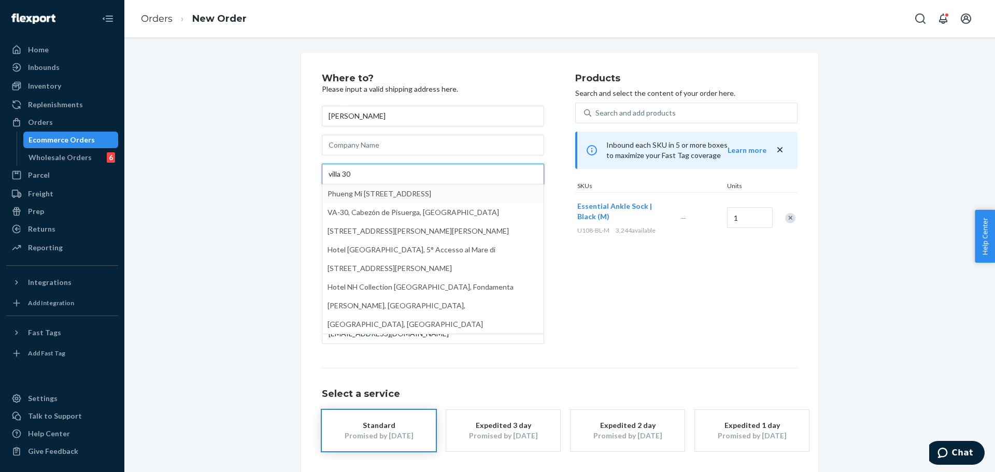
click at [447, 179] on input "villa 30" at bounding box center [433, 174] width 222 height 21
click at [593, 279] on div "Products Search and select the content of your order here. Search and add produ…" at bounding box center [686, 213] width 222 height 279
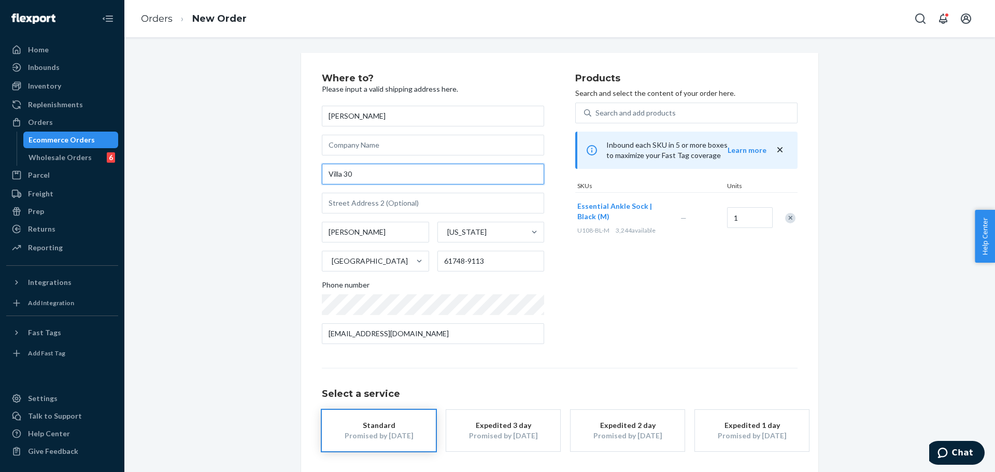
click at [434, 168] on input "Villa 30" at bounding box center [433, 174] width 222 height 21
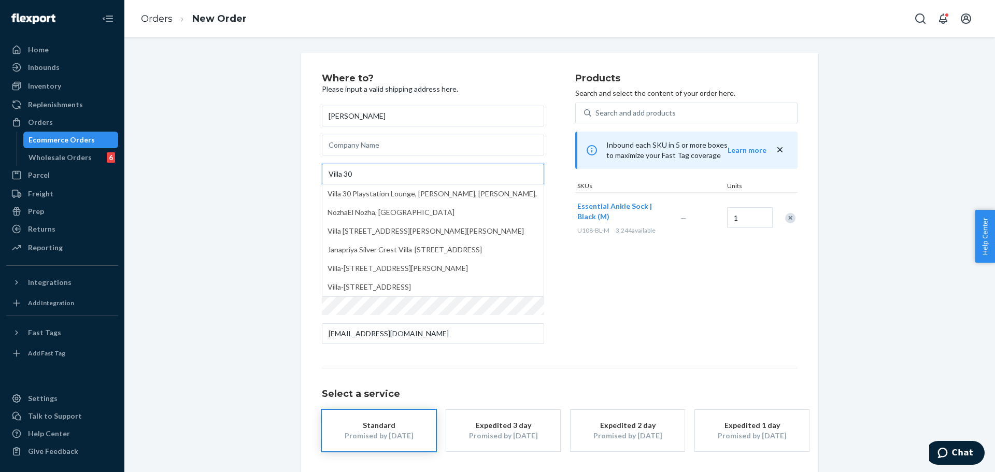
paste input "51b street"
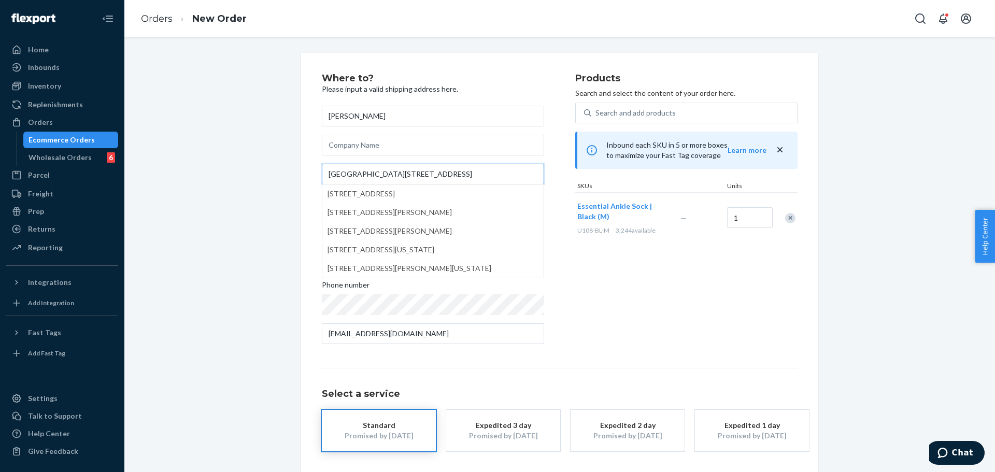
drag, startPoint x: 351, startPoint y: 175, endPoint x: 401, endPoint y: 176, distance: 49.8
click at [401, 176] on input "Villa 30 51b street" at bounding box center [433, 174] width 222 height 21
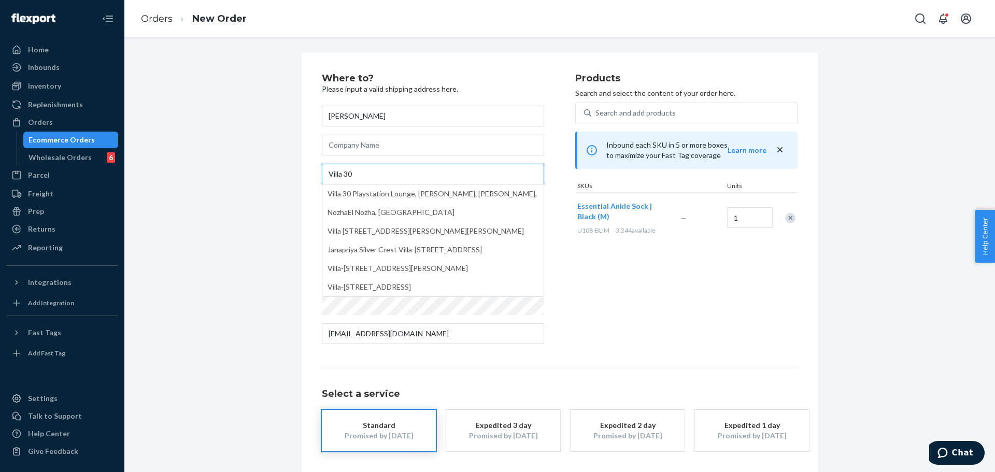
type input "Villa 30"
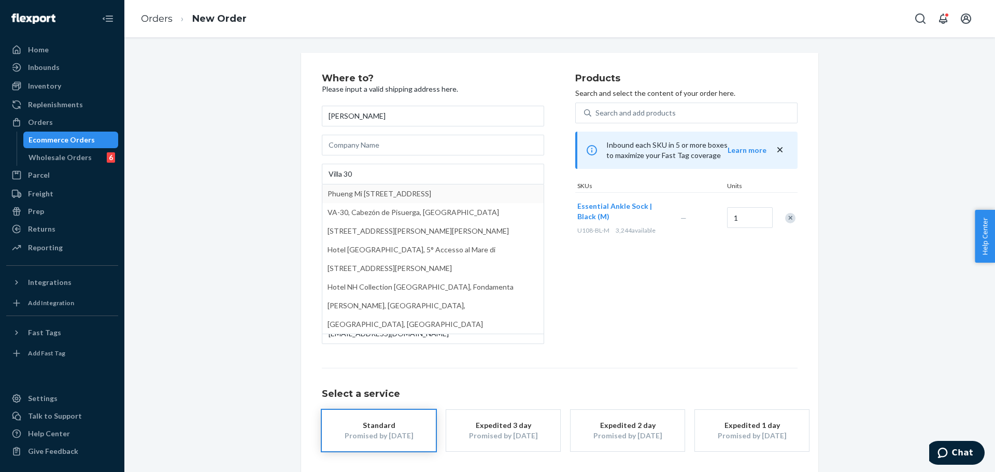
click at [624, 278] on div "Products Search and select the content of your order here. Search and add produ…" at bounding box center [686, 213] width 222 height 279
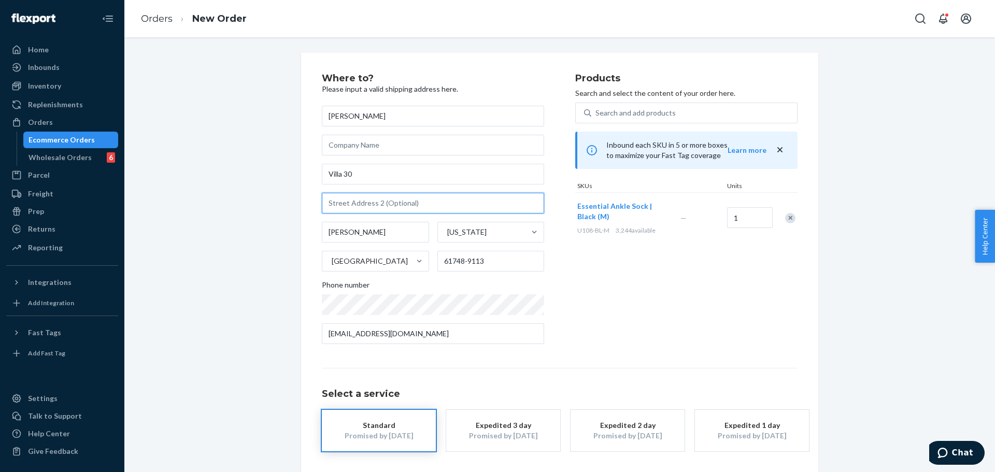
click at [384, 202] on input "text" at bounding box center [433, 203] width 222 height 21
paste input "51b street"
type input "51b street"
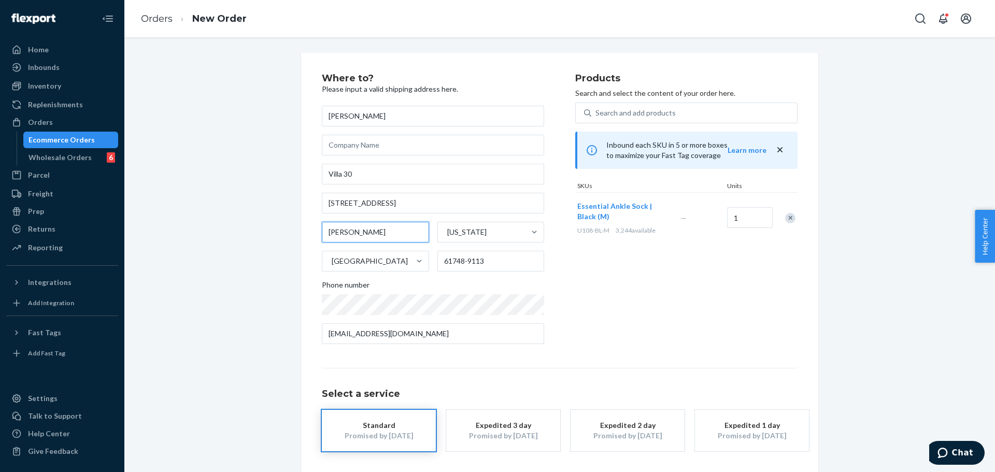
click at [397, 226] on input "Hudson" at bounding box center [375, 232] width 107 height 21
paste input "Nad Alhamar"
type input "Nad Alhamar"
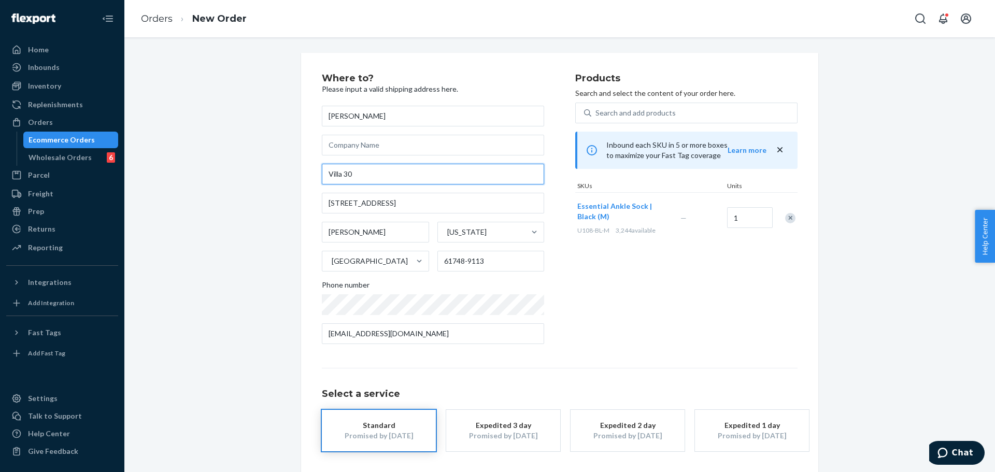
click at [418, 173] on input "Villa 30" at bounding box center [433, 174] width 222 height 21
paste input "v"
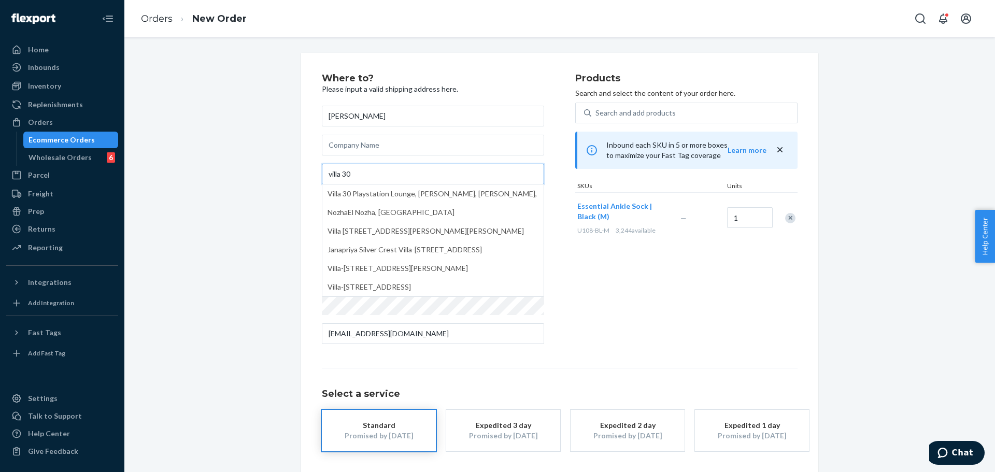
paste input "51b street"
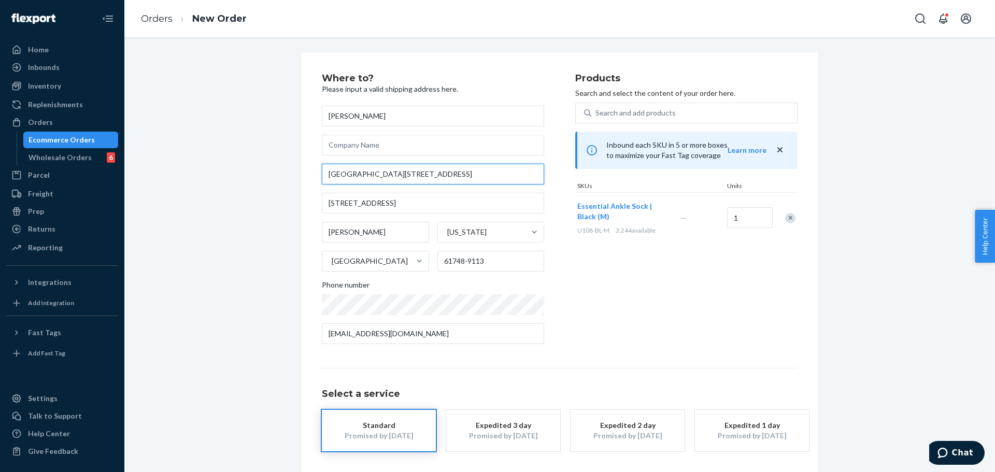
click at [470, 173] on input "villa 30 51b street" at bounding box center [433, 174] width 222 height 21
paste input "Nad Alhamar"
type input "villa 30 51b street Nad Alhamar"
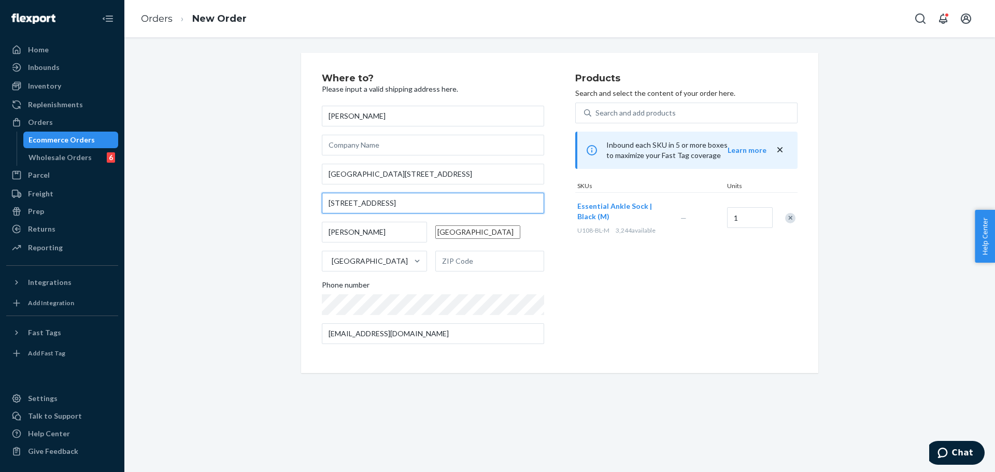
click at [437, 207] on input "51b street" at bounding box center [433, 203] width 222 height 21
type input "Villa 30"
click at [636, 346] on div "Products Search and select the content of your order here. Search and add produ…" at bounding box center [686, 213] width 222 height 279
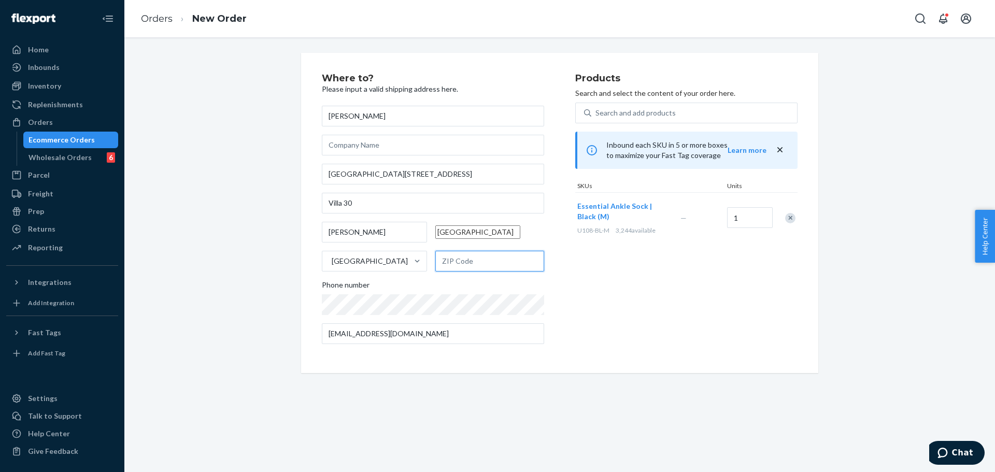
drag, startPoint x: 470, startPoint y: 258, endPoint x: 477, endPoint y: 257, distance: 6.8
click at [474, 257] on input "text" at bounding box center [489, 261] width 109 height 21
paste input "971"
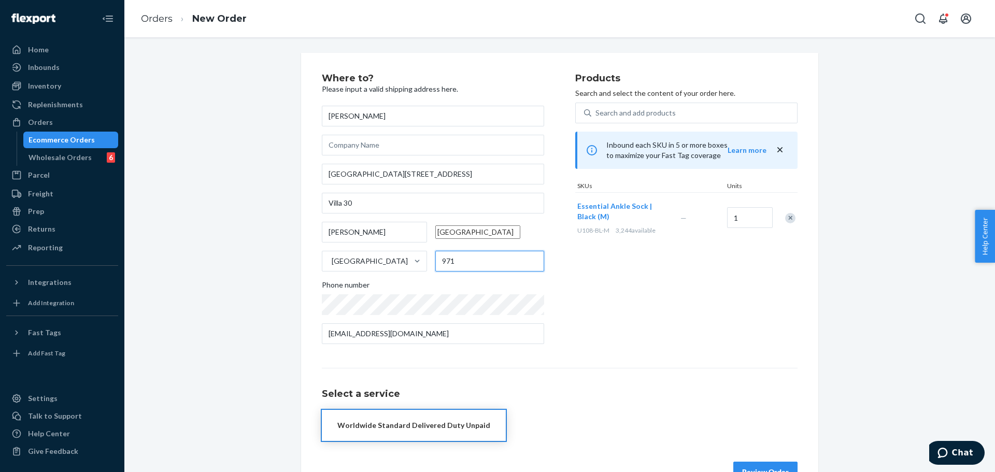
type input "971"
click at [554, 291] on div "Where to? Please input a valid shipping address here. FAYE MORTELL villa 30 51b…" at bounding box center [448, 213] width 253 height 279
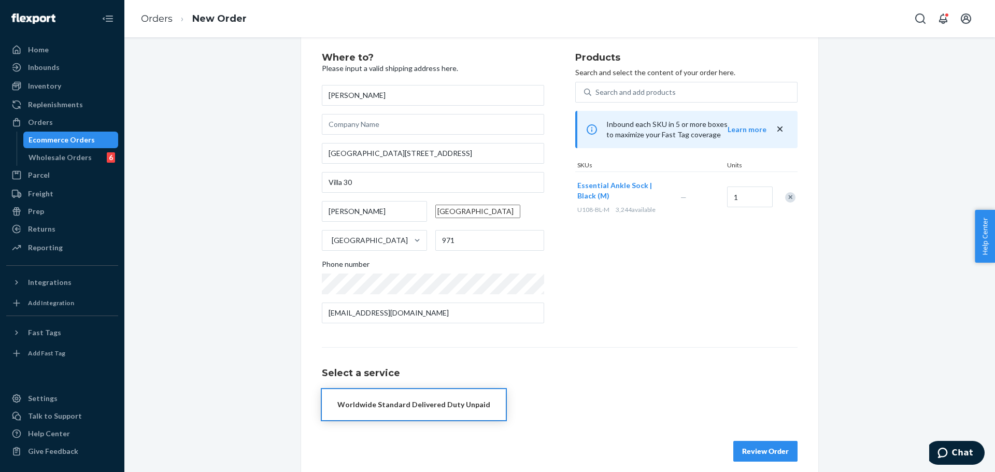
scroll to position [31, 0]
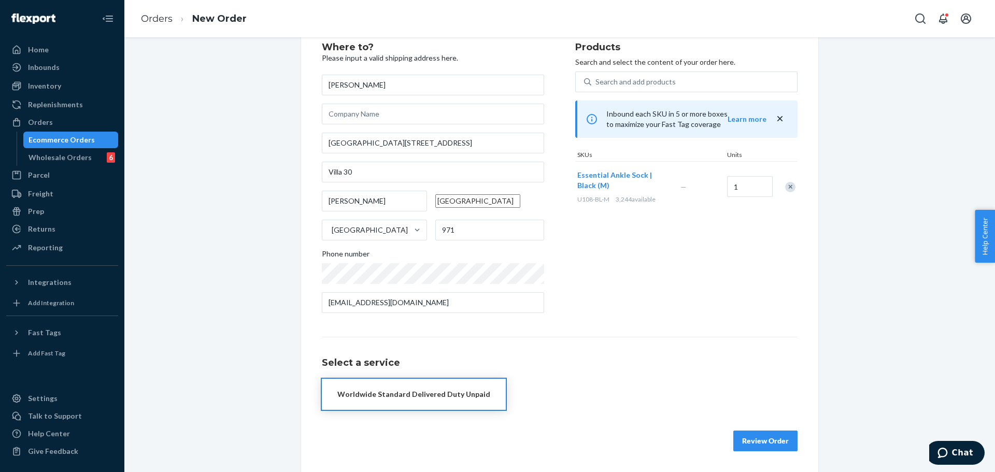
click at [474, 399] on div "Worldwide Standard Delivered Duty Unpaid" at bounding box center [413, 394] width 153 height 10
click at [614, 268] on div "Products Search and select the content of your order here. Search and add produ…" at bounding box center [686, 181] width 222 height 279
click at [751, 439] on button "Review Order" at bounding box center [765, 441] width 64 height 21
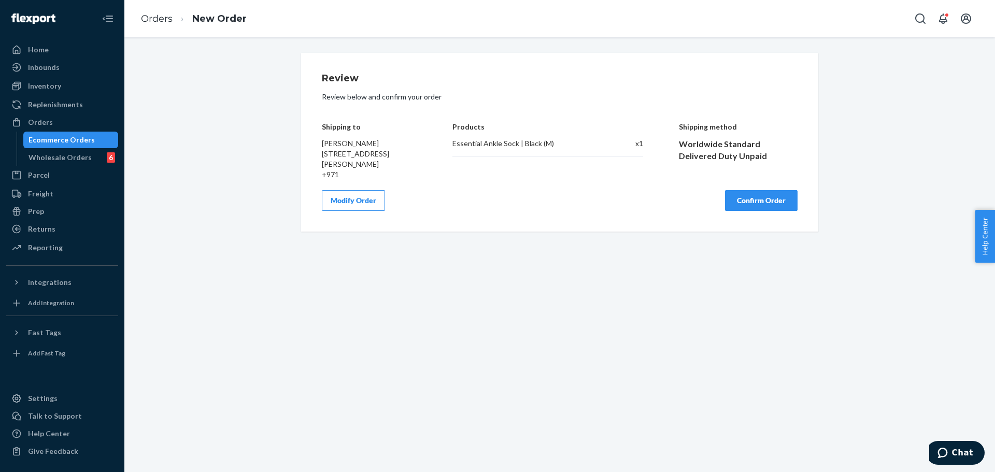
scroll to position [0, 0]
click at [750, 211] on button "Confirm Order" at bounding box center [761, 200] width 73 height 21
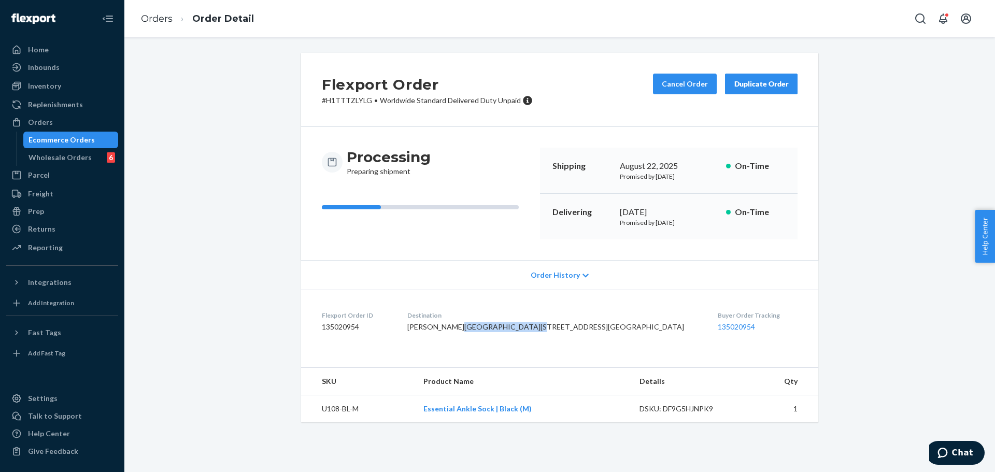
drag, startPoint x: 476, startPoint y: 338, endPoint x: 540, endPoint y: 338, distance: 64.2
click at [540, 332] on div "FAYE MORTELL Villa 30 51b Street Dubai, Dubai 971 AE" at bounding box center [554, 327] width 294 height 10
click at [482, 331] on span "FAYE MORTELL Villa 30 51b Street Dubai, Dubai 971 AE" at bounding box center [545, 326] width 277 height 9
click at [668, 80] on button "Cancel Order" at bounding box center [685, 84] width 64 height 21
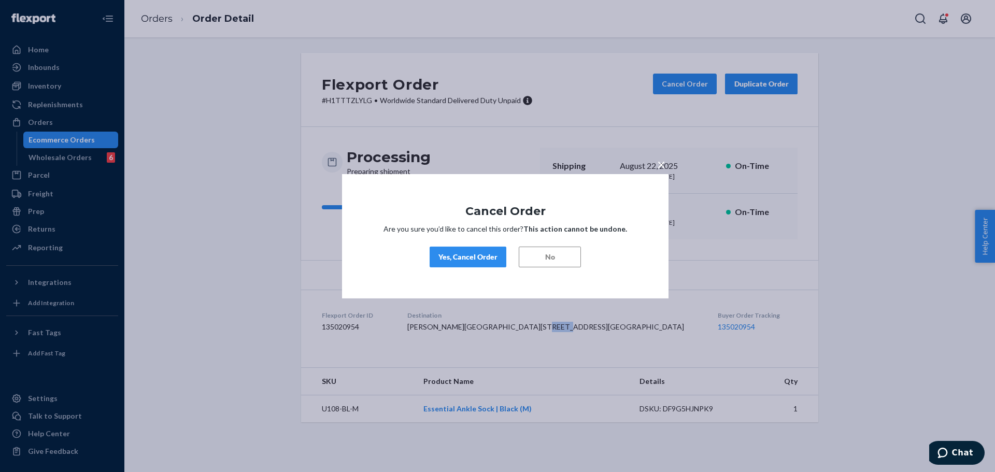
click at [486, 253] on div "Yes, Cancel Order" at bounding box center [467, 257] width 59 height 10
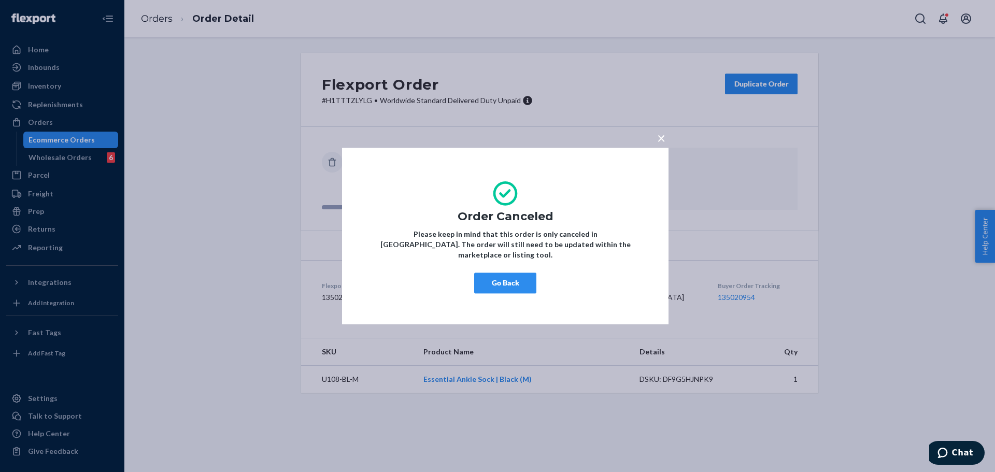
click at [917, 72] on div "× Order Canceled Please keep in mind that this order is only canceled in Flexpo…" at bounding box center [497, 236] width 995 height 472
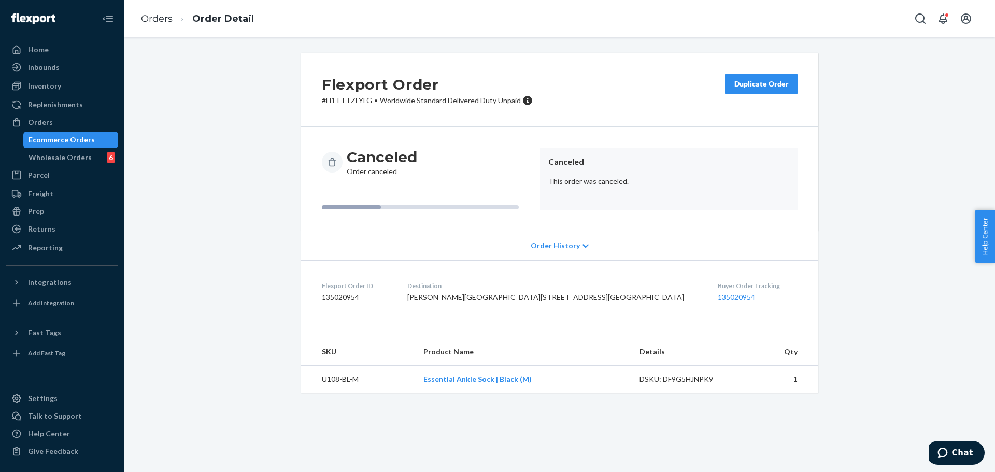
click at [745, 92] on button "Duplicate Order" at bounding box center [761, 84] width 73 height 21
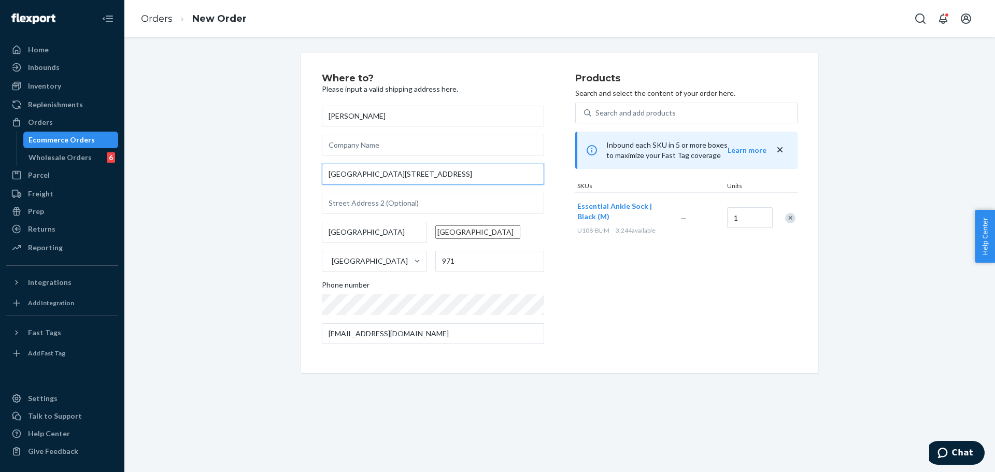
click at [392, 173] on input "Villa 30 51b Street" at bounding box center [433, 174] width 222 height 21
paste input "7661 Marthas Way Navarre"
type input "7661 Marthas Way Navarre"
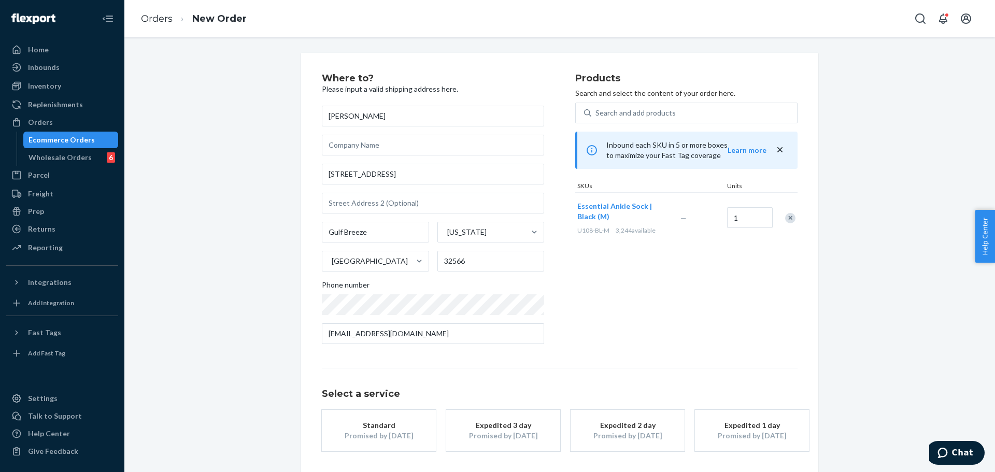
click at [596, 349] on div "Products Search and select the content of your order here. Search and add produ…" at bounding box center [686, 213] width 222 height 279
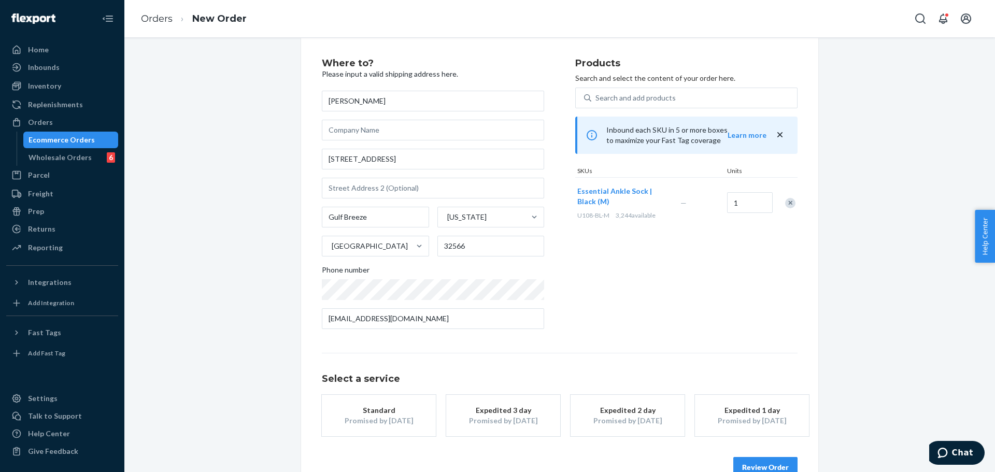
scroll to position [41, 0]
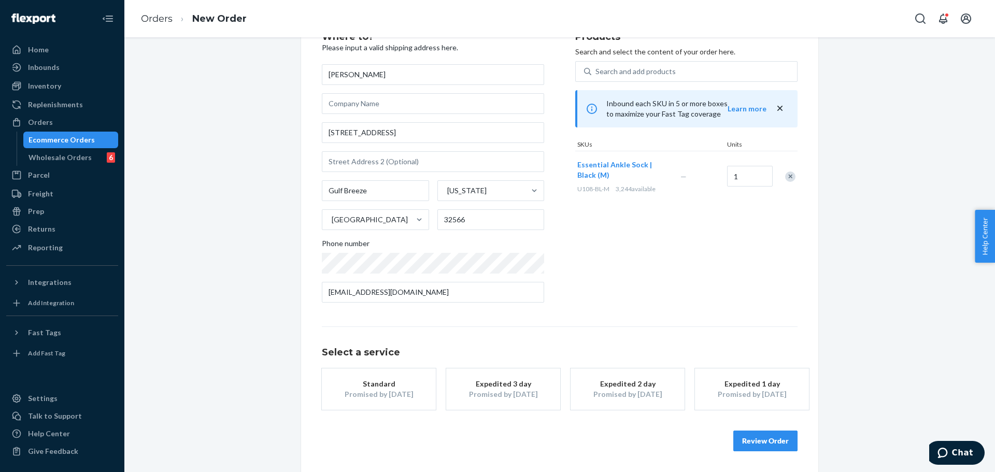
drag, startPoint x: 382, startPoint y: 381, endPoint x: 408, endPoint y: 378, distance: 26.1
click at [382, 381] on div "Standard" at bounding box center [378, 384] width 83 height 10
click at [604, 314] on div "Where to? Please input a valid shipping address here. FAYE MORTELL 7661 Marthas…" at bounding box center [560, 241] width 476 height 419
click at [752, 445] on button "Review Order" at bounding box center [765, 441] width 64 height 21
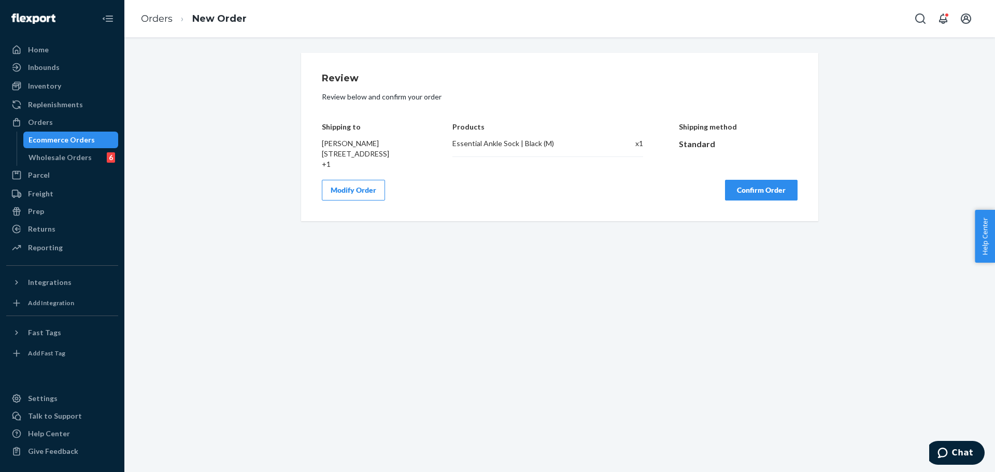
click at [770, 201] on button "Confirm Order" at bounding box center [761, 190] width 73 height 21
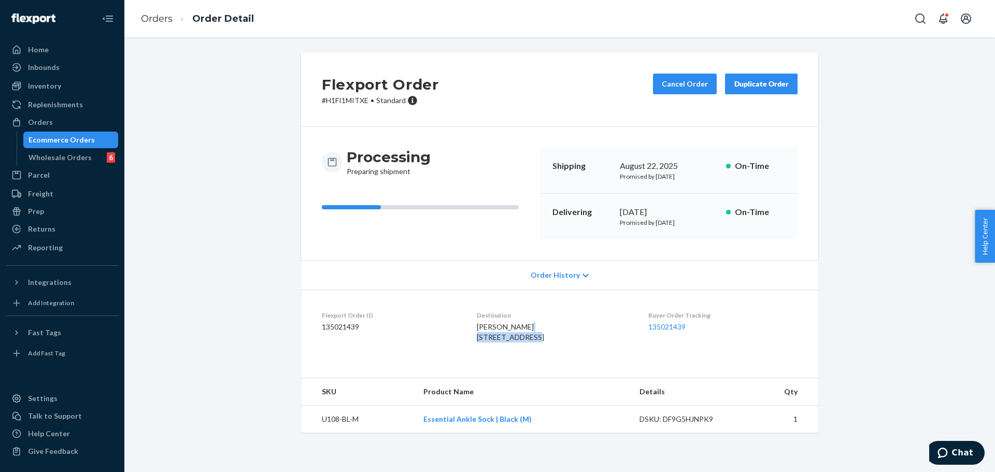
drag, startPoint x: 464, startPoint y: 337, endPoint x: 528, endPoint y: 337, distance: 63.7
click at [528, 337] on dl "Flexport Order ID 135021439 Destination FAYE MORTELL 7661 Marthas Way Gulf Bree…" at bounding box center [559, 329] width 517 height 78
click at [523, 341] on span "FAYE MORTELL 7661 Marthas Way Gulf Breeze, FL 32566-8426 US" at bounding box center [510, 331] width 67 height 19
drag, startPoint x: 523, startPoint y: 347, endPoint x: 575, endPoint y: 339, distance: 52.4
click at [522, 341] on span "FAYE MORTELL 7661 Marthas Way Gulf Breeze, FL 32566-8426 US" at bounding box center [510, 331] width 67 height 19
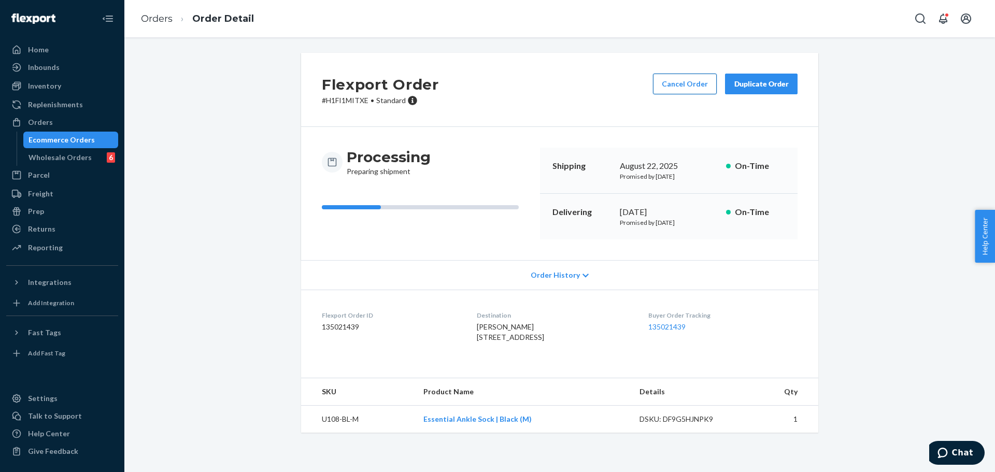
click at [678, 89] on button "Cancel Order" at bounding box center [685, 84] width 64 height 21
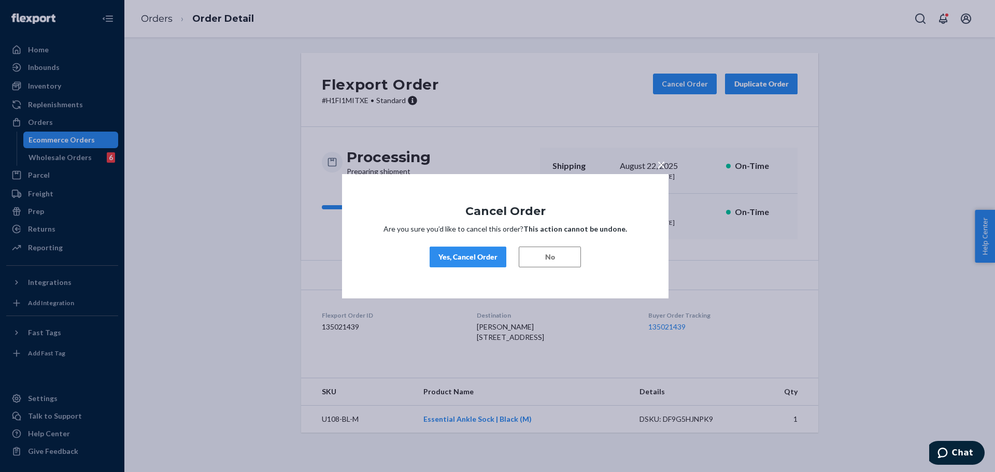
click at [557, 252] on button "No" at bounding box center [550, 257] width 62 height 21
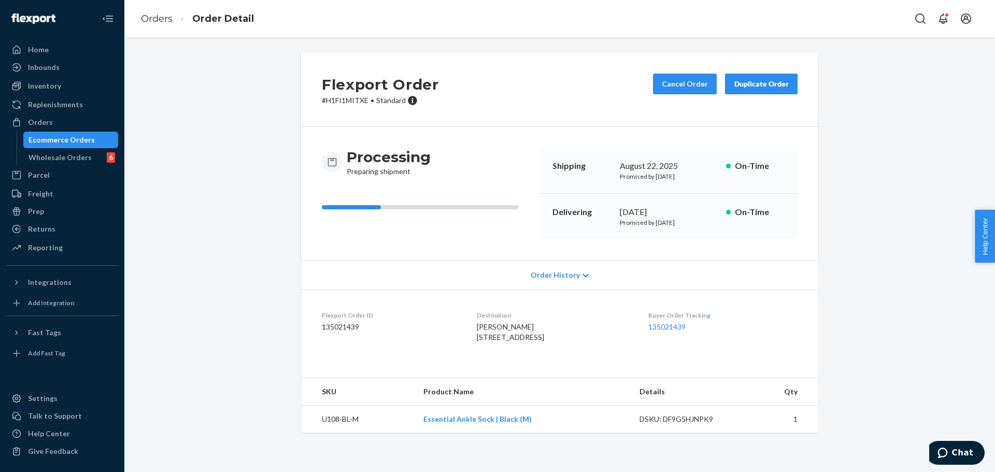
drag, startPoint x: 465, startPoint y: 350, endPoint x: 502, endPoint y: 350, distance: 36.8
click at [502, 341] on span "FAYE MORTELL 7661 Marthas Way Gulf Breeze, FL 32566-8426 US" at bounding box center [510, 331] width 67 height 19
click at [527, 341] on span "FAYE MORTELL 7661 Marthas Way Gulf Breeze, FL 32566-8426 US" at bounding box center [510, 331] width 67 height 19
click at [663, 82] on button "Cancel Order" at bounding box center [685, 84] width 64 height 21
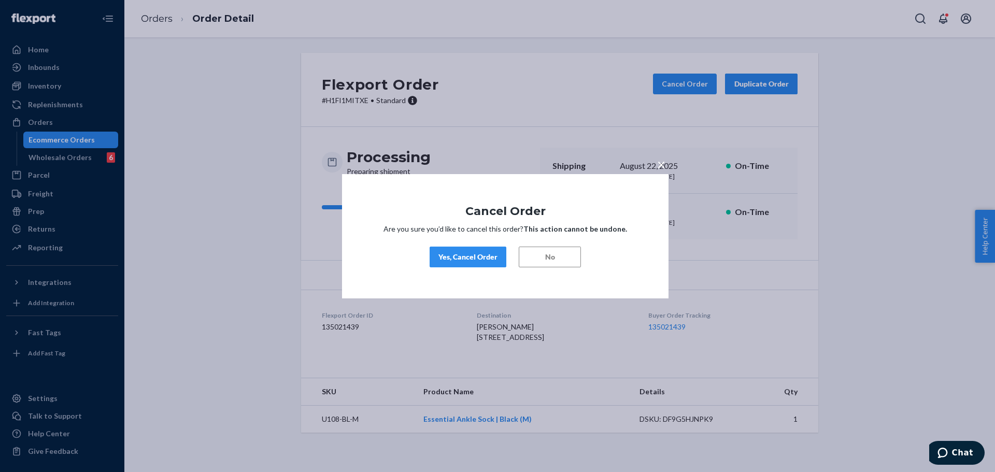
drag, startPoint x: 471, startPoint y: 259, endPoint x: 471, endPoint y: 246, distance: 13.0
click at [471, 259] on div "Yes, Cancel Order" at bounding box center [467, 257] width 59 height 10
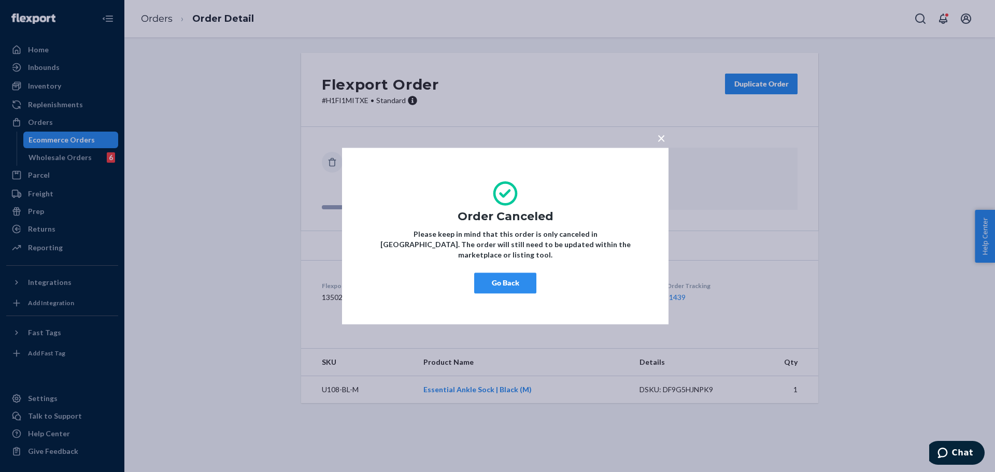
click at [483, 280] on button "Go Back" at bounding box center [505, 283] width 62 height 21
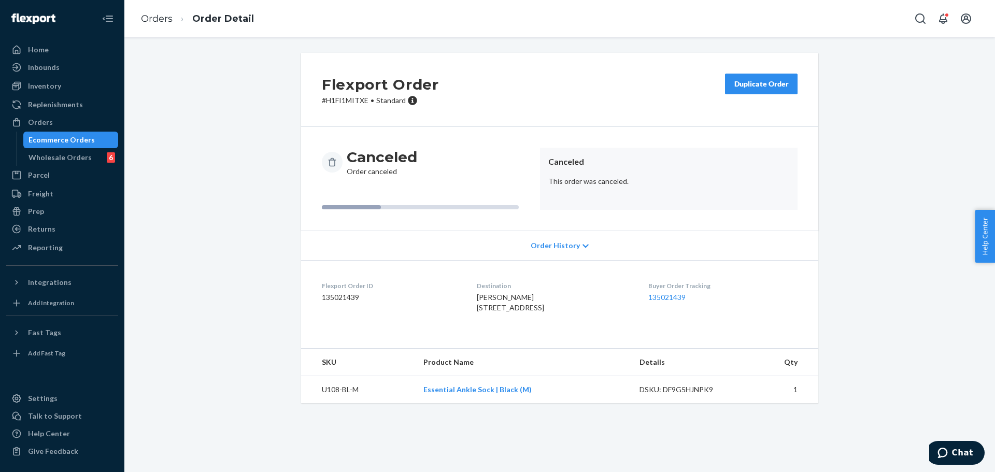
click at [755, 80] on div "Duplicate Order" at bounding box center [761, 84] width 55 height 10
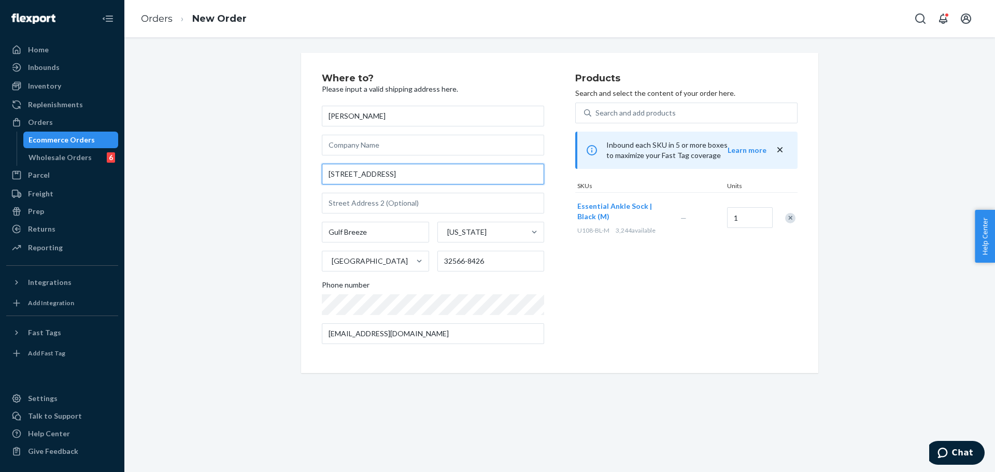
click at [430, 174] on input "7661 Marthas Way" at bounding box center [433, 174] width 222 height 21
paste input "[GEOGRAPHIC_DATA]"
type input "[GEOGRAPHIC_DATA]"
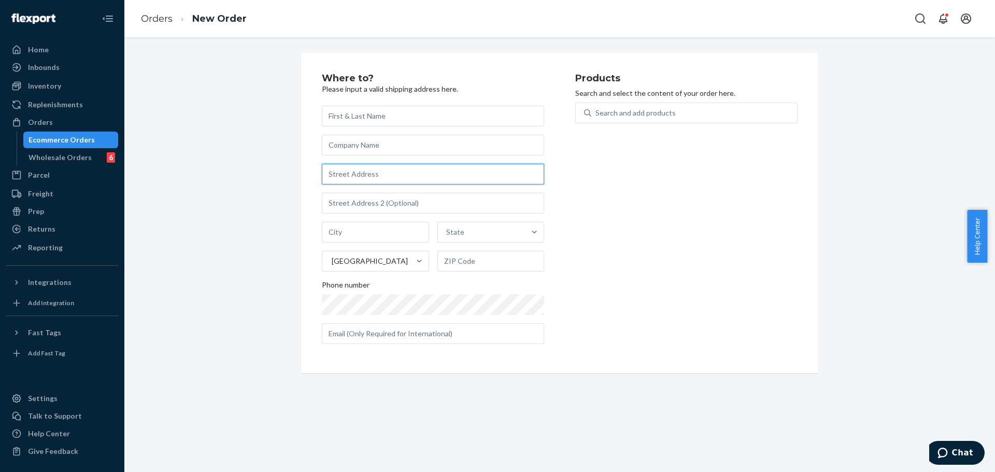
click at [423, 175] on input "text" at bounding box center [433, 174] width 222 height 21
paste input "[GEOGRAPHIC_DATA]"
type input "[GEOGRAPHIC_DATA]"
type input "Garibaldi Highlands - [GEOGRAPHIC_DATA]"
type input "V0N 1T0"
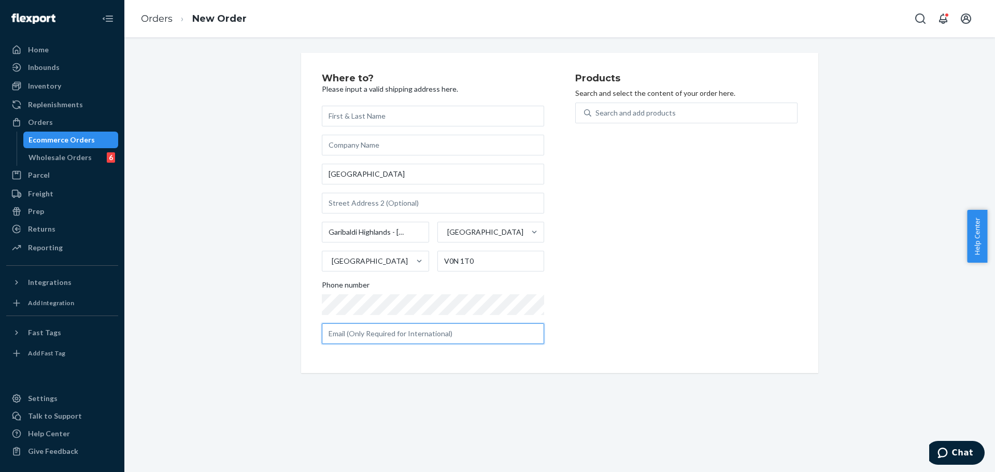
click at [411, 330] on input "text" at bounding box center [433, 333] width 222 height 21
paste input "[EMAIL_ADDRESS][DOMAIN_NAME]"
type input "[EMAIL_ADDRESS][DOMAIN_NAME]"
click at [626, 275] on div "Products Search and select the content of your order here. Search and add produ…" at bounding box center [686, 213] width 222 height 279
drag, startPoint x: 606, startPoint y: 114, endPoint x: 601, endPoint y: 111, distance: 5.8
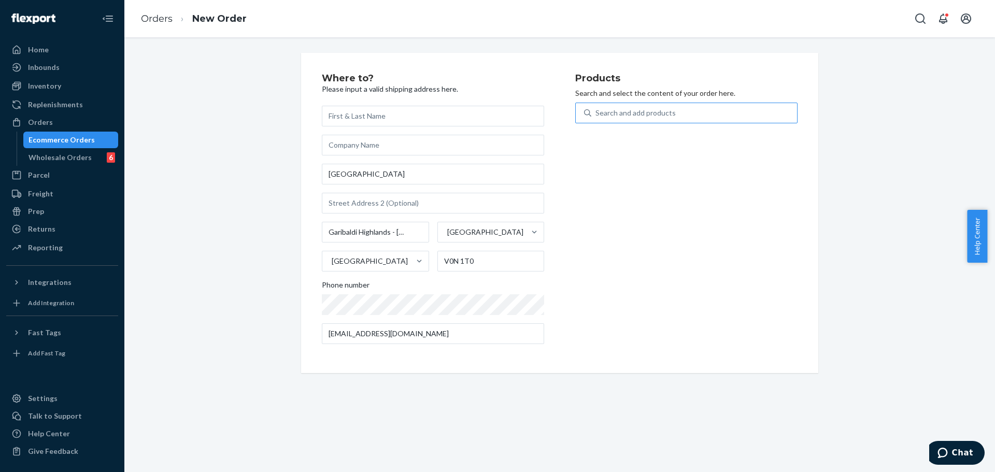
click at [606, 113] on div "Search and add products" at bounding box center [635, 113] width 80 height 10
click at [596, 113] on input "Search and add products" at bounding box center [595, 113] width 1 height 10
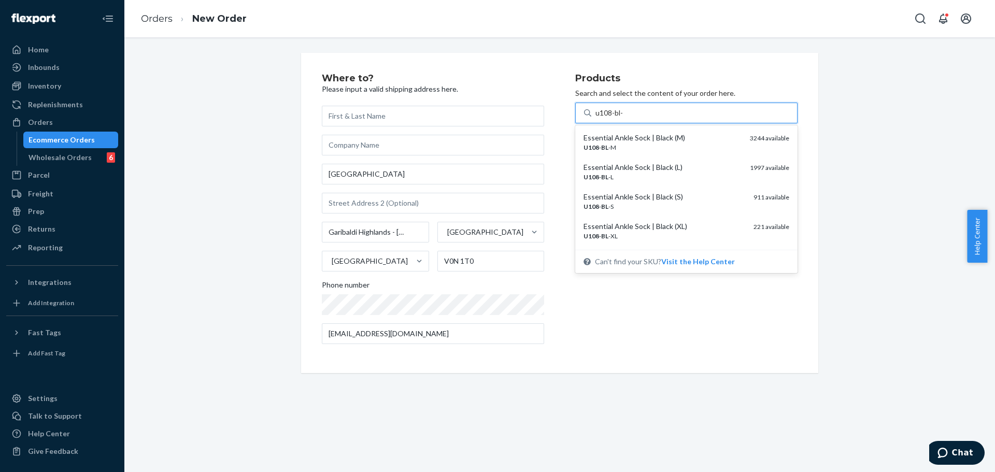
type input "u108-bl-m"
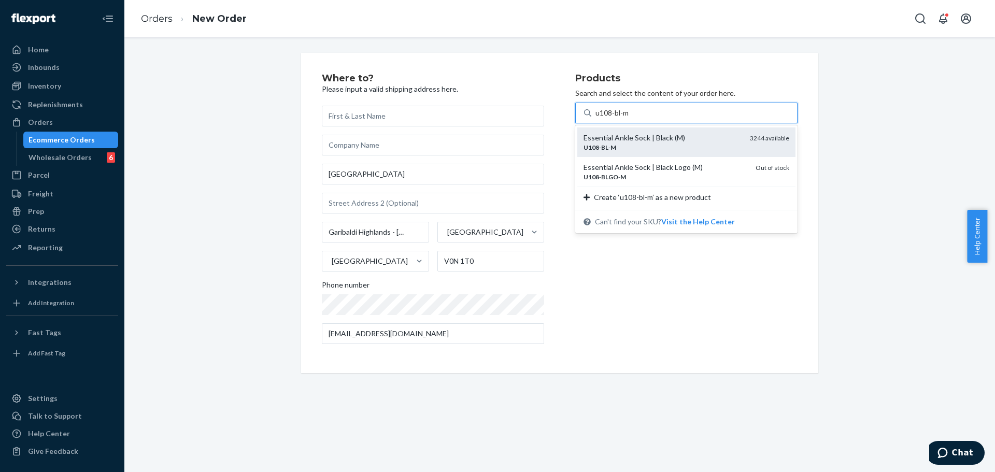
click at [651, 148] on div "U108 - BL - M" at bounding box center [662, 147] width 158 height 9
click at [630, 118] on input "u108-bl-m" at bounding box center [612, 113] width 35 height 10
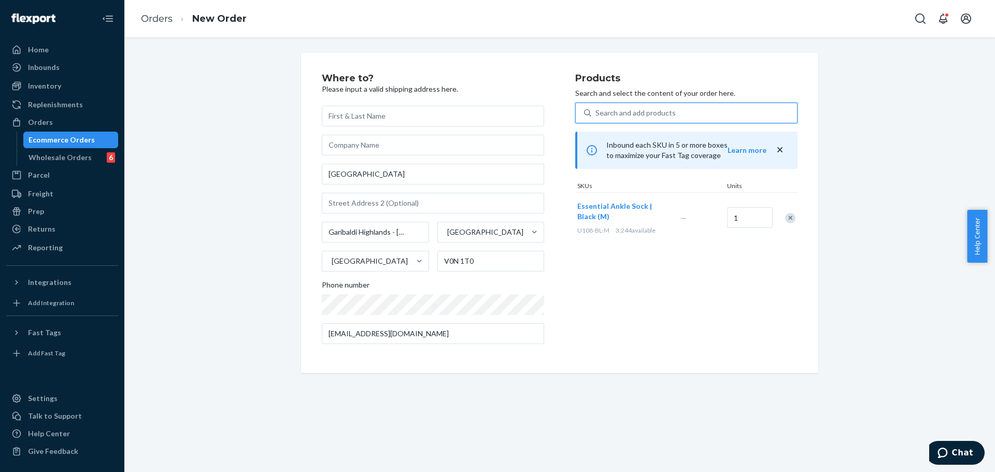
click at [599, 281] on div "Products Search and select the content of your order here. 0 results available.…" at bounding box center [686, 213] width 222 height 279
click at [378, 116] on input "text" at bounding box center [433, 116] width 222 height 21
paste input "[PERSON_NAME]"
type input "[PERSON_NAME]"
click at [465, 85] on p "Please input a valid shipping address here." at bounding box center [433, 89] width 222 height 10
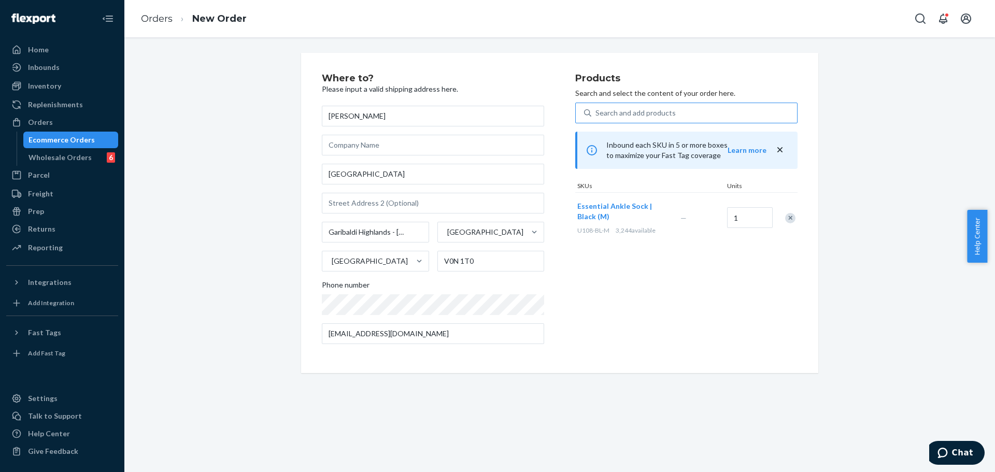
click at [602, 313] on div "Products Search and select the content of your order here. Search and add produ…" at bounding box center [686, 213] width 222 height 279
click at [610, 269] on div "Products Search and select the content of your order here. Search and add produ…" at bounding box center [686, 213] width 222 height 279
click at [415, 238] on input "Garibaldi Highlands - [GEOGRAPHIC_DATA]" at bounding box center [375, 232] width 107 height 21
click at [477, 238] on div "[GEOGRAPHIC_DATA]" at bounding box center [482, 232] width 88 height 21
click at [447, 237] on input "[GEOGRAPHIC_DATA]" at bounding box center [446, 232] width 1 height 10
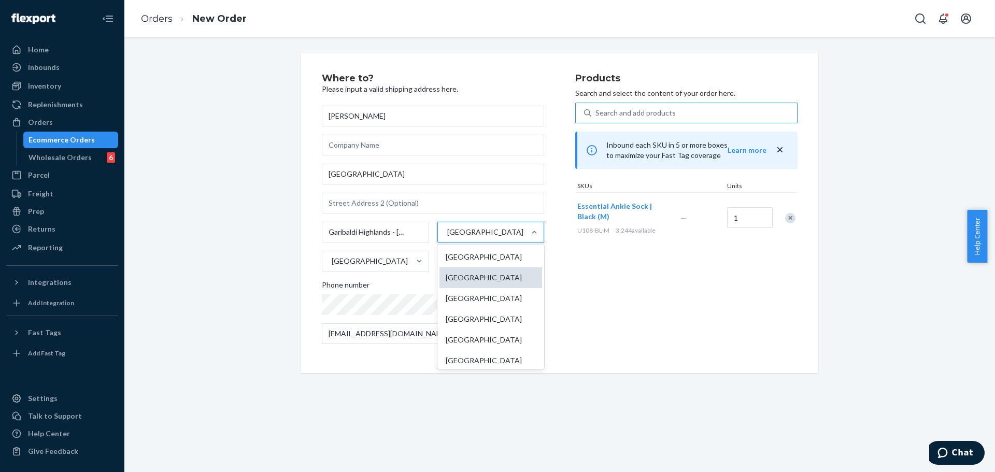
click at [483, 279] on div "[GEOGRAPHIC_DATA]" at bounding box center [490, 277] width 103 height 21
click at [447, 237] on input "option [GEOGRAPHIC_DATA] focused, 2 of 13. 13 results available. Use Up and Dow…" at bounding box center [446, 232] width 1 height 10
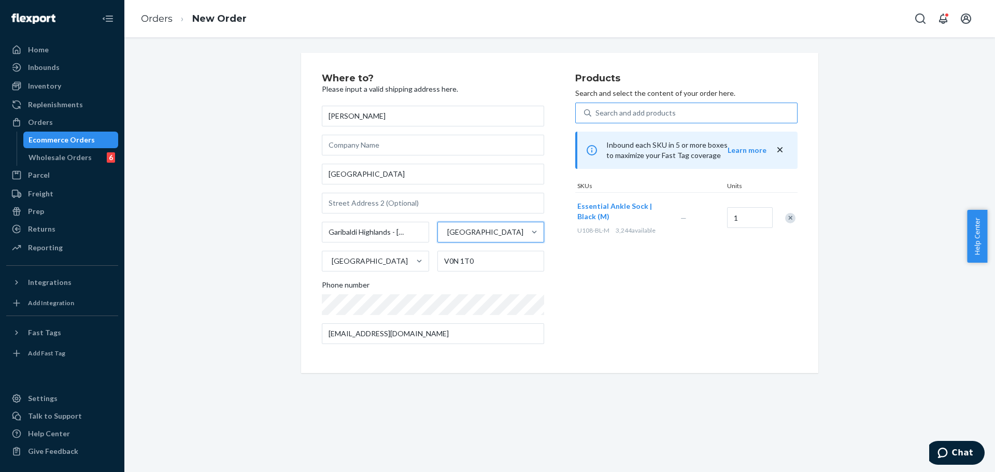
drag, startPoint x: 600, startPoint y: 289, endPoint x: 454, endPoint y: 280, distance: 145.9
click at [601, 289] on div "Products Search and select the content of your order here. Search and add produ…" at bounding box center [686, 213] width 222 height 279
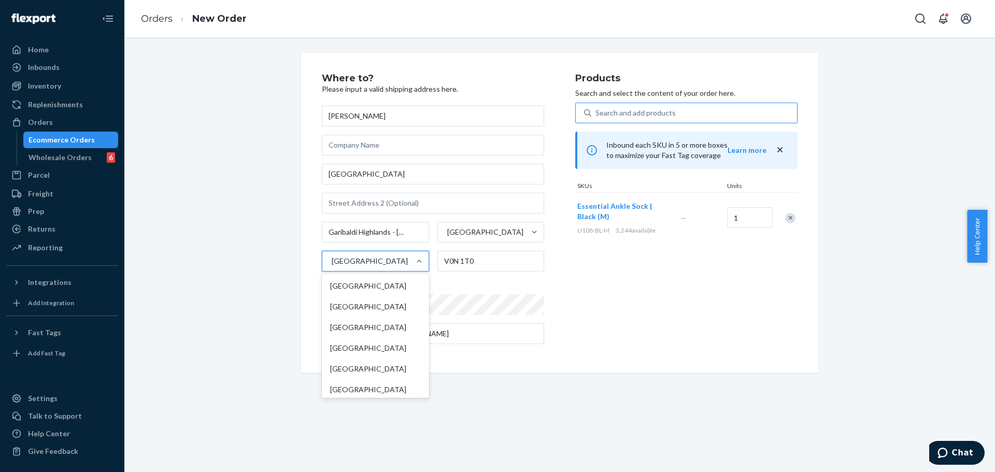
click at [402, 265] on div "[GEOGRAPHIC_DATA]" at bounding box center [366, 261] width 88 height 21
click at [332, 265] on input "option Canada focused, 41 of 241. 241 results available. Use Up and Down to cho…" at bounding box center [331, 261] width 1 height 10
click at [367, 374] on div "[GEOGRAPHIC_DATA]" at bounding box center [375, 370] width 103 height 21
click at [332, 266] on input "option Canada focused, 41 of 241. 241 results available. Use Up and Down to cho…" at bounding box center [331, 261] width 1 height 10
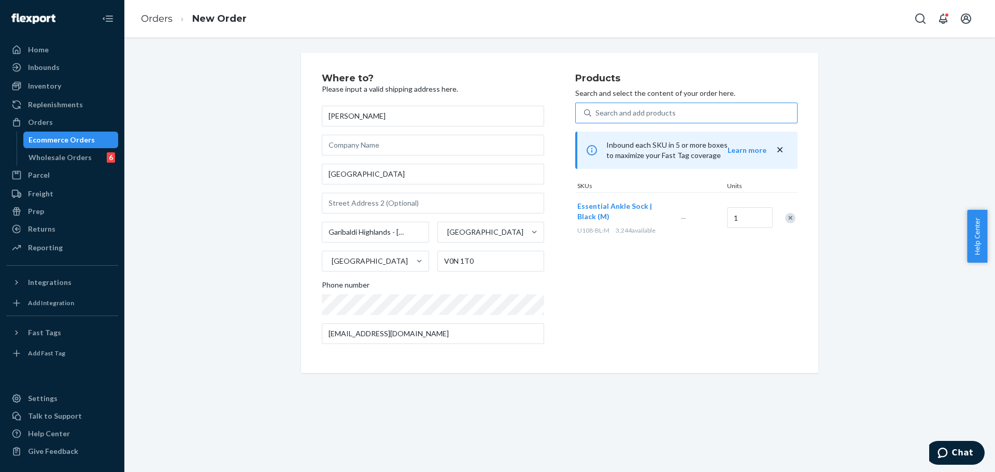
click at [565, 308] on div "Where to? Please input a valid shipping address here. [PERSON_NAME] [GEOGRAPHIC…" at bounding box center [448, 213] width 253 height 279
click at [595, 306] on div "Products Search and select the content of your order here. Search and add produ…" at bounding box center [686, 213] width 222 height 279
click at [528, 268] on input "V0N 1T0" at bounding box center [490, 261] width 107 height 21
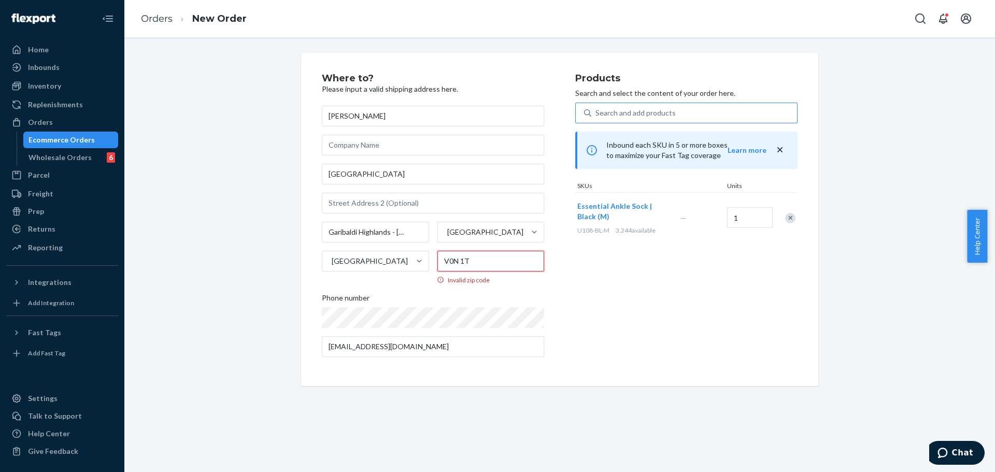
type input "V0N 1T0"
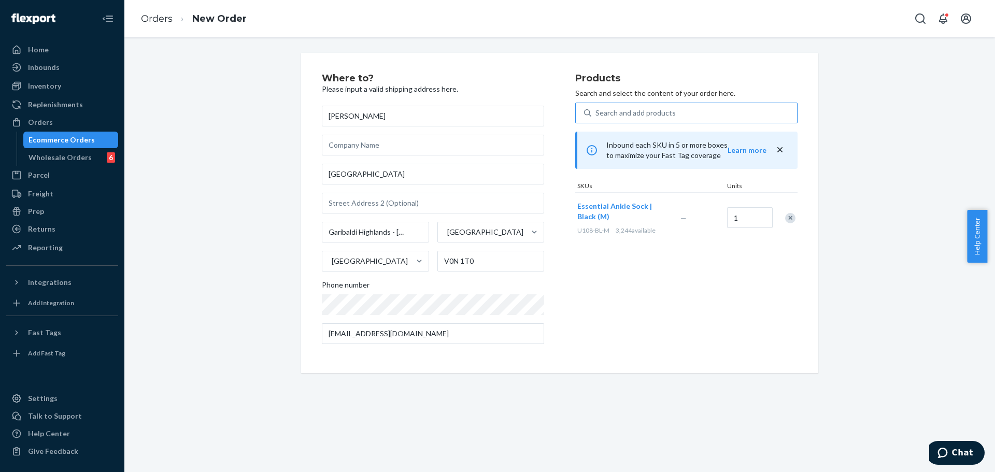
click at [585, 299] on div "Products Search and select the content of your order here. Search and add produ…" at bounding box center [686, 213] width 222 height 279
click at [524, 328] on input "[EMAIL_ADDRESS][DOMAIN_NAME]" at bounding box center [433, 333] width 222 height 21
click at [476, 330] on input "[EMAIL_ADDRESS][DOMAIN_NAME]" at bounding box center [433, 333] width 222 height 21
click at [430, 210] on input "text" at bounding box center [433, 203] width 222 height 21
click at [471, 231] on div "[GEOGRAPHIC_DATA]" at bounding box center [485, 232] width 76 height 10
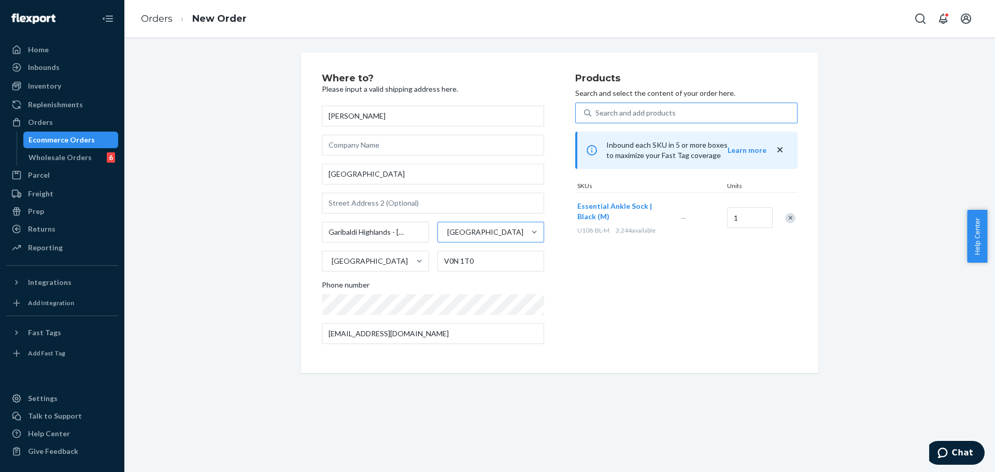
click at [447, 231] on input "[GEOGRAPHIC_DATA]" at bounding box center [446, 232] width 1 height 10
click at [397, 236] on input "Garibaldi Highlands - [GEOGRAPHIC_DATA]" at bounding box center [375, 232] width 107 height 21
click at [380, 240] on input "Garibaldi Highlands - [GEOGRAPHIC_DATA]" at bounding box center [375, 232] width 107 height 21
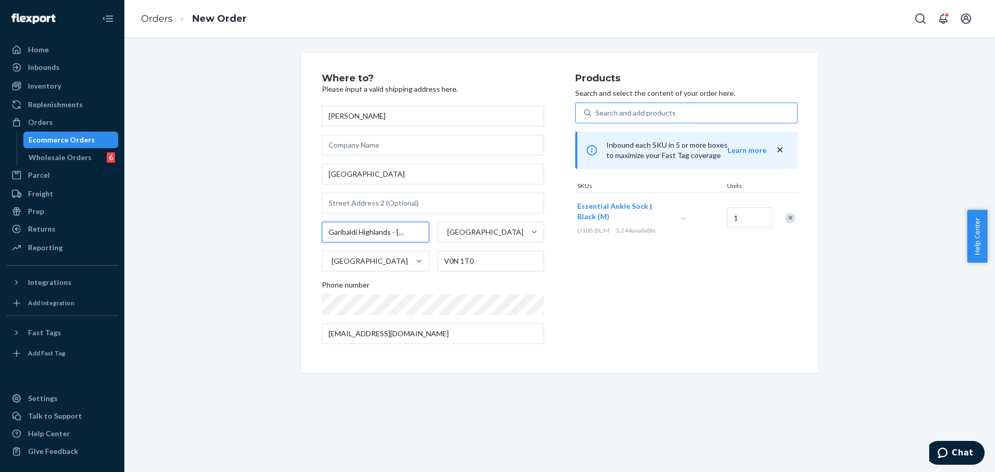
paste input "text"
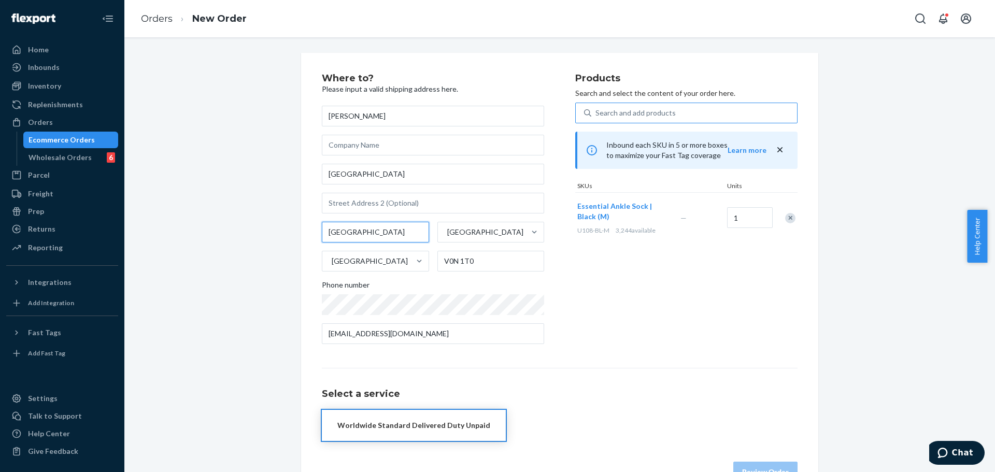
type input "[GEOGRAPHIC_DATA]"
click at [616, 274] on div "Products Search and select the content of your order here. Search and add produ…" at bounding box center [686, 213] width 222 height 279
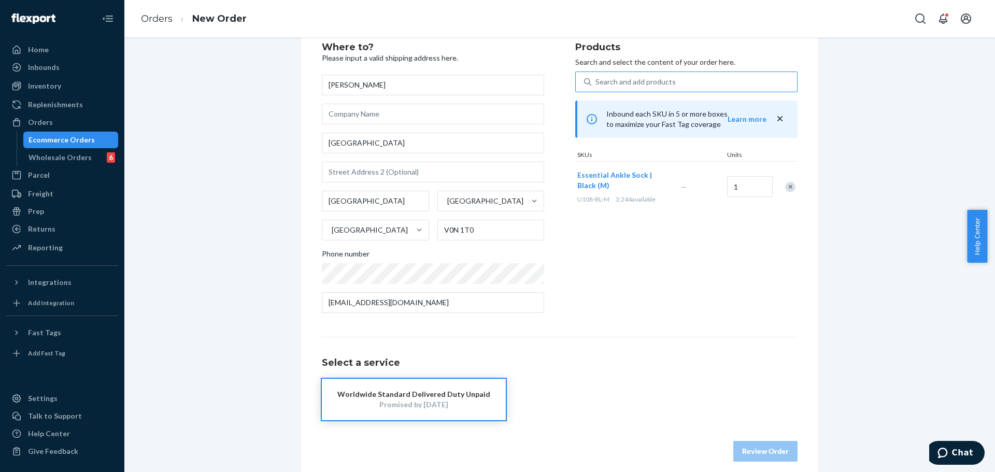
drag, startPoint x: 462, startPoint y: 392, endPoint x: 528, endPoint y: 339, distance: 84.8
click at [462, 393] on div "Worldwide Standard Delivered Duty Unpaid" at bounding box center [413, 394] width 153 height 10
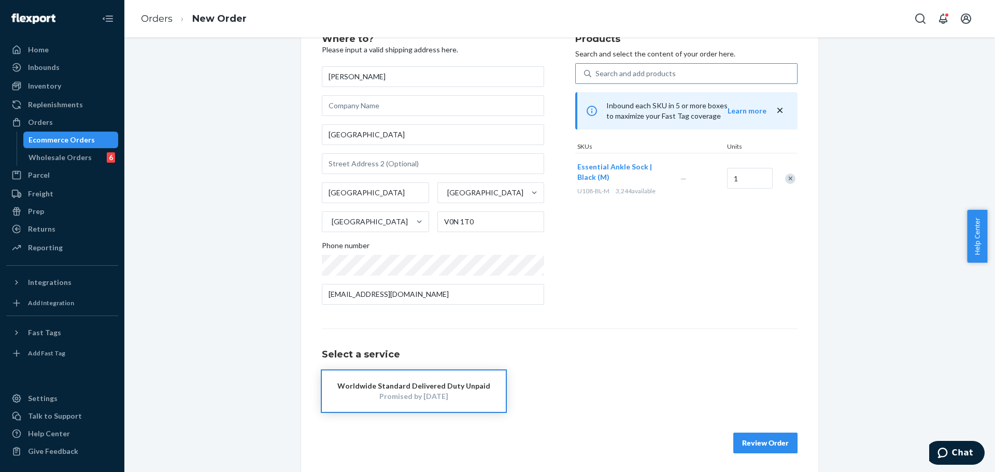
scroll to position [41, 0]
click at [742, 443] on button "Review Order" at bounding box center [765, 441] width 64 height 21
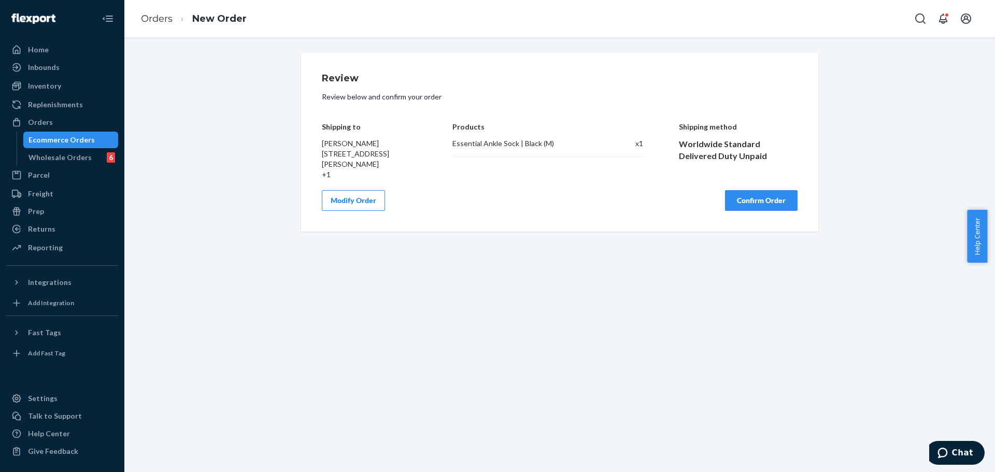
click at [737, 211] on button "Confirm Order" at bounding box center [761, 200] width 73 height 21
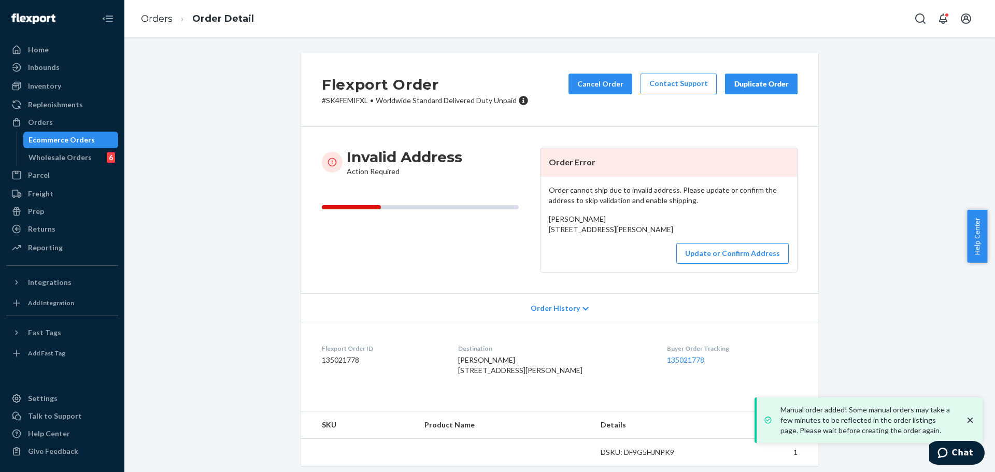
click at [966, 422] on icon "close toast" at bounding box center [970, 420] width 10 height 10
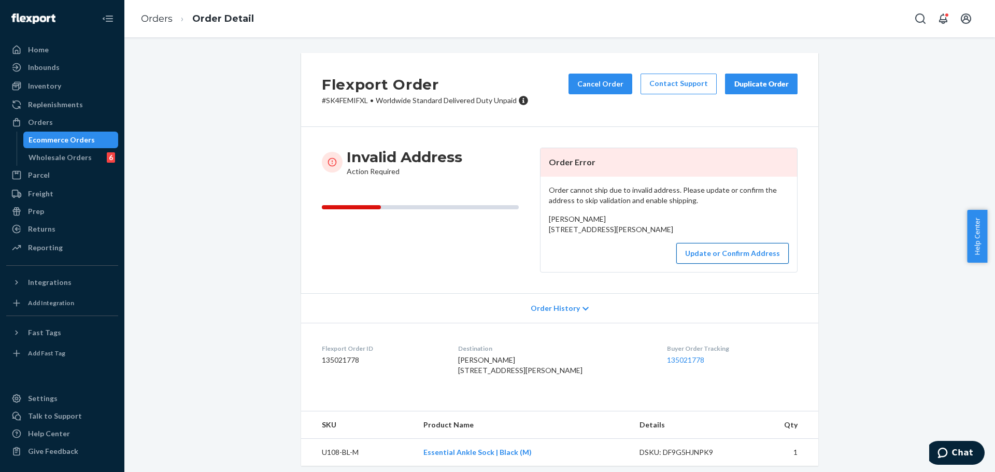
click at [735, 264] on button "Update or Confirm Address" at bounding box center [732, 253] width 112 height 21
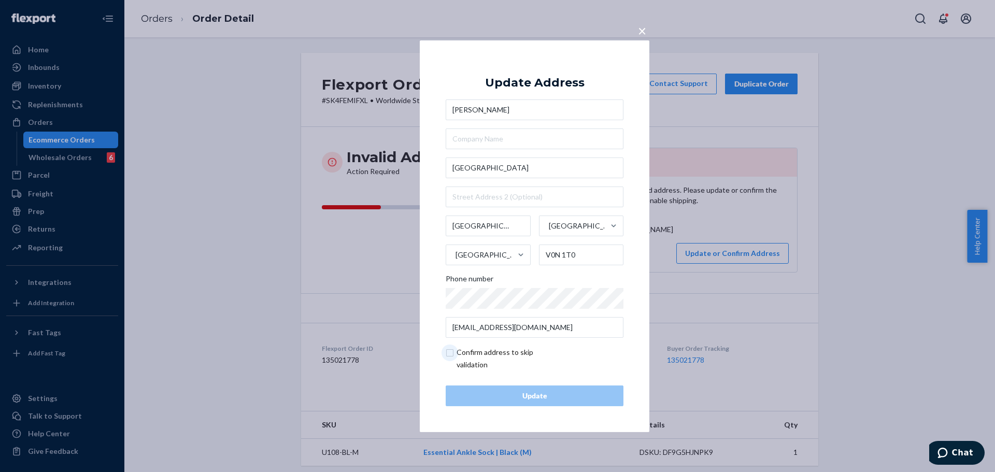
click at [472, 353] on input "checkbox" at bounding box center [506, 358] width 120 height 25
checkbox input "true"
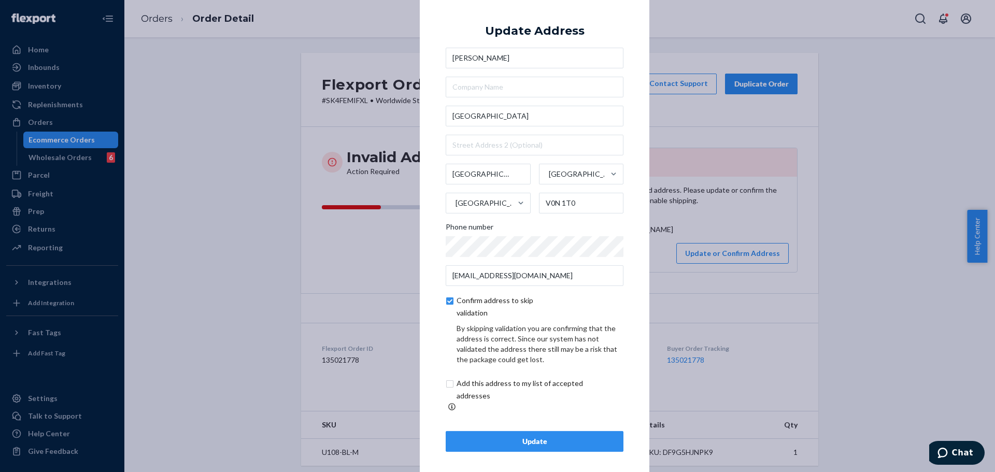
scroll to position [4, 0]
click at [486, 395] on input "checkbox" at bounding box center [532, 389] width 173 height 25
checkbox input "true"
click at [543, 437] on div "Update" at bounding box center [534, 441] width 160 height 10
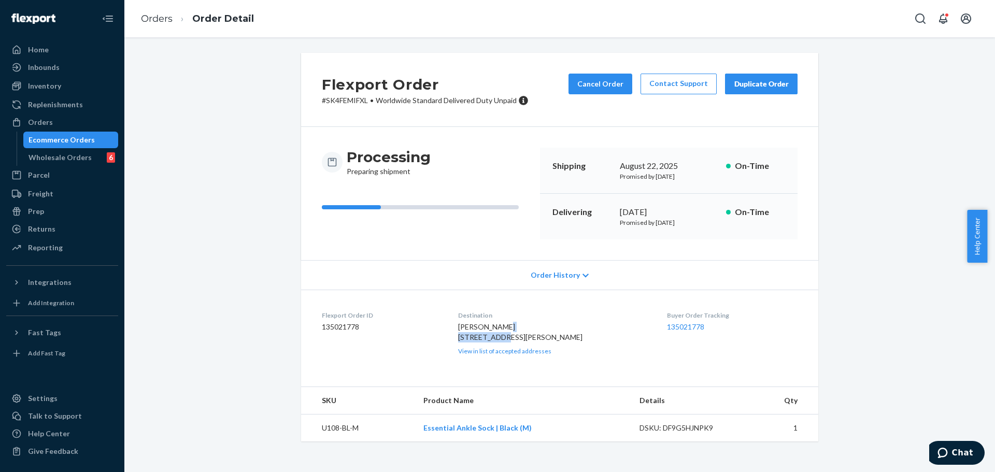
drag, startPoint x: 460, startPoint y: 339, endPoint x: 510, endPoint y: 339, distance: 50.3
click at [510, 339] on div "[PERSON_NAME] [STREET_ADDRESS][PERSON_NAME] CA View in list of accepted address…" at bounding box center [554, 339] width 193 height 34
copy span "[GEOGRAPHIC_DATA]"
drag, startPoint x: 460, startPoint y: 348, endPoint x: 521, endPoint y: 347, distance: 61.1
click at [521, 341] on span "[PERSON_NAME] [STREET_ADDRESS][PERSON_NAME]" at bounding box center [520, 331] width 124 height 19
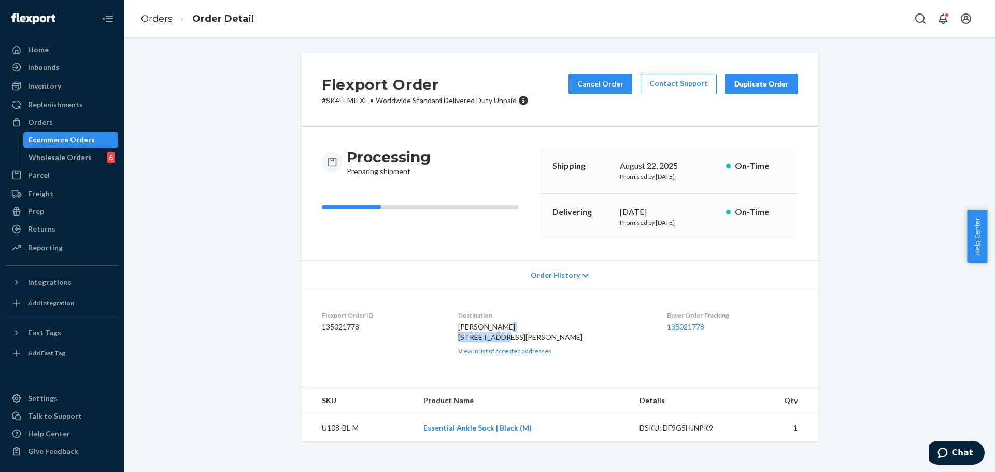
copy span "[GEOGRAPHIC_DATA]"
drag, startPoint x: 543, startPoint y: 348, endPoint x: 568, endPoint y: 348, distance: 24.9
click at [568, 348] on div "[PERSON_NAME] [STREET_ADDRESS][PERSON_NAME] CA View in list of accepted address…" at bounding box center [554, 339] width 193 height 34
copy span "V0N 1T0"
click at [579, 83] on button "Cancel Order" at bounding box center [600, 84] width 64 height 21
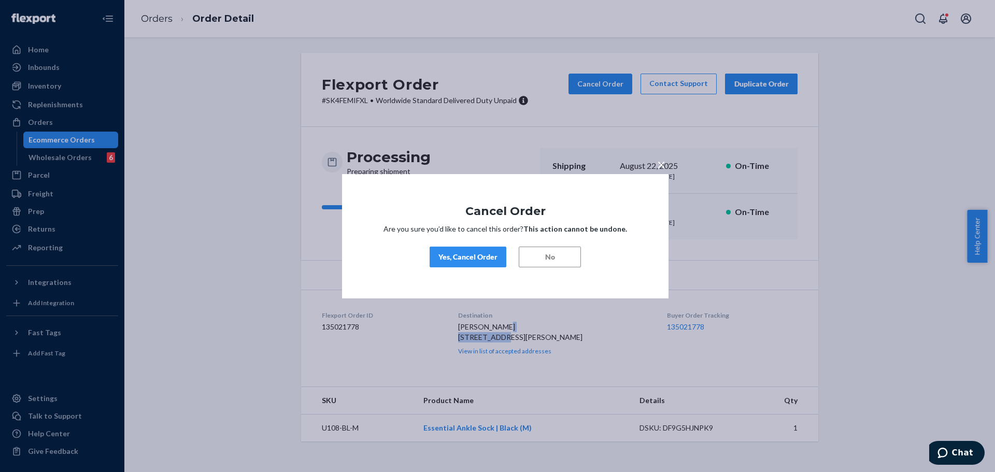
click at [485, 258] on div "Yes, Cancel Order" at bounding box center [467, 257] width 59 height 10
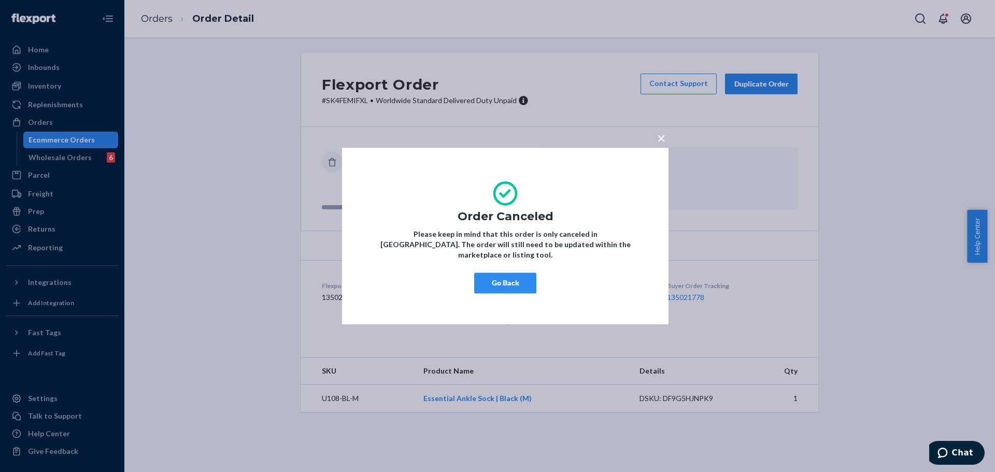
click at [522, 283] on button "Go Back" at bounding box center [505, 283] width 62 height 21
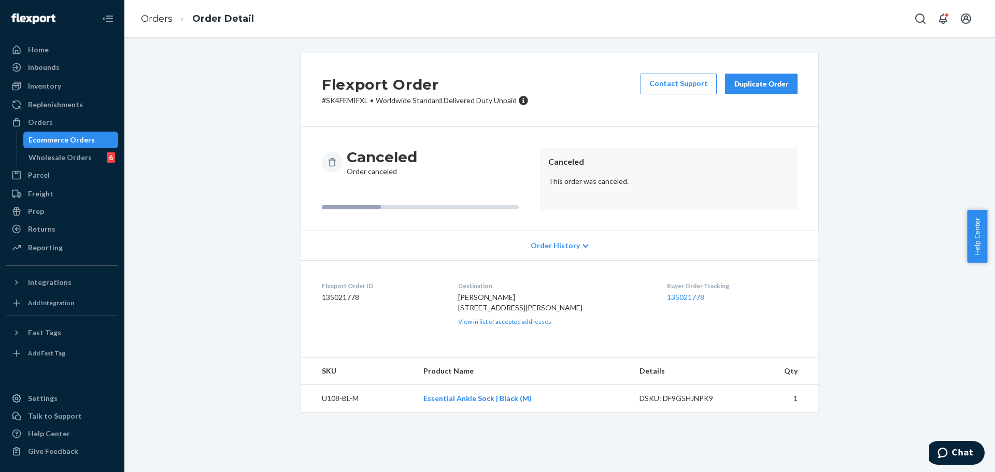
click at [744, 88] on div "Duplicate Order" at bounding box center [761, 84] width 55 height 10
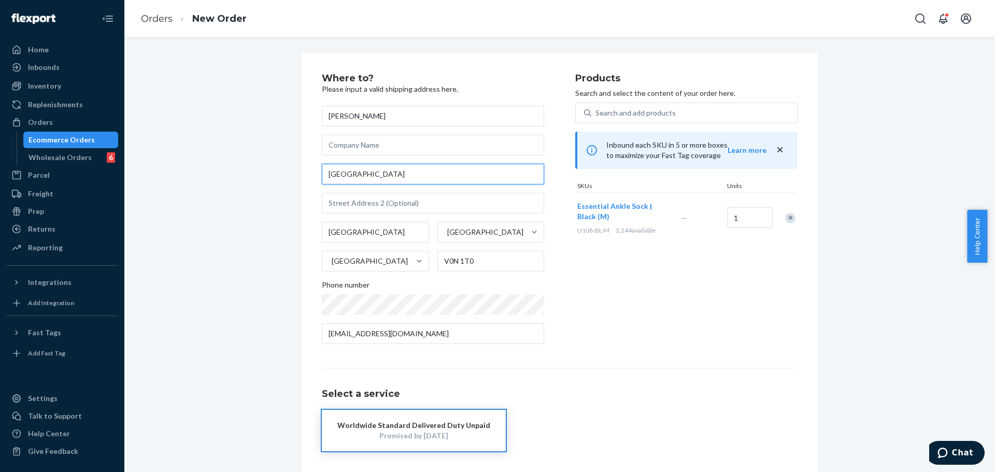
click at [412, 177] on input "[GEOGRAPHIC_DATA]" at bounding box center [433, 174] width 222 height 21
click at [412, 178] on input "[GEOGRAPHIC_DATA]" at bounding box center [433, 174] width 222 height 21
paste input "2003 start 154 [GEOGRAPHIC_DATA]"
click at [468, 182] on input "2003 start 154 [GEOGRAPHIC_DATA]" at bounding box center [433, 174] width 222 height 21
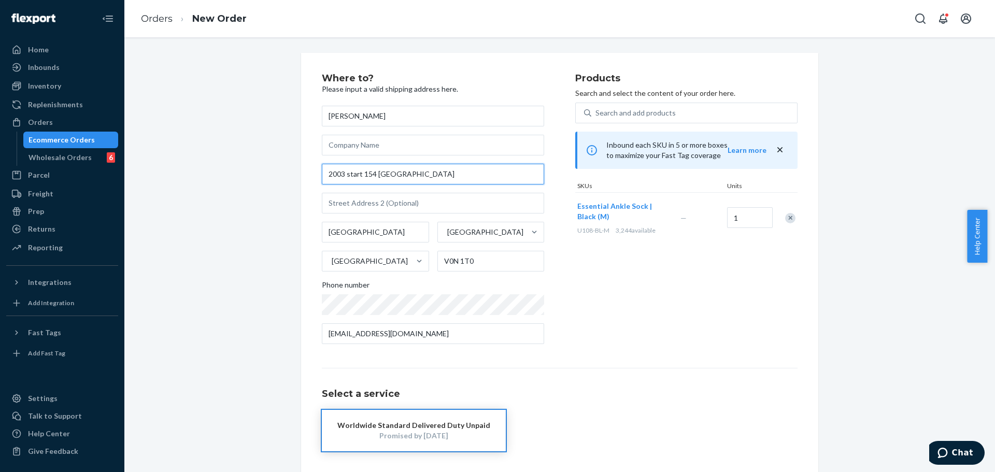
drag, startPoint x: 375, startPoint y: 173, endPoint x: 462, endPoint y: 185, distance: 88.4
click at [462, 185] on div "[PERSON_NAME] 2003 start [STREET_ADDRESS] Phone number [EMAIL_ADDRESS][DOMAIN_N…" at bounding box center [433, 225] width 222 height 238
type input "2003 start 154"
click at [410, 239] on input "[GEOGRAPHIC_DATA]" at bounding box center [375, 232] width 107 height 21
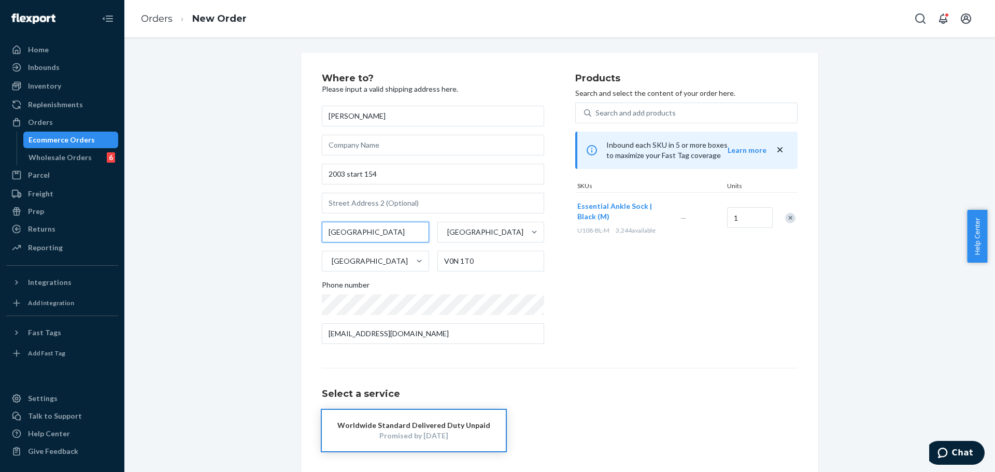
click at [410, 239] on input "[GEOGRAPHIC_DATA]" at bounding box center [375, 232] width 107 height 21
paste input "[GEOGRAPHIC_DATA]"
type input "[GEOGRAPHIC_DATA]"
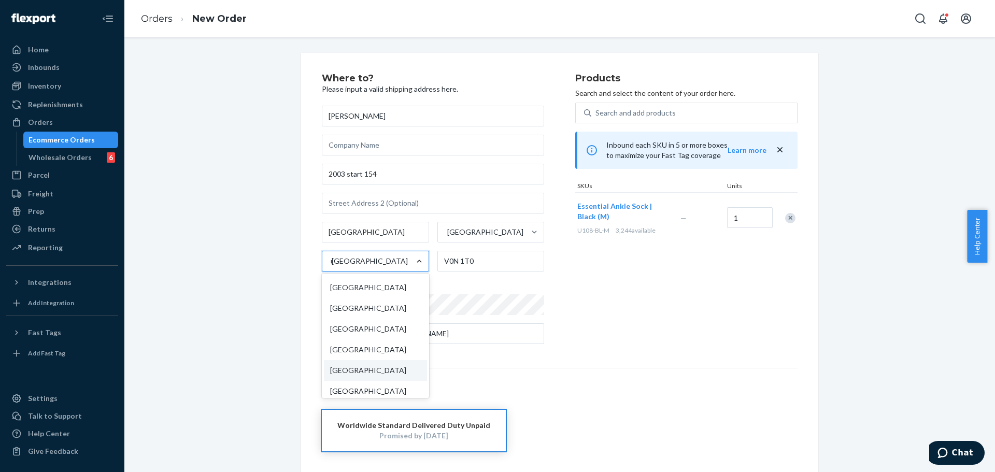
scroll to position [9, 0]
type input "uni"
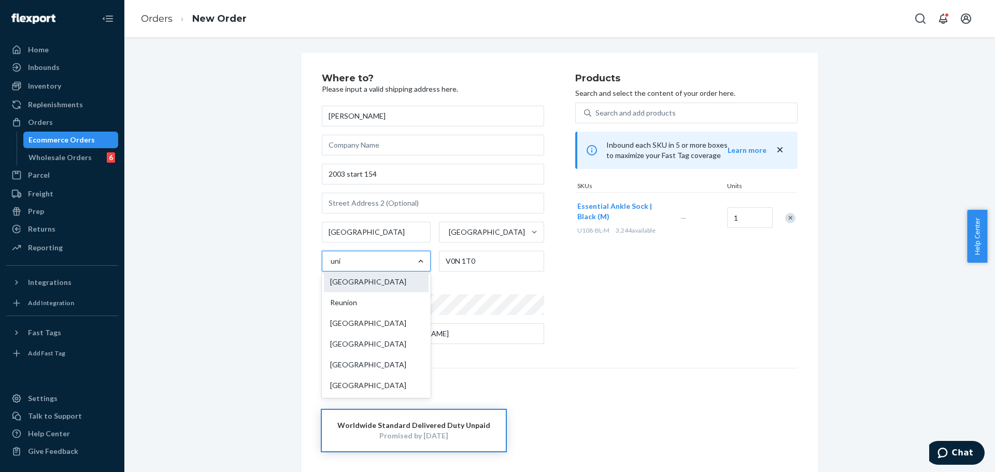
click at [369, 281] on div "[GEOGRAPHIC_DATA]" at bounding box center [376, 282] width 105 height 21
click at [341, 266] on input "uni" at bounding box center [336, 261] width 11 height 10
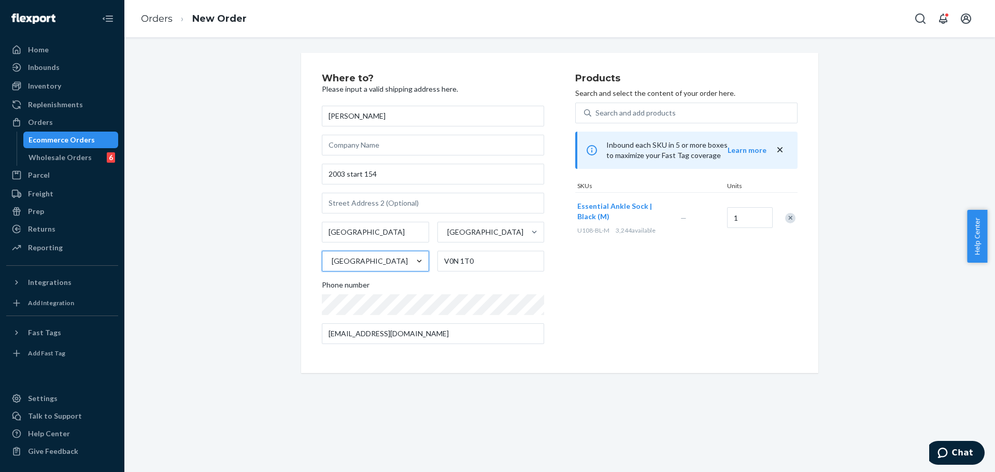
click at [577, 309] on div "Products Search and select the content of your order here. Search and add produ…" at bounding box center [686, 213] width 222 height 279
click at [477, 238] on div "[GEOGRAPHIC_DATA]" at bounding box center [482, 232] width 88 height 21
click at [447, 237] on input "option [US_STATE] focused, 1 of 59. 59 results available. Use Up and Down to ch…" at bounding box center [446, 232] width 1 height 10
click at [479, 230] on div "[GEOGRAPHIC_DATA]" at bounding box center [485, 232] width 76 height 10
click at [447, 230] on input "option [US_STATE] focused, 1 of 59. 59 results available. Use Up and Down to ch…" at bounding box center [446, 232] width 1 height 10
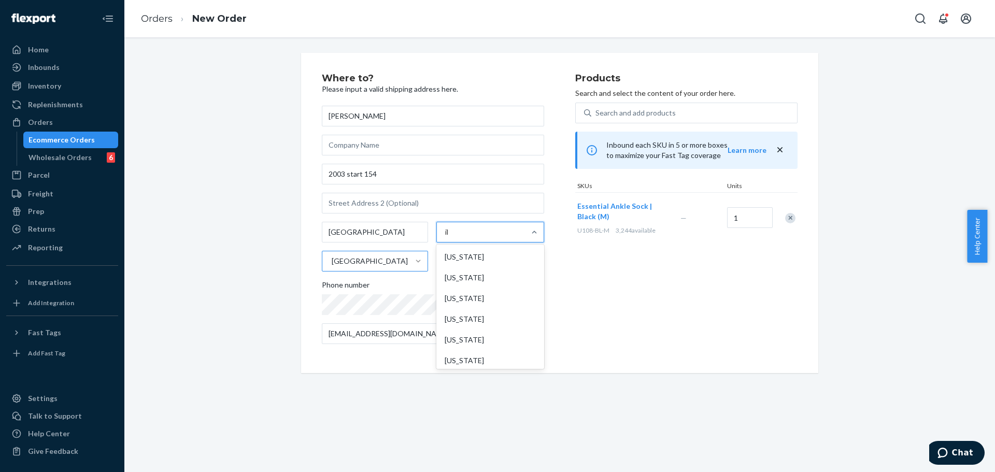
type input "ill"
click at [448, 264] on div "[US_STATE]" at bounding box center [489, 257] width 105 height 21
click at [448, 237] on input "ill" at bounding box center [447, 232] width 7 height 10
click at [604, 278] on div "Products Search and select the content of your order here. Search and add produ…" at bounding box center [686, 213] width 222 height 279
click at [484, 263] on input "V0N 1T0" at bounding box center [490, 261] width 107 height 21
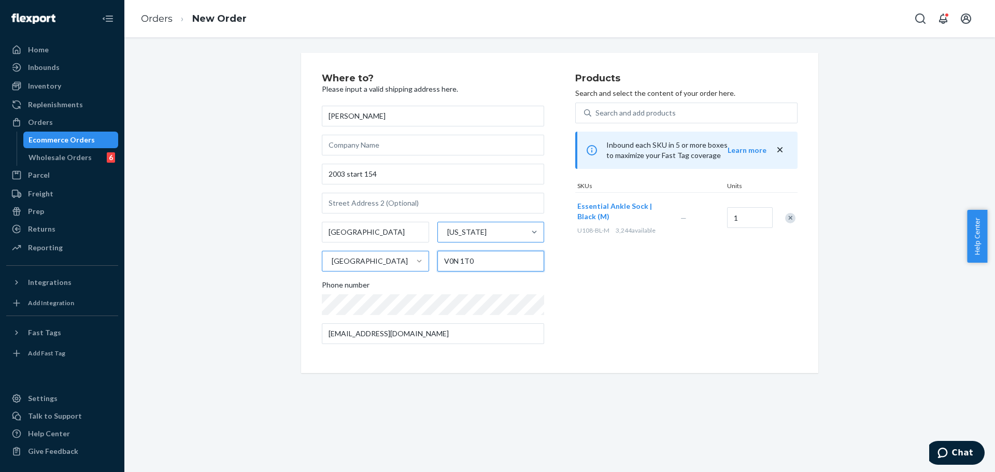
click at [484, 263] on input "V0N 1T0" at bounding box center [490, 261] width 107 height 21
paste input "62264"
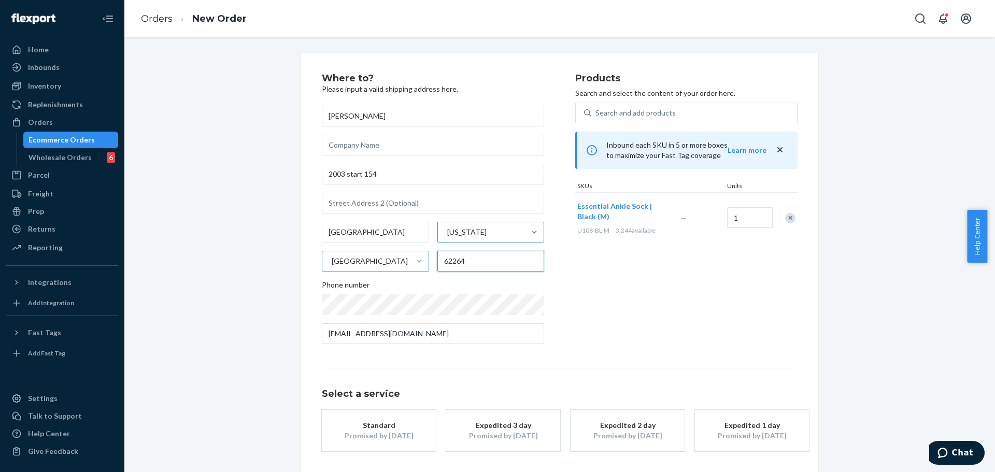
type input "62264"
click at [638, 278] on div "Products Search and select the content of your order here. Search and add produ…" at bounding box center [686, 213] width 222 height 279
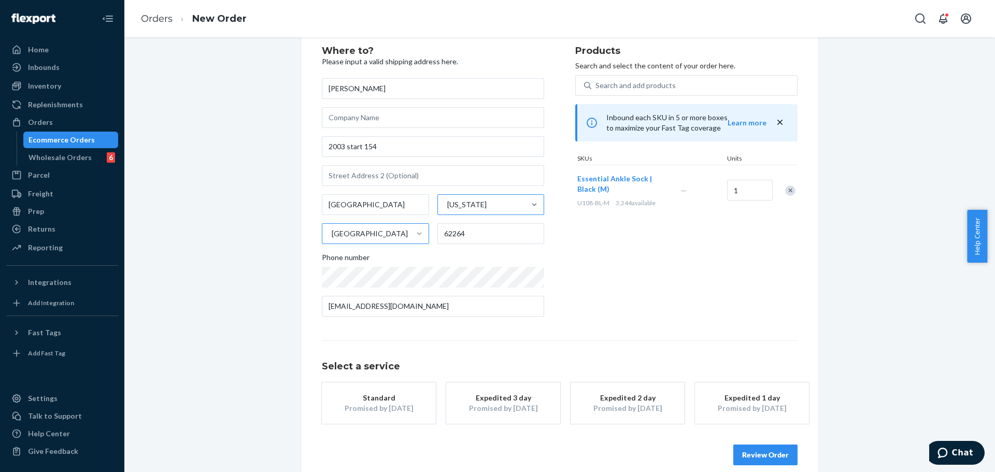
scroll to position [41, 0]
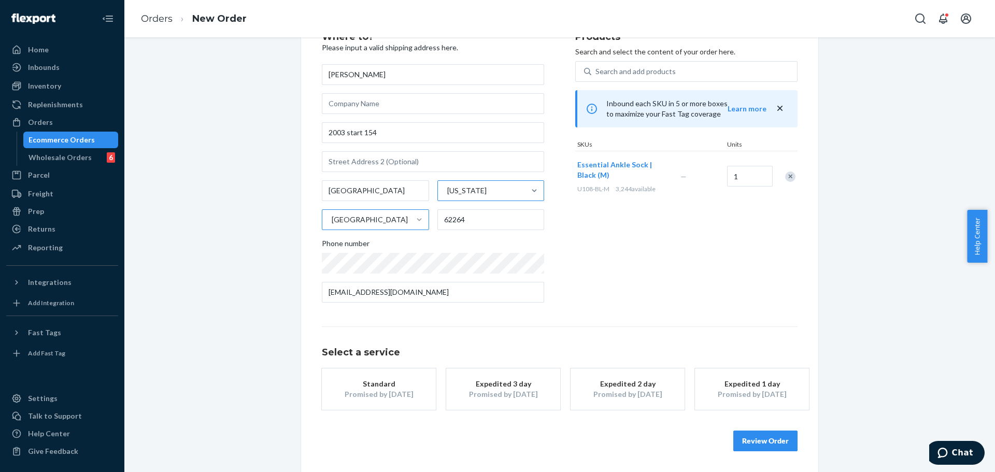
drag, startPoint x: 405, startPoint y: 395, endPoint x: 484, endPoint y: 363, distance: 85.1
click at [405, 396] on div "Promised by [DATE]" at bounding box center [378, 394] width 83 height 10
click at [746, 445] on button "Review Order" at bounding box center [765, 441] width 64 height 21
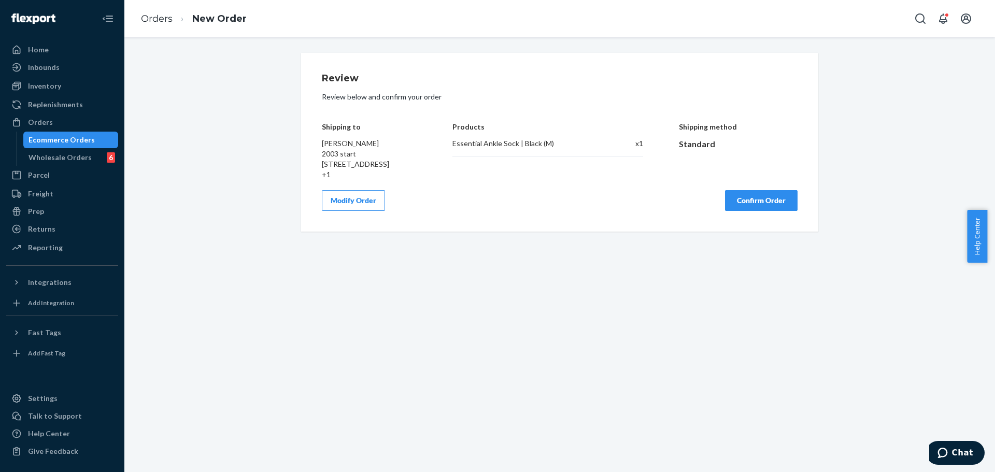
scroll to position [0, 0]
click at [774, 200] on button "Confirm Order" at bounding box center [761, 200] width 73 height 21
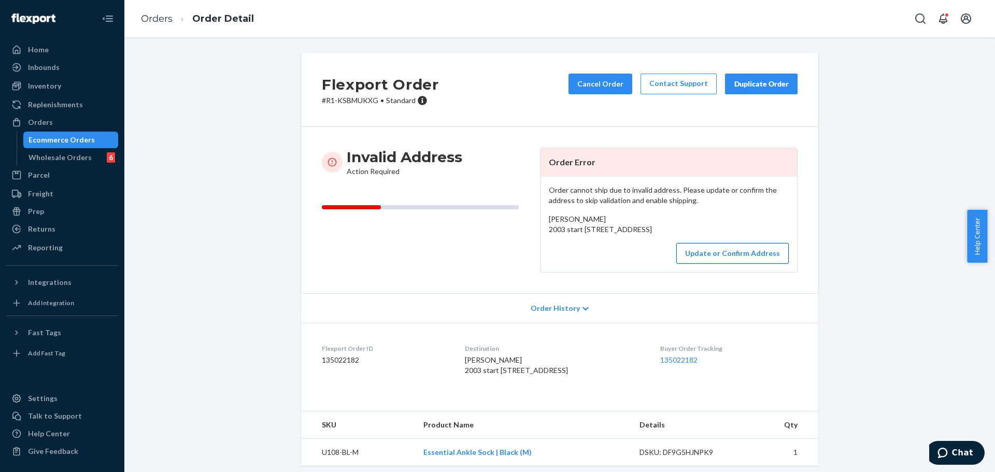
click at [752, 264] on button "Update or Confirm Address" at bounding box center [732, 253] width 112 height 21
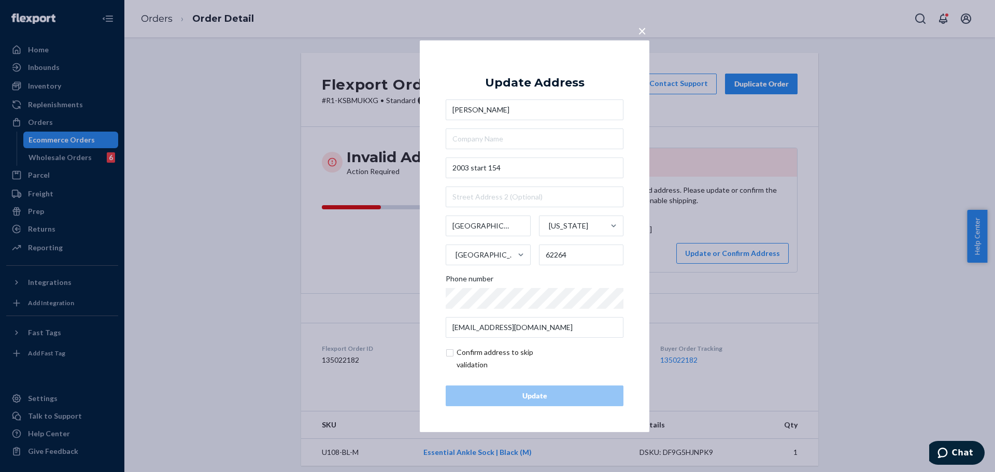
click at [488, 355] on input "checkbox" at bounding box center [506, 358] width 120 height 25
checkbox input "true"
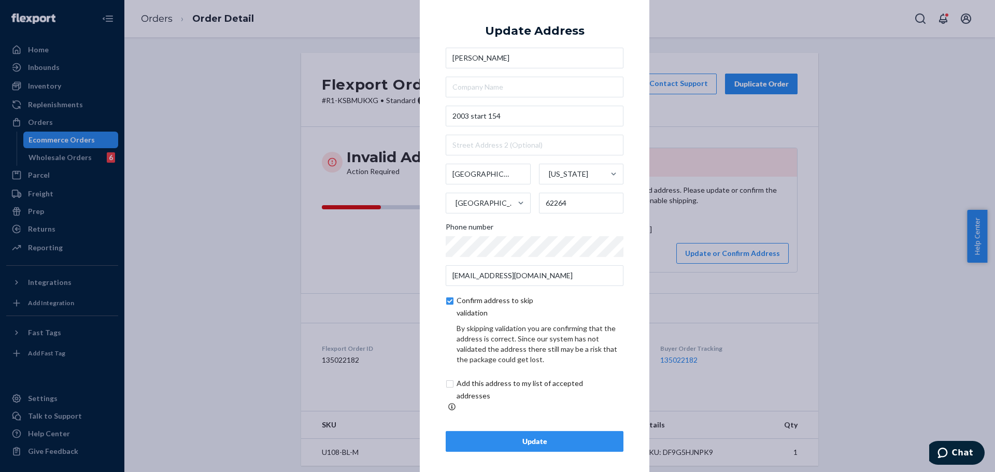
scroll to position [4, 0]
drag, startPoint x: 516, startPoint y: 391, endPoint x: 524, endPoint y: 365, distance: 26.7
click at [515, 391] on input "checkbox" at bounding box center [532, 389] width 173 height 25
checkbox input "true"
click at [525, 436] on div "Update" at bounding box center [534, 441] width 160 height 10
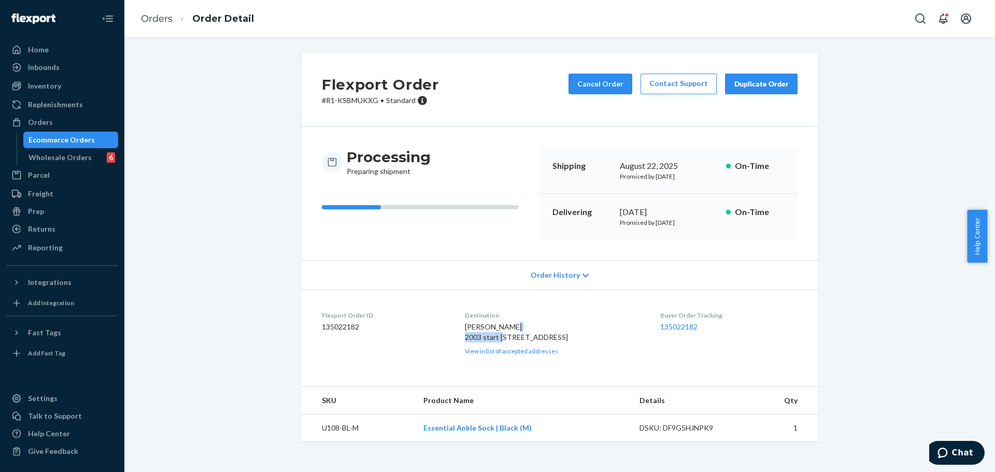
drag, startPoint x: 466, startPoint y: 339, endPoint x: 520, endPoint y: 338, distance: 54.4
click at [520, 338] on div "[PERSON_NAME] 2003 start [STREET_ADDRESS] US View in list of accepted addresses" at bounding box center [554, 339] width 178 height 34
copy span "2003 start 154"
click at [485, 341] on span "[PERSON_NAME] 2003 start [STREET_ADDRESS]" at bounding box center [516, 331] width 103 height 19
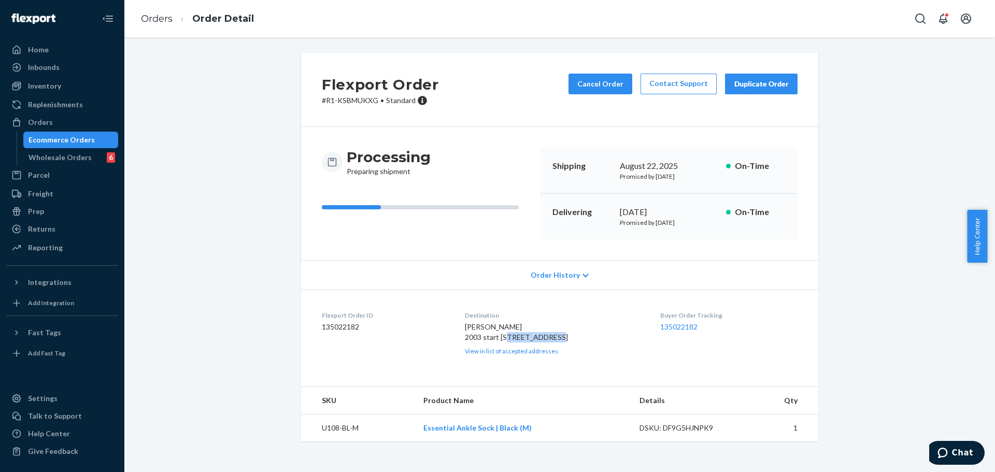
copy span "[GEOGRAPHIC_DATA]"
click at [527, 341] on span "[PERSON_NAME] 2003 start [STREET_ADDRESS]" at bounding box center [516, 331] width 103 height 19
copy span "62264"
click at [597, 83] on button "Cancel Order" at bounding box center [600, 84] width 64 height 21
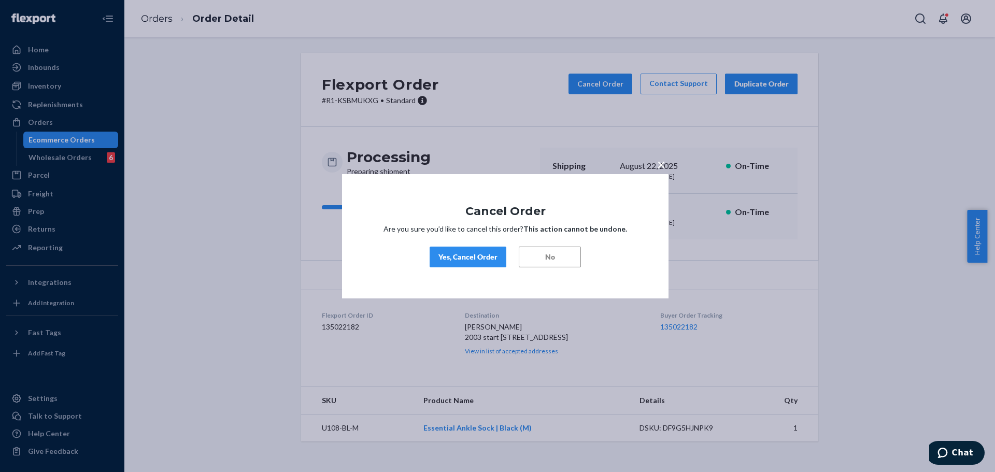
click at [460, 260] on div "Yes, Cancel Order" at bounding box center [467, 257] width 59 height 10
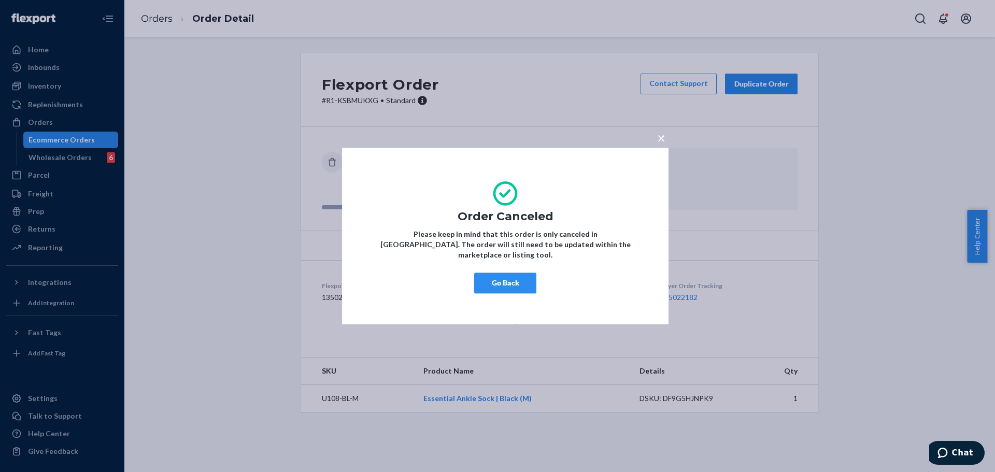
click at [504, 280] on button "Go Back" at bounding box center [505, 283] width 62 height 21
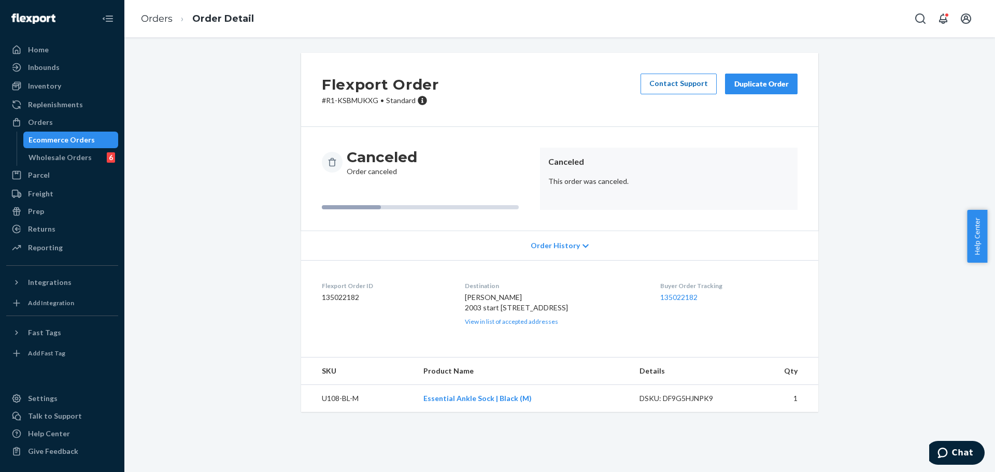
click at [670, 89] on link "Contact Support" at bounding box center [678, 84] width 76 height 21
click at [741, 79] on div "Duplicate Order" at bounding box center [761, 84] width 55 height 10
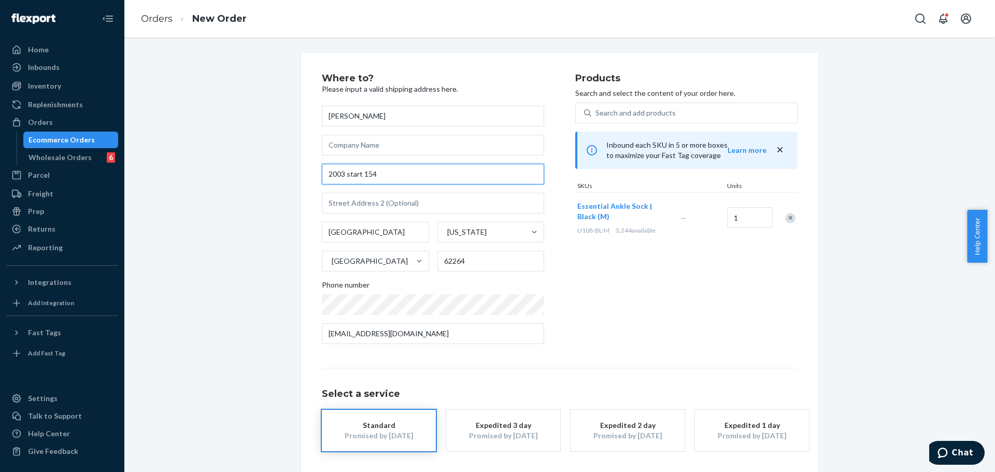
click at [451, 175] on input "2003 start 154" at bounding box center [433, 174] width 222 height 21
paste input "98-1850 G Kaahumanu St"
type input "98-1850 Kaʻahumanu St"
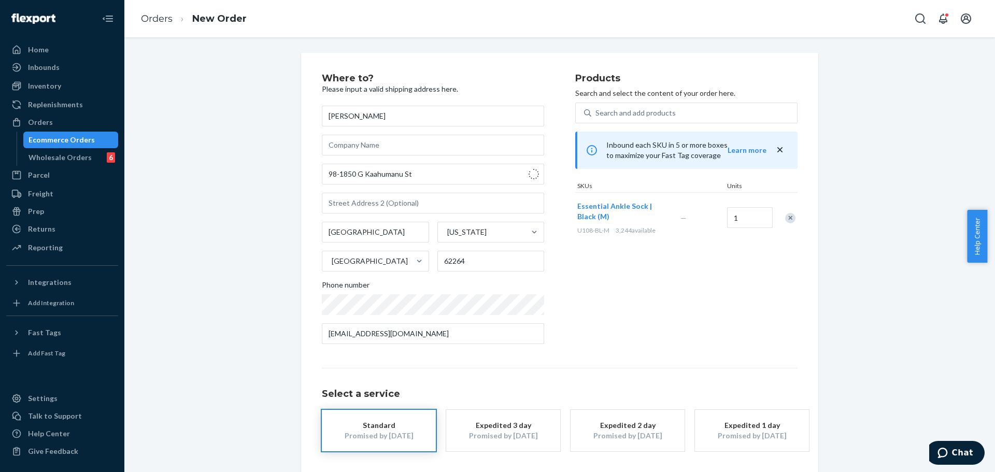
type input "[GEOGRAPHIC_DATA]"
type input "96782"
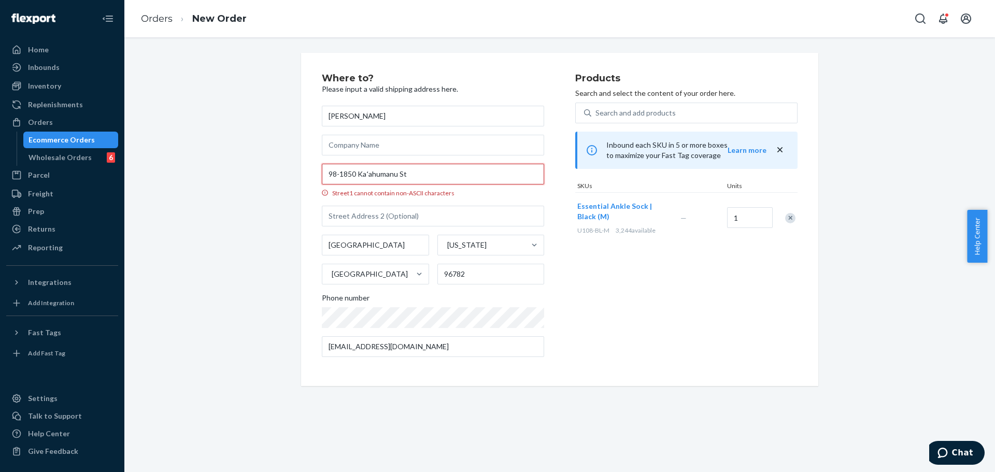
click at [365, 175] on input "98-1850 Kaʻahumanu St" at bounding box center [433, 174] width 222 height 21
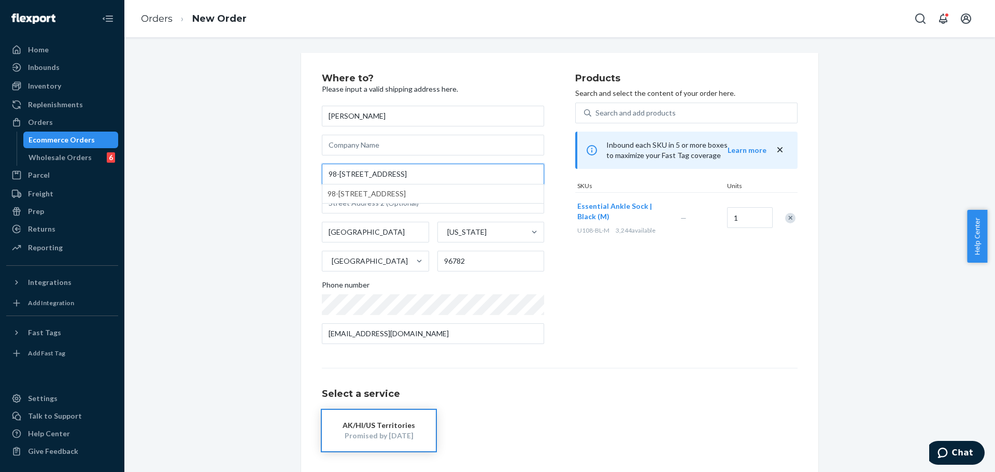
click at [418, 174] on input "98-[STREET_ADDRESS]" at bounding box center [433, 174] width 222 height 21
type input "98-[STREET_ADDRESS]"
click at [592, 336] on div "Products Search and select the content of your order here. Search and add produ…" at bounding box center [686, 213] width 222 height 279
click at [382, 206] on input "text" at bounding box center [433, 203] width 222 height 21
type input "G"
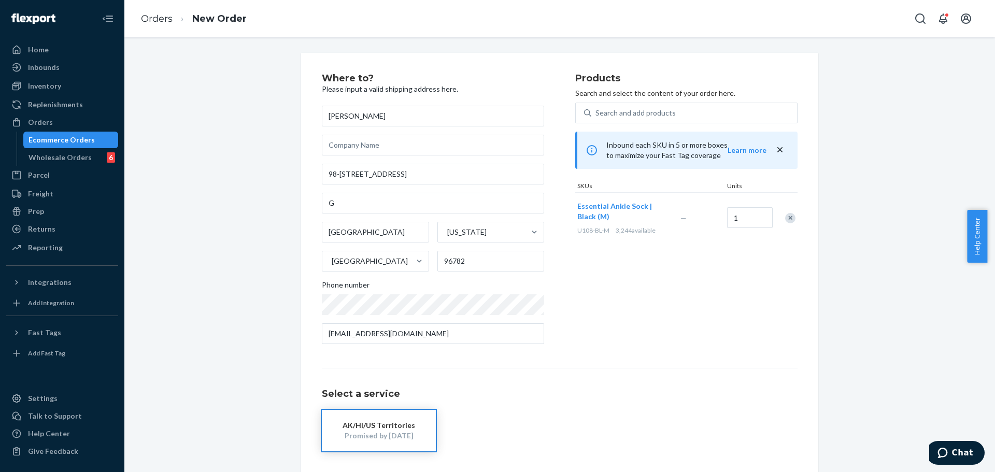
click at [607, 310] on div "Products Search and select the content of your order here. Search and add produ…" at bounding box center [686, 213] width 222 height 279
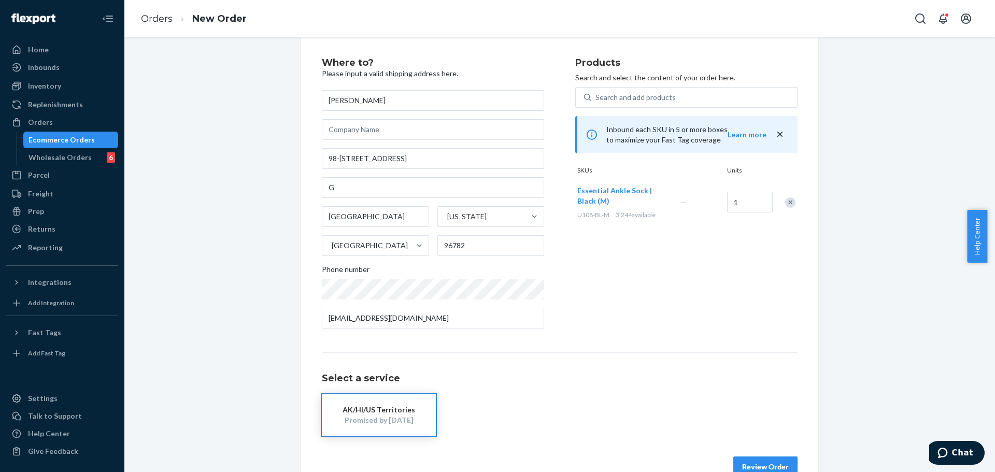
scroll to position [41, 0]
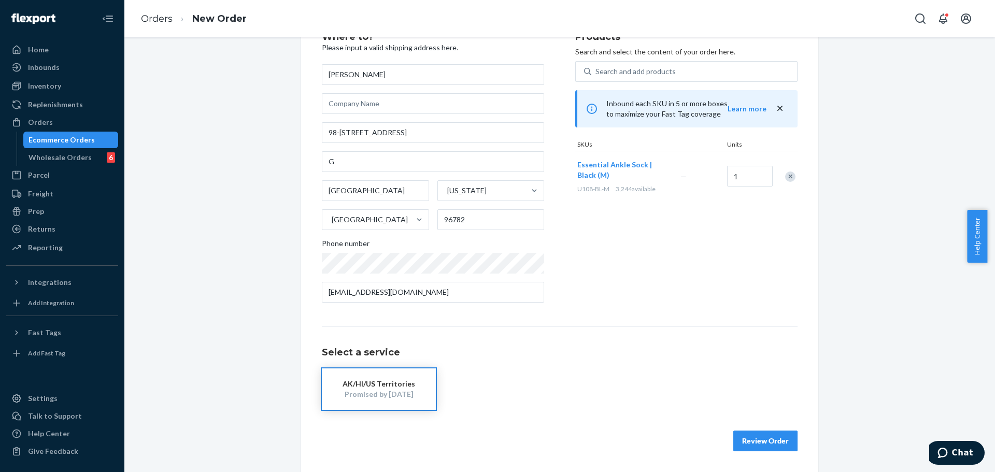
click at [403, 397] on div "Promised by [DATE]" at bounding box center [378, 394] width 83 height 10
click at [742, 448] on button "Review Order" at bounding box center [765, 441] width 64 height 21
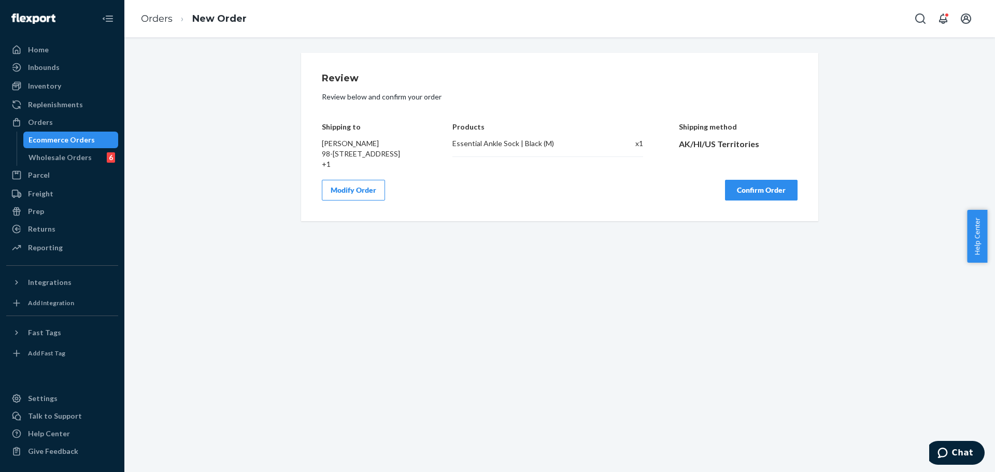
click at [745, 201] on button "Confirm Order" at bounding box center [761, 190] width 73 height 21
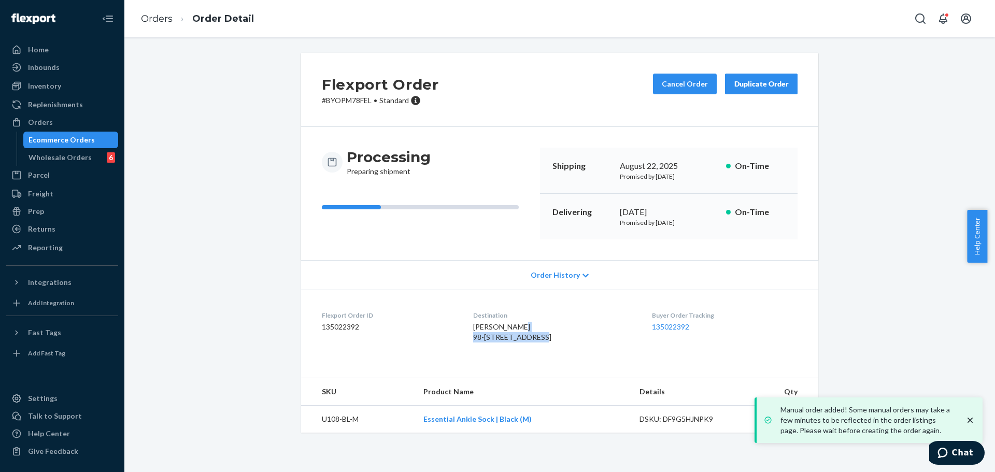
drag, startPoint x: 467, startPoint y: 338, endPoint x: 542, endPoint y: 338, distance: 74.6
click at [542, 338] on span "[PERSON_NAME] 98-[STREET_ADDRESS]" at bounding box center [512, 331] width 78 height 19
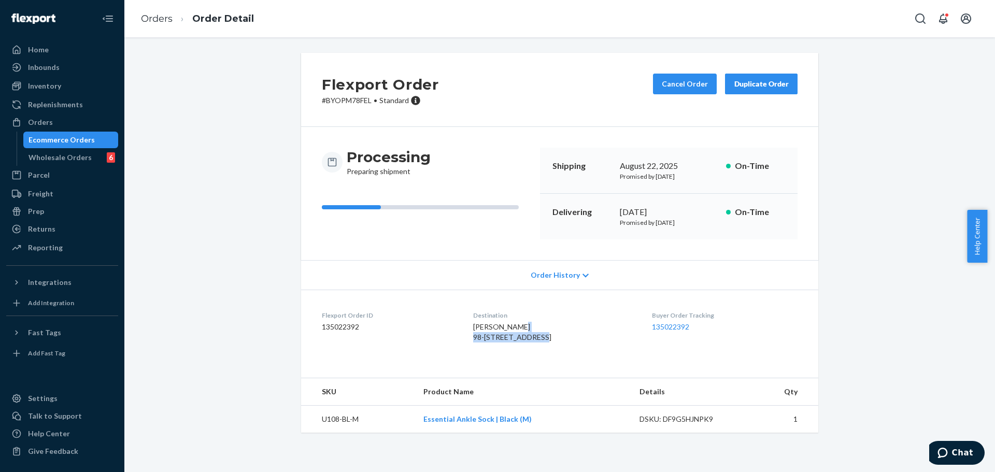
copy span "98-1850 Kaahumanu St"
drag, startPoint x: 468, startPoint y: 360, endPoint x: 498, endPoint y: 360, distance: 30.6
click at [498, 341] on span "[PERSON_NAME] 98-[STREET_ADDRESS]" at bounding box center [512, 331] width 78 height 19
copy span "[GEOGRAPHIC_DATA]"
click at [516, 341] on span "[PERSON_NAME] 98-[STREET_ADDRESS]" at bounding box center [512, 331] width 78 height 19
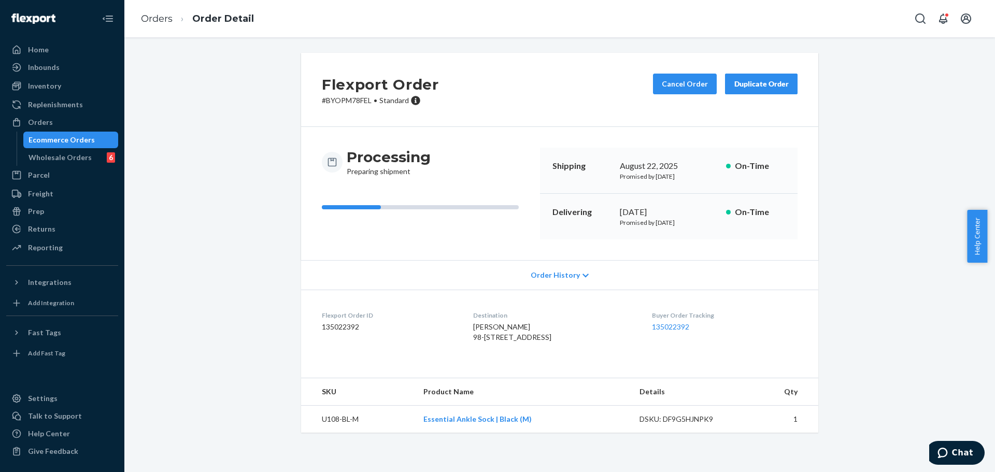
click at [516, 341] on span "[PERSON_NAME] 98-[STREET_ADDRESS]" at bounding box center [512, 331] width 78 height 19
copy span "96782"
click at [675, 81] on button "Cancel Order" at bounding box center [685, 84] width 64 height 21
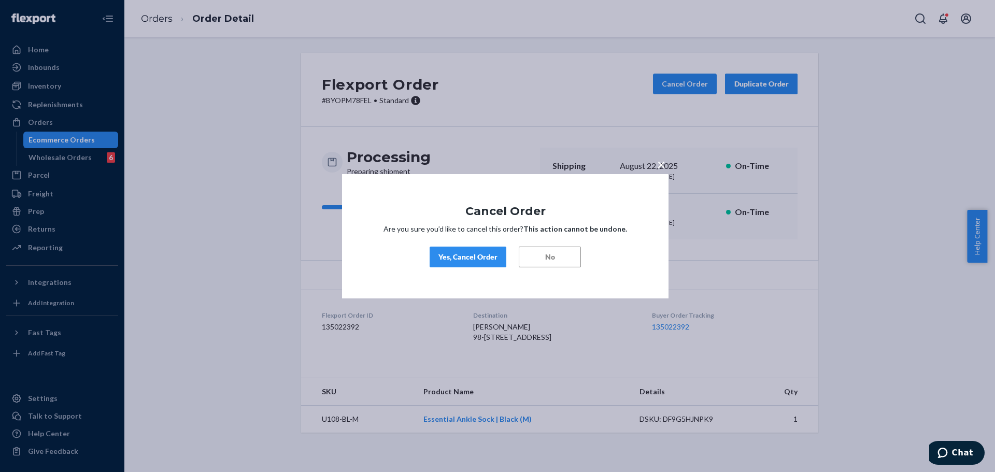
click at [495, 252] on div "Yes, Cancel Order" at bounding box center [467, 257] width 59 height 10
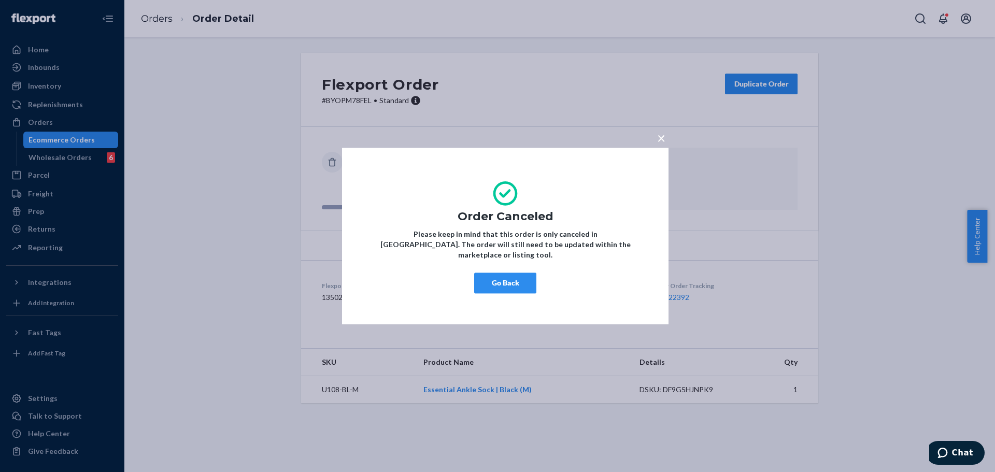
click at [657, 141] on span "×" at bounding box center [661, 138] width 8 height 18
